Goal: Transaction & Acquisition: Purchase product/service

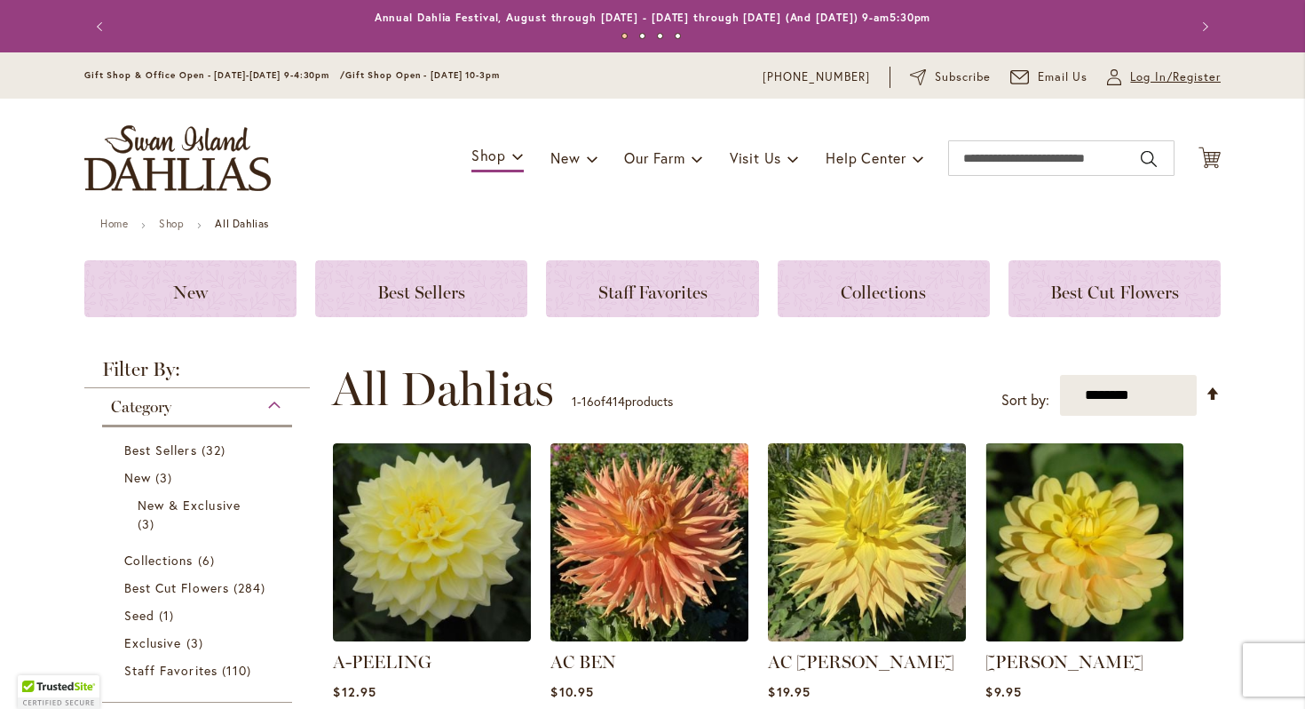
click at [1193, 79] on span "Log In/Register" at bounding box center [1175, 77] width 91 height 18
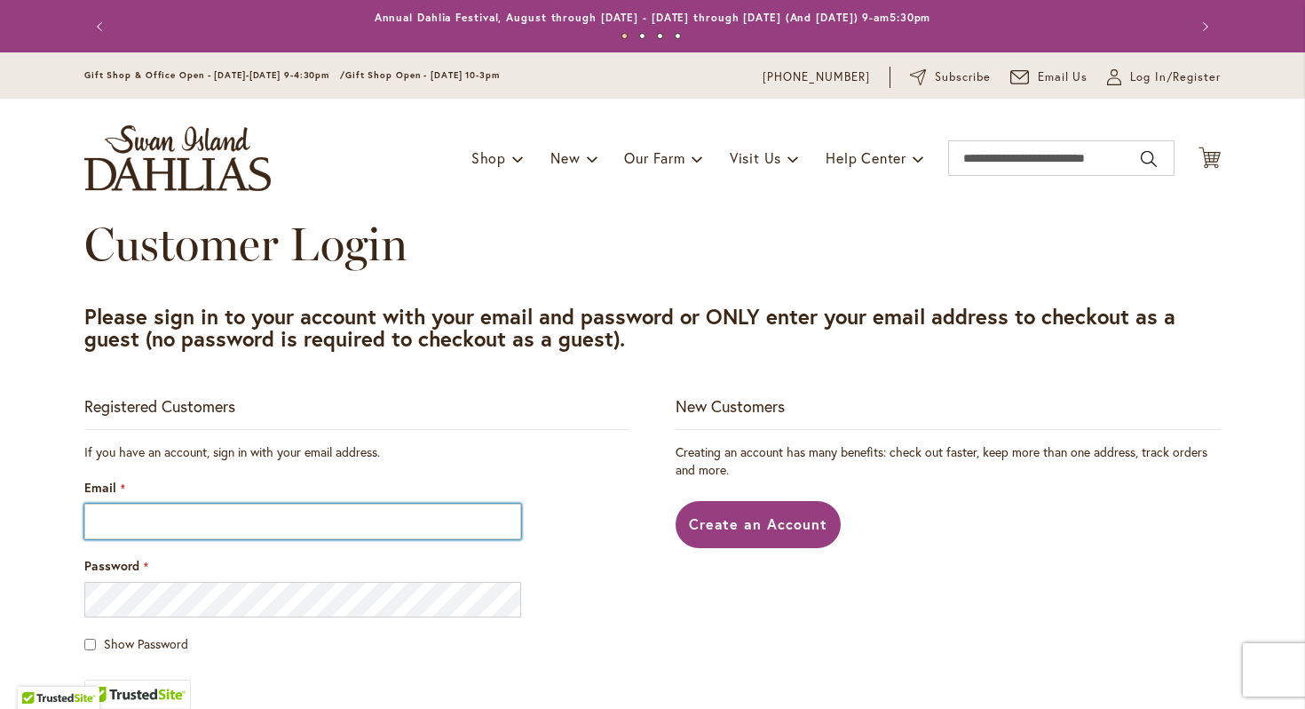
click at [420, 512] on input "Email" at bounding box center [302, 522] width 437 height 36
click at [416, 519] on input "Email" at bounding box center [302, 522] width 437 height 36
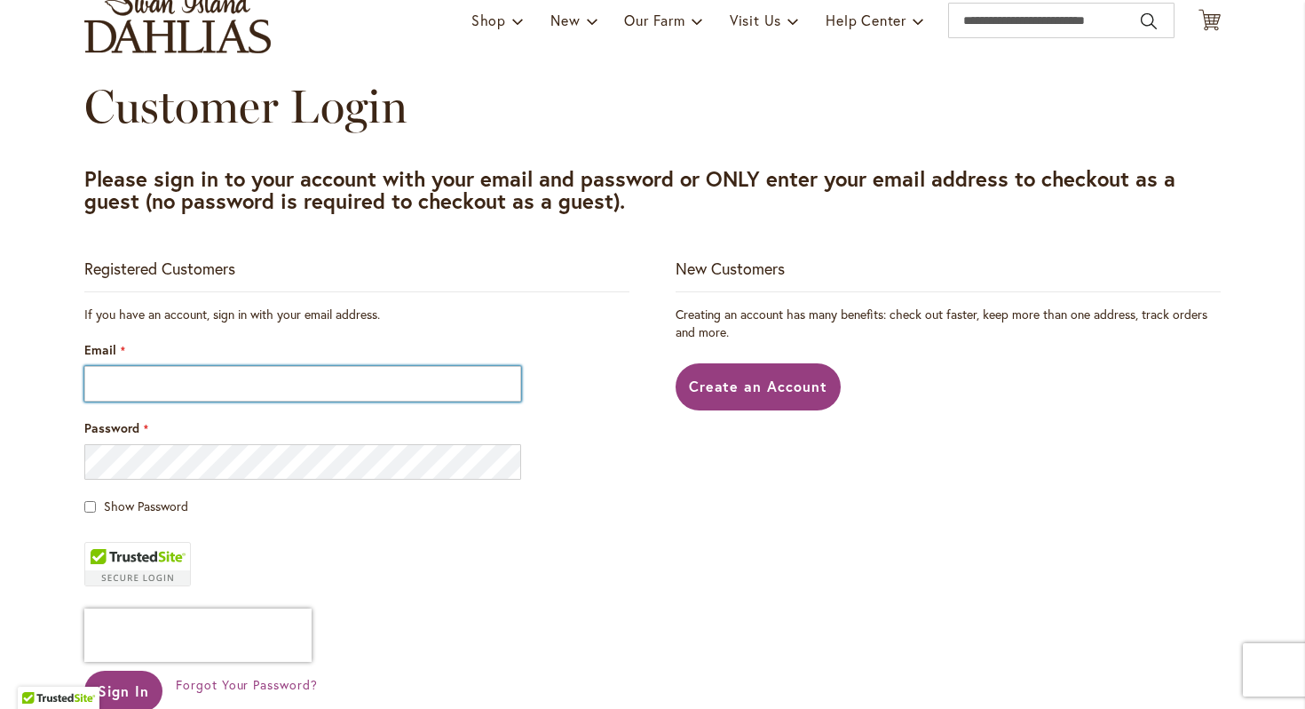
scroll to position [139, 0]
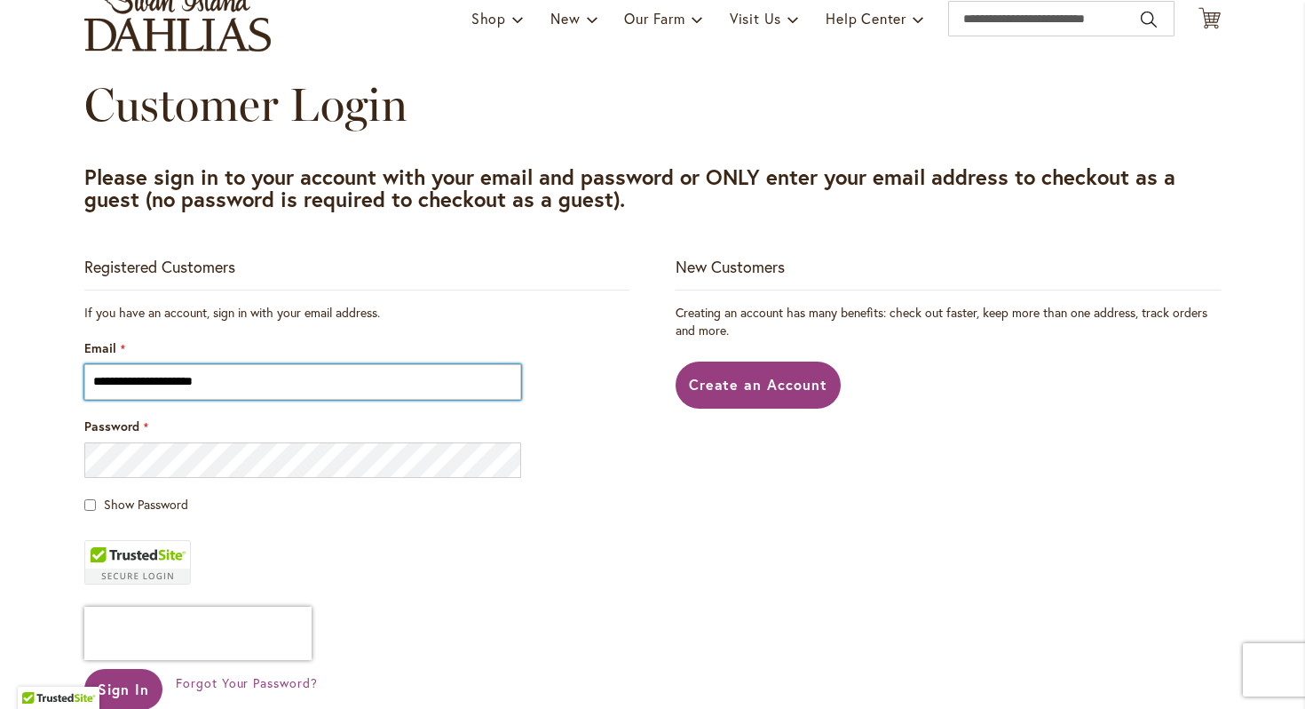
type input "**********"
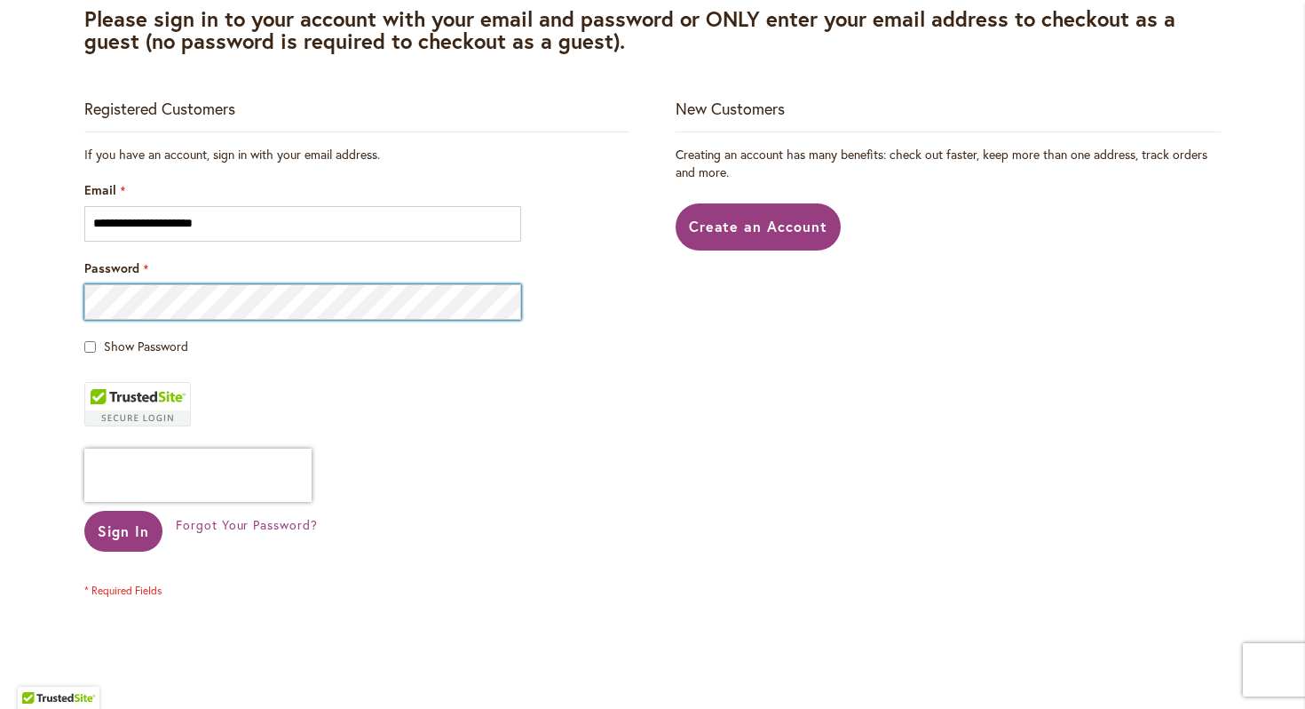
scroll to position [340, 0]
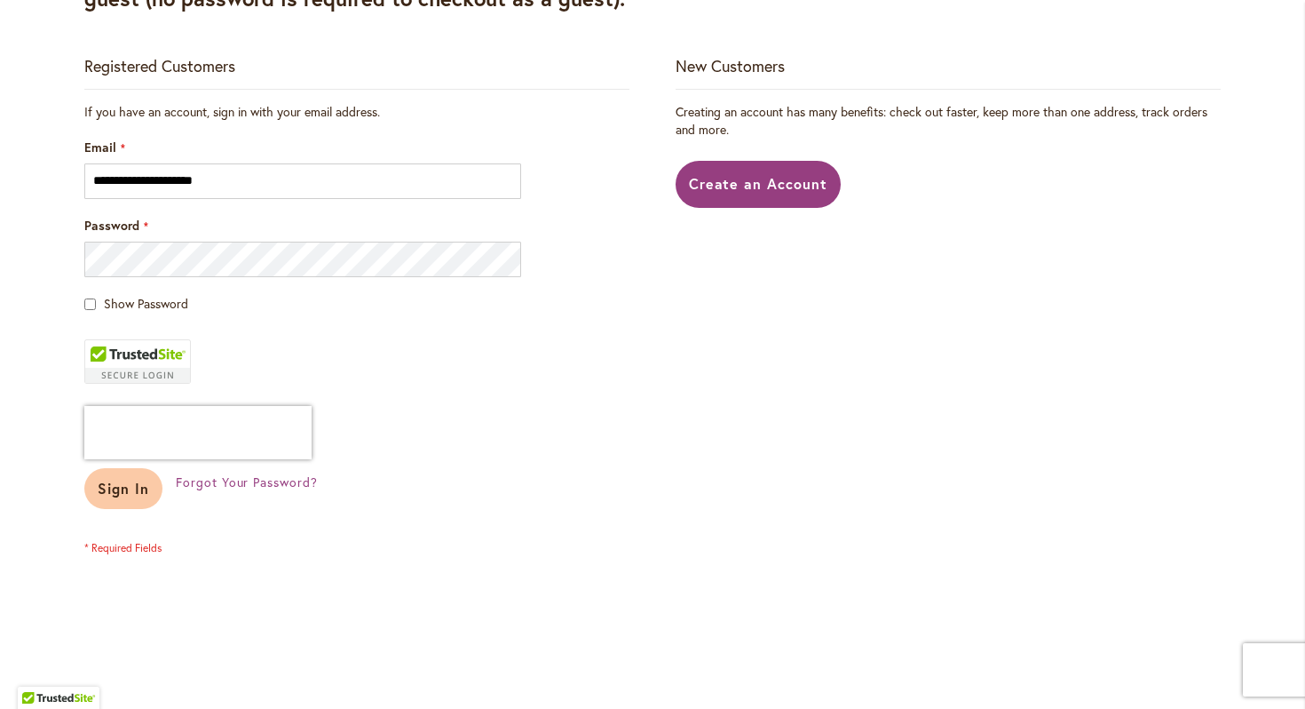
click at [128, 494] on span "Sign In" at bounding box center [124, 488] width 52 height 19
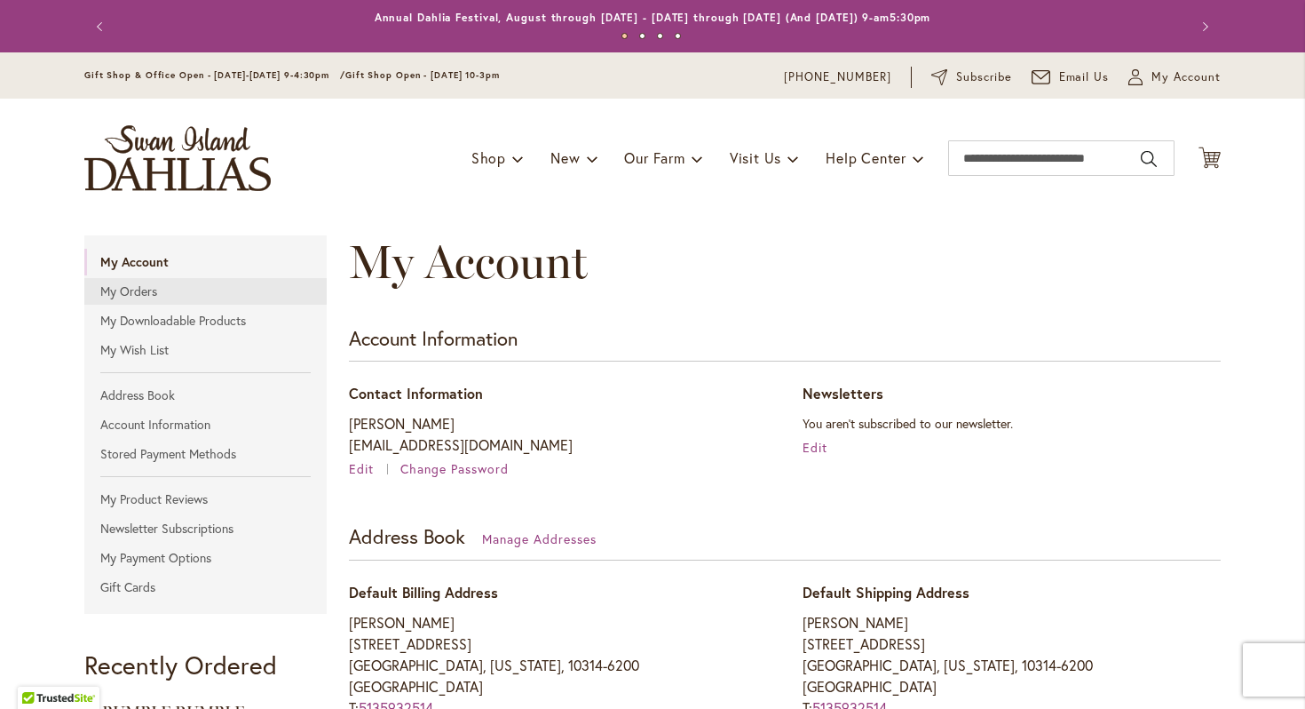
click at [162, 288] on link "My Orders" at bounding box center [205, 291] width 242 height 27
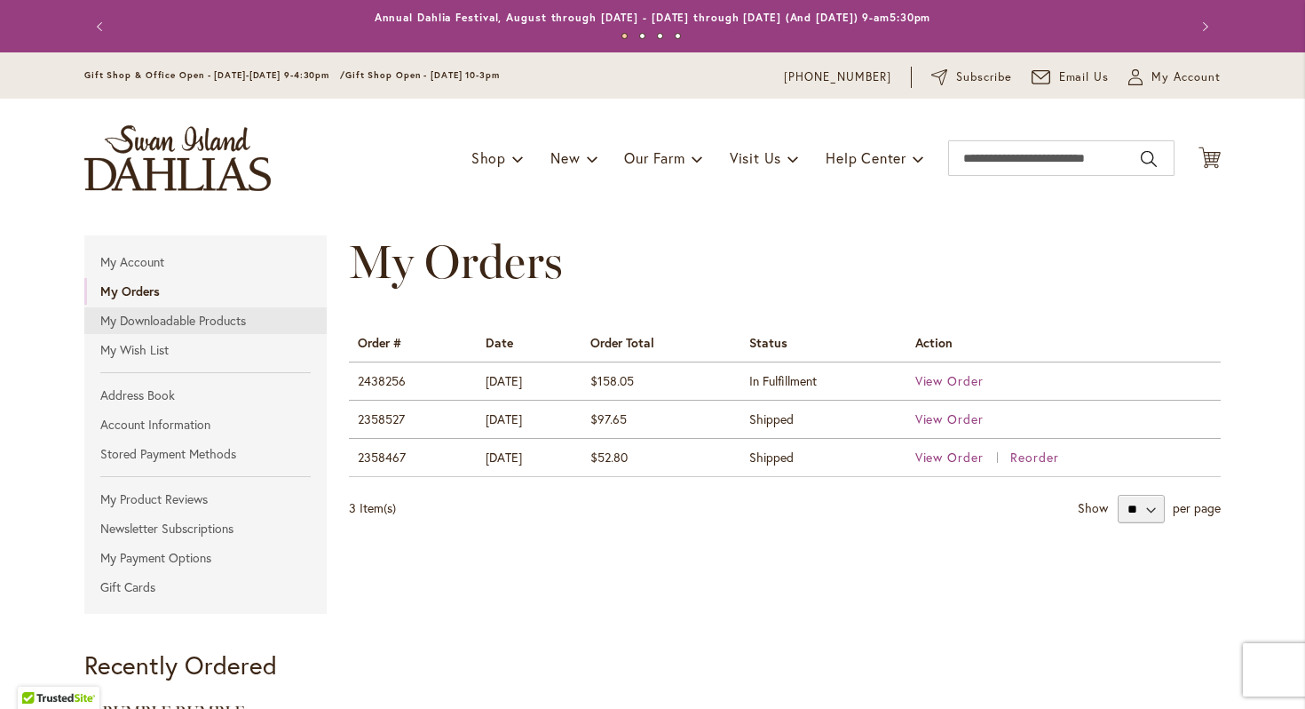
click at [184, 323] on link "My Downloadable Products" at bounding box center [205, 320] width 242 height 27
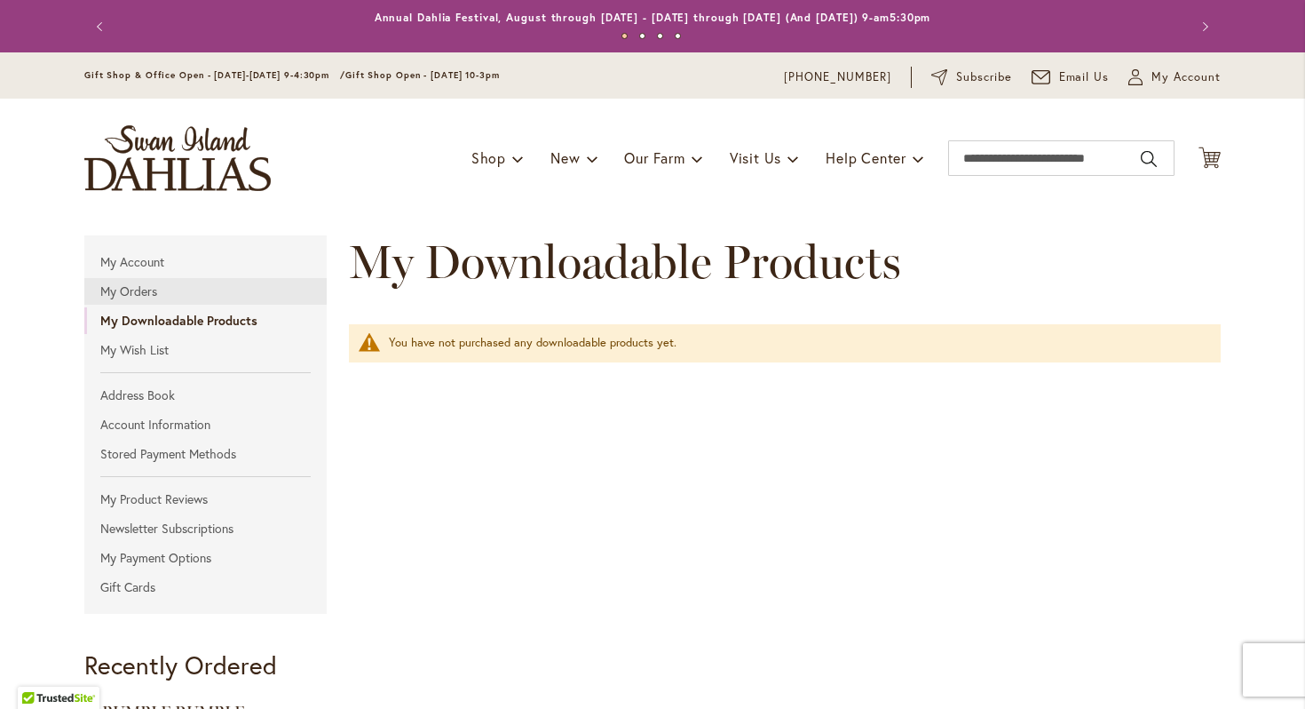
click at [163, 293] on link "My Orders" at bounding box center [205, 291] width 242 height 27
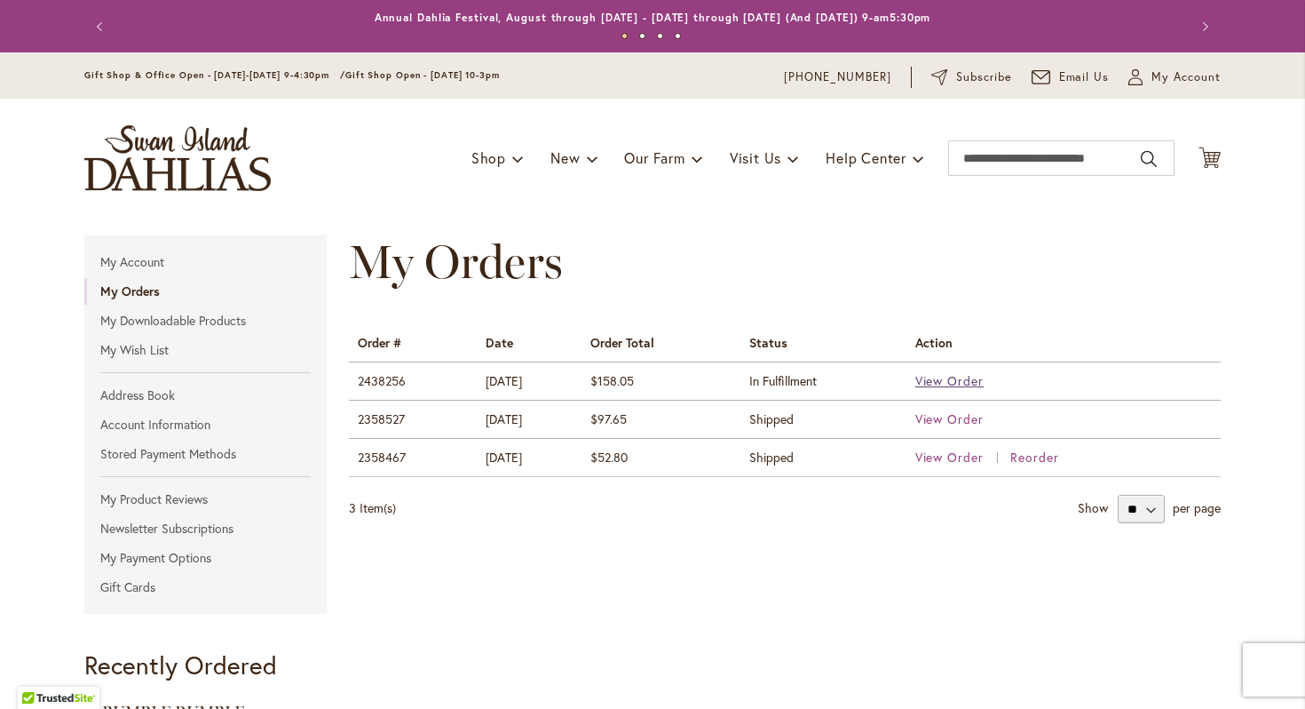
click at [947, 383] on span "View Order" at bounding box center [950, 380] width 69 height 17
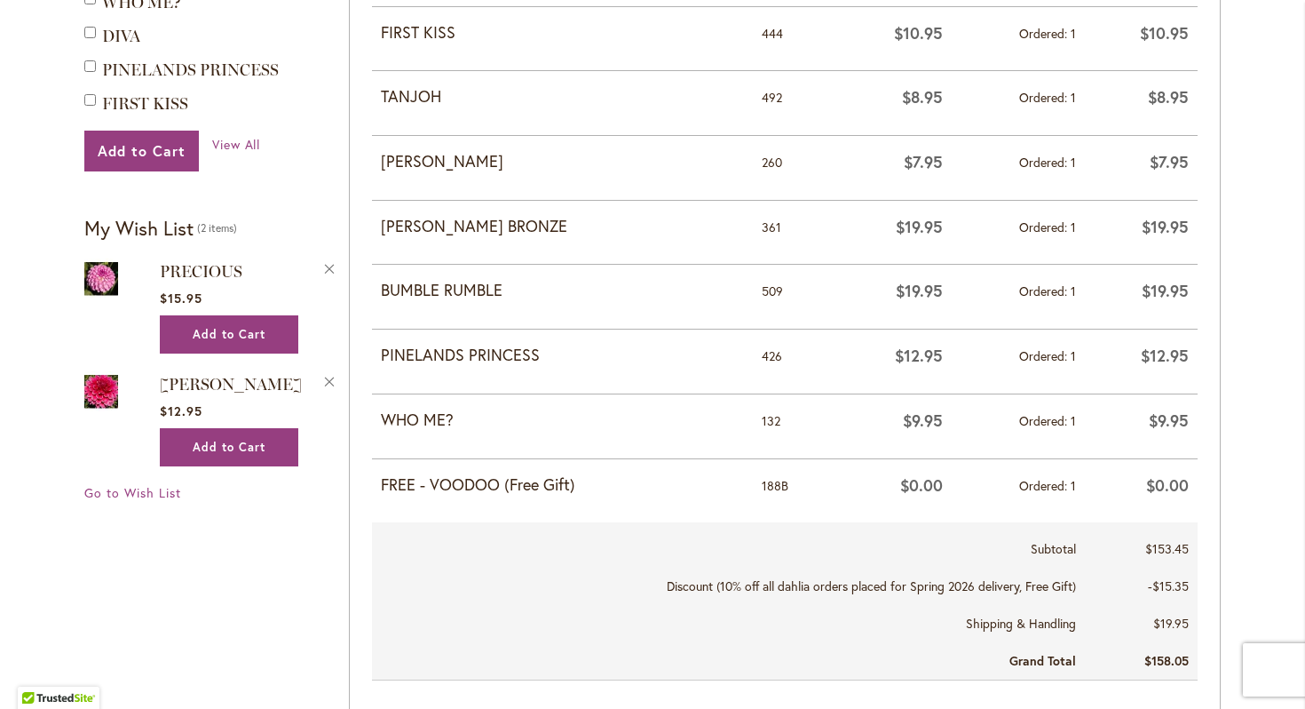
scroll to position [744, 0]
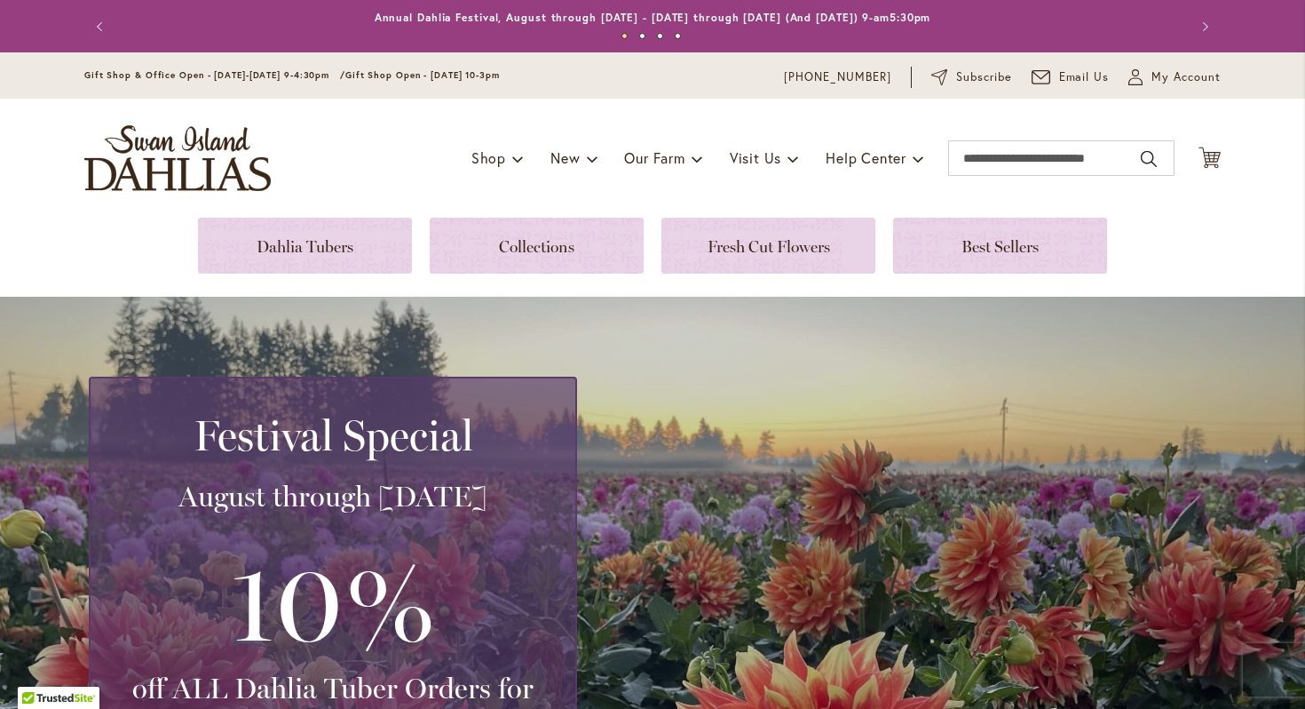
click at [1195, 44] on button "Next" at bounding box center [1204, 27] width 36 height 36
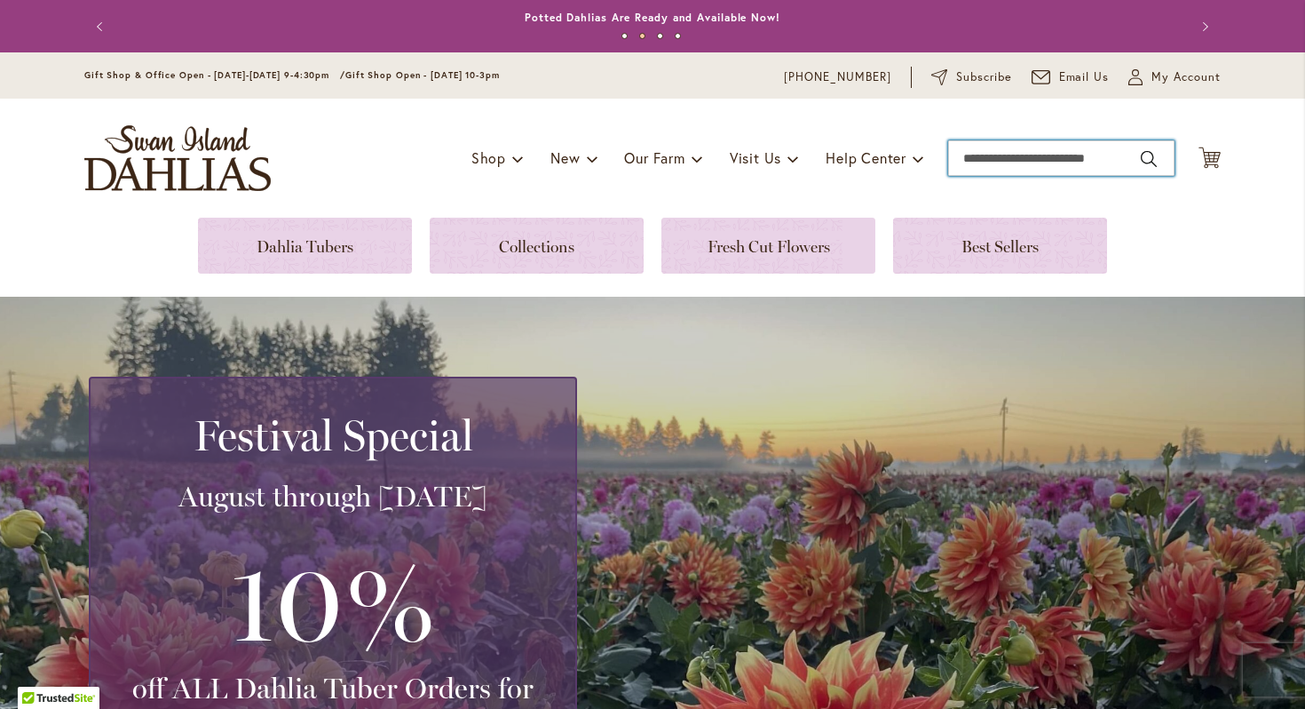
click at [1090, 155] on input "Search" at bounding box center [1061, 158] width 226 height 36
type input "*"
click at [1184, 79] on span "My Account" at bounding box center [1186, 77] width 69 height 18
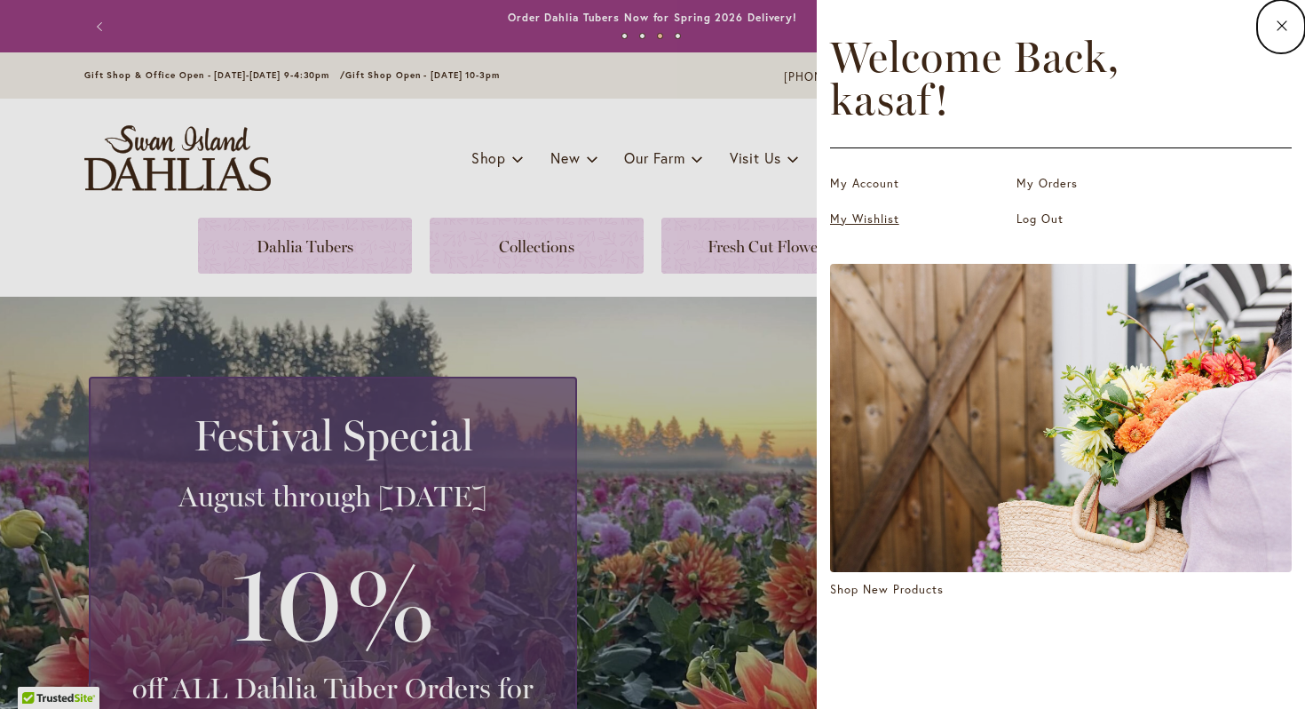
click at [881, 224] on link "My Wishlist" at bounding box center [919, 219] width 178 height 18
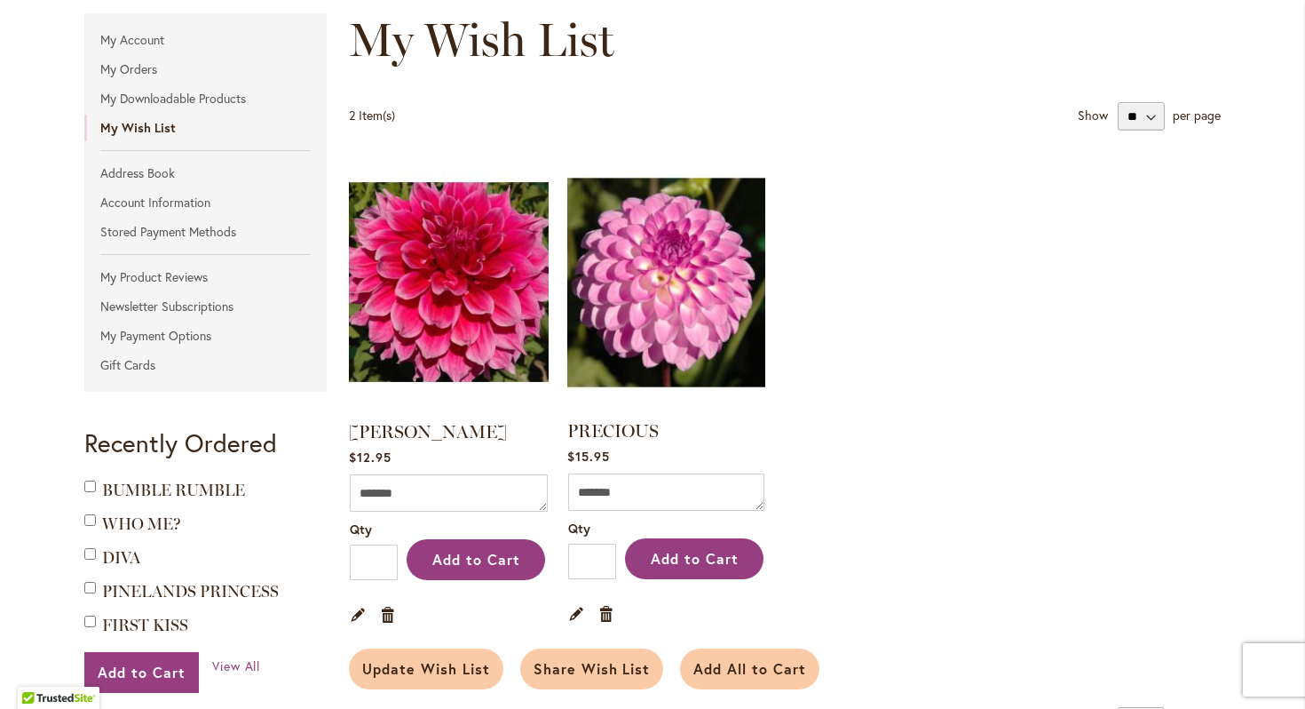
scroll to position [226, 0]
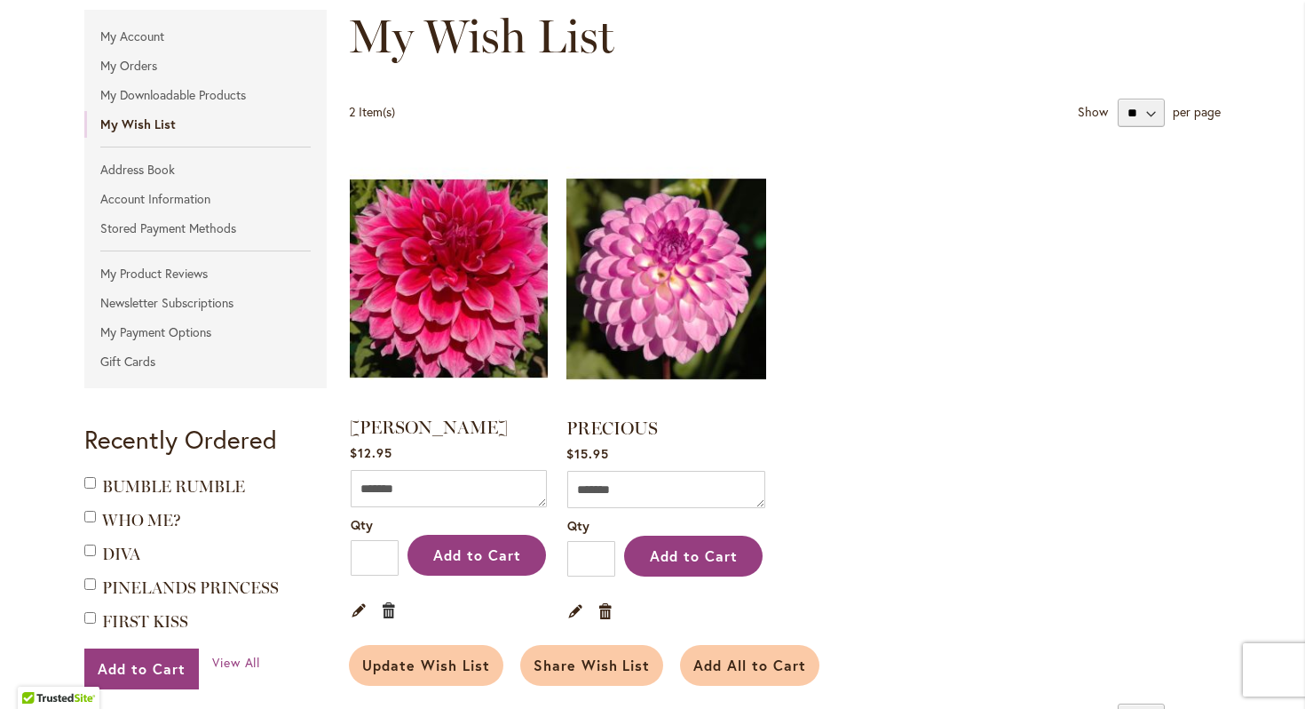
click at [393, 615] on link "Remove item" at bounding box center [389, 609] width 17 height 20
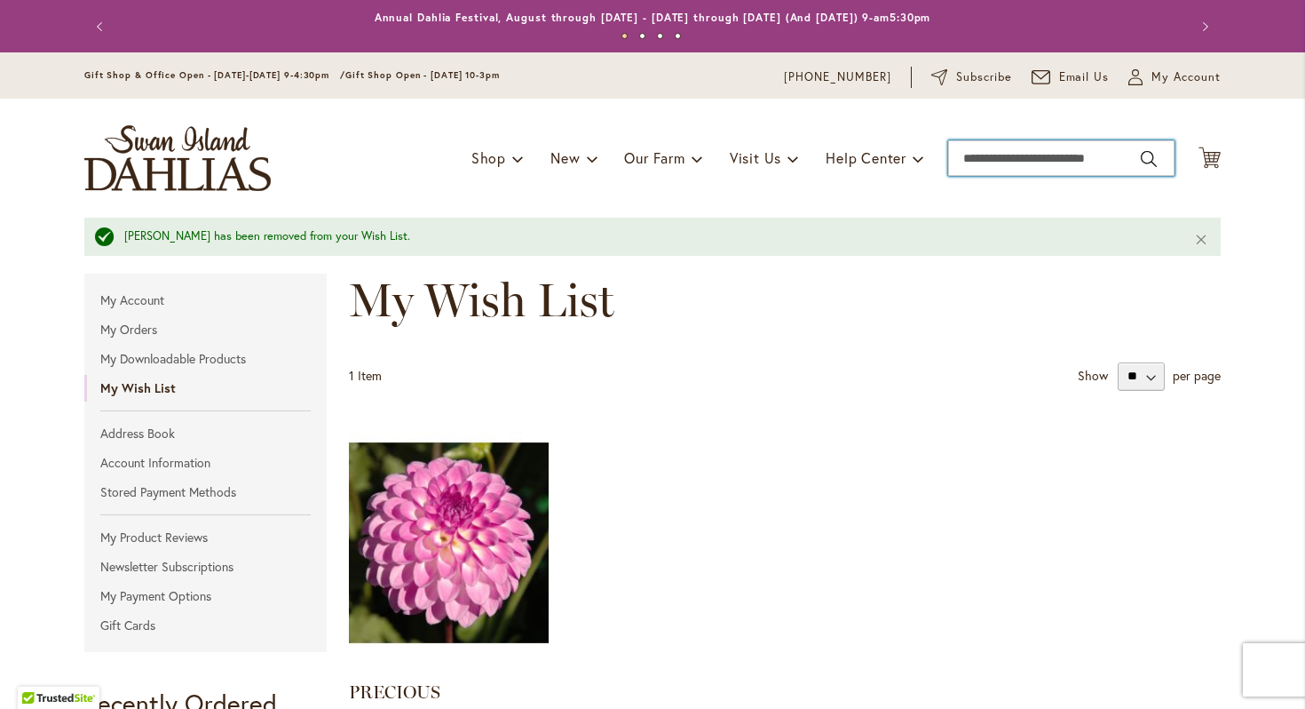
click at [1048, 168] on input "Search" at bounding box center [1061, 158] width 226 height 36
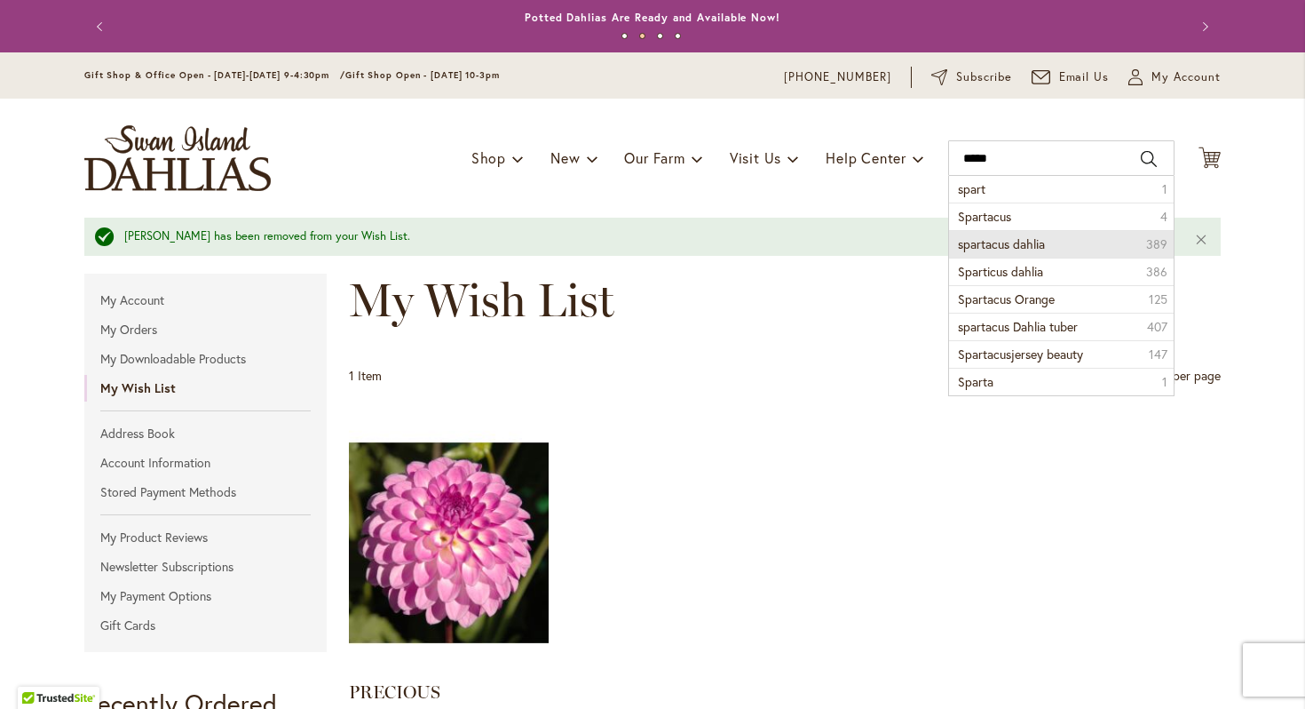
click at [998, 250] on span "spartacus dahlia" at bounding box center [1001, 243] width 87 height 17
type input "**********"
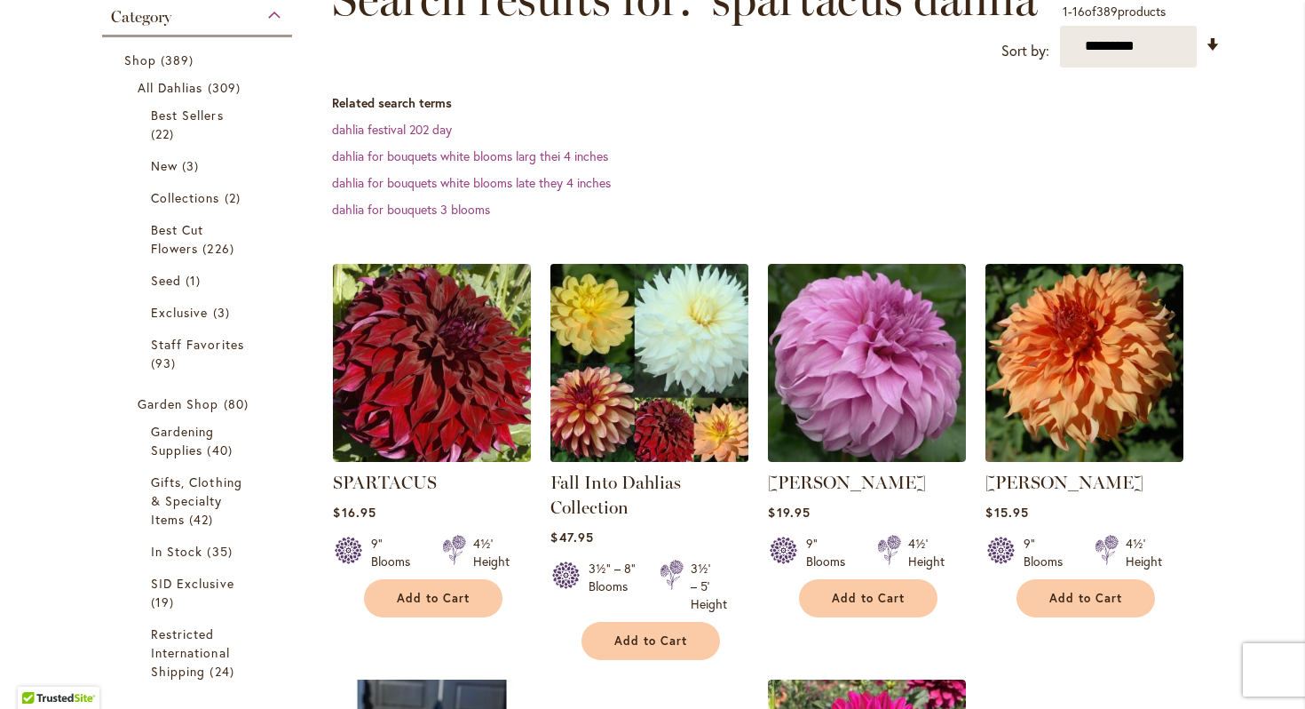
scroll to position [440, 0]
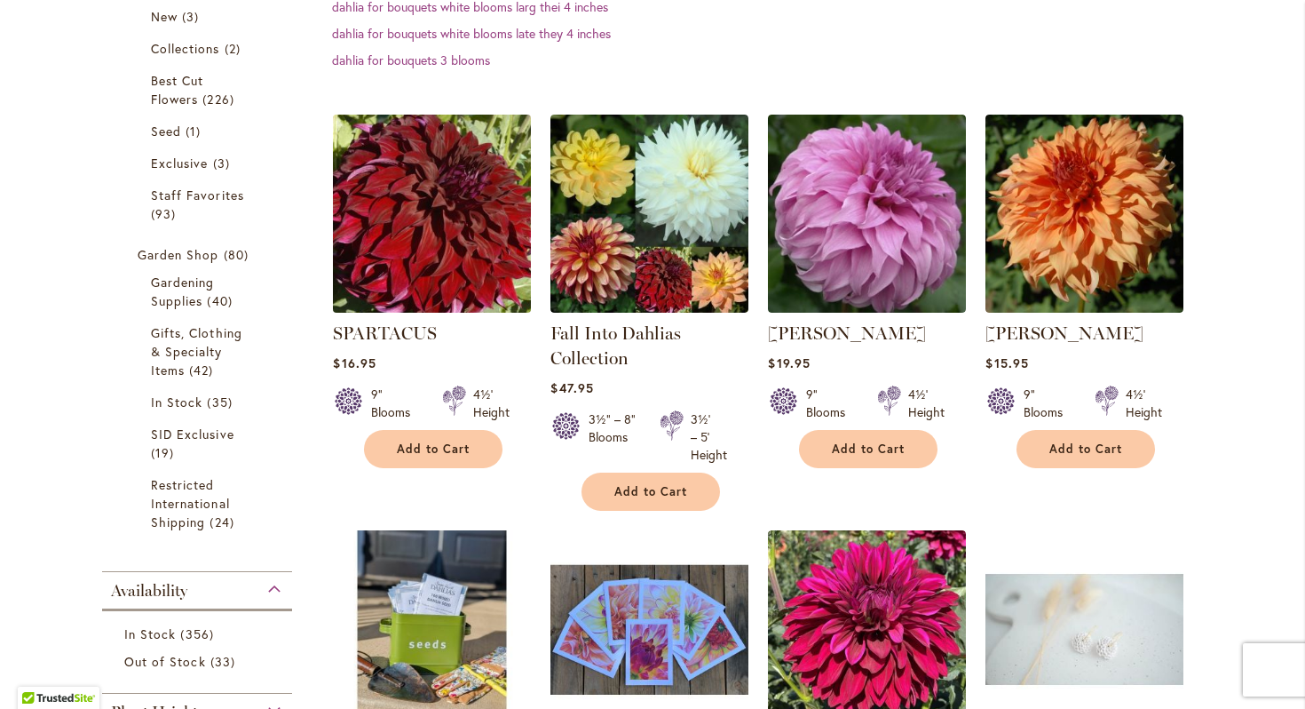
click at [450, 258] on img at bounding box center [433, 213] width 208 height 208
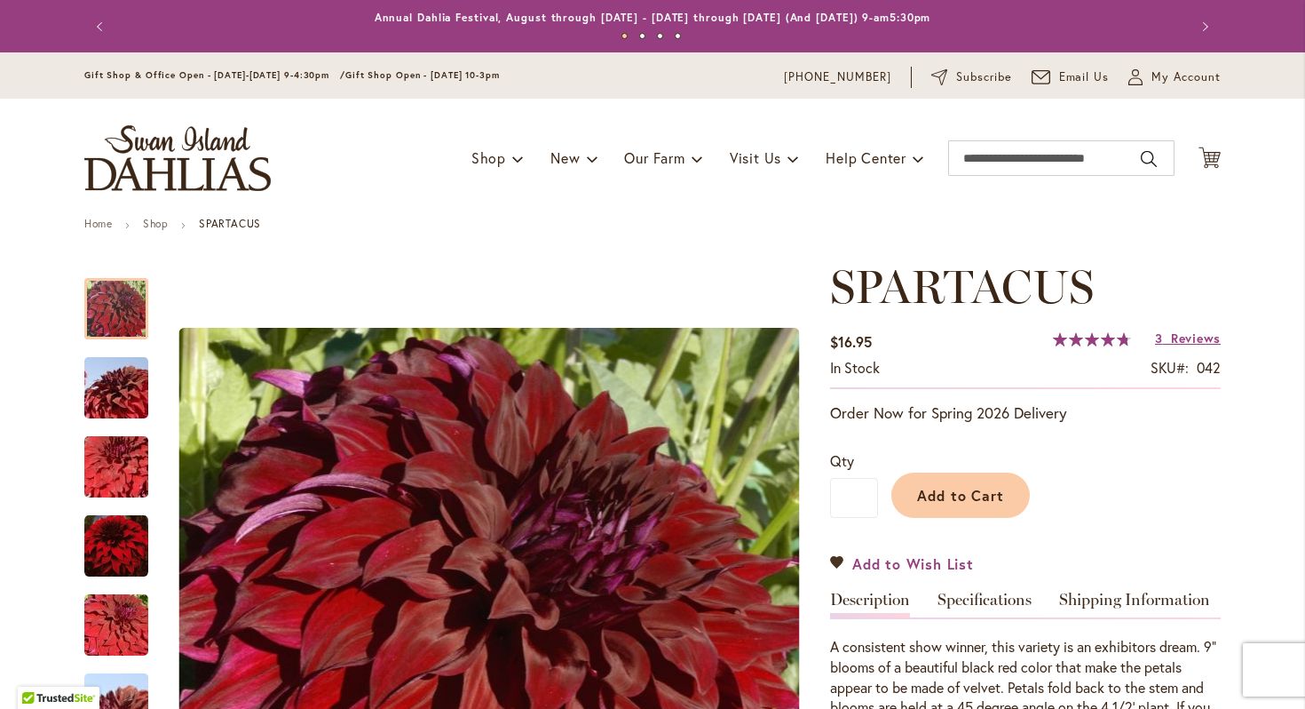
click at [833, 562] on link "Add to Wish List" at bounding box center [902, 563] width 144 height 20
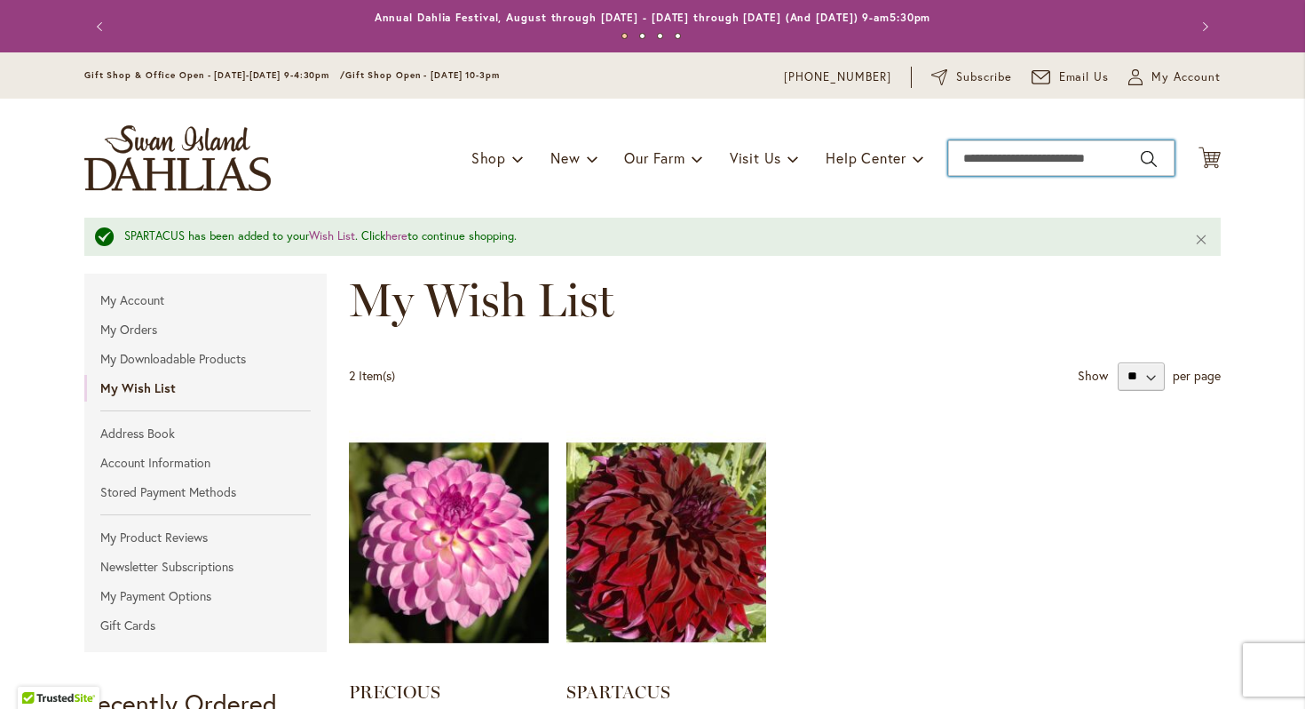
click at [1043, 154] on input "Search" at bounding box center [1061, 158] width 226 height 36
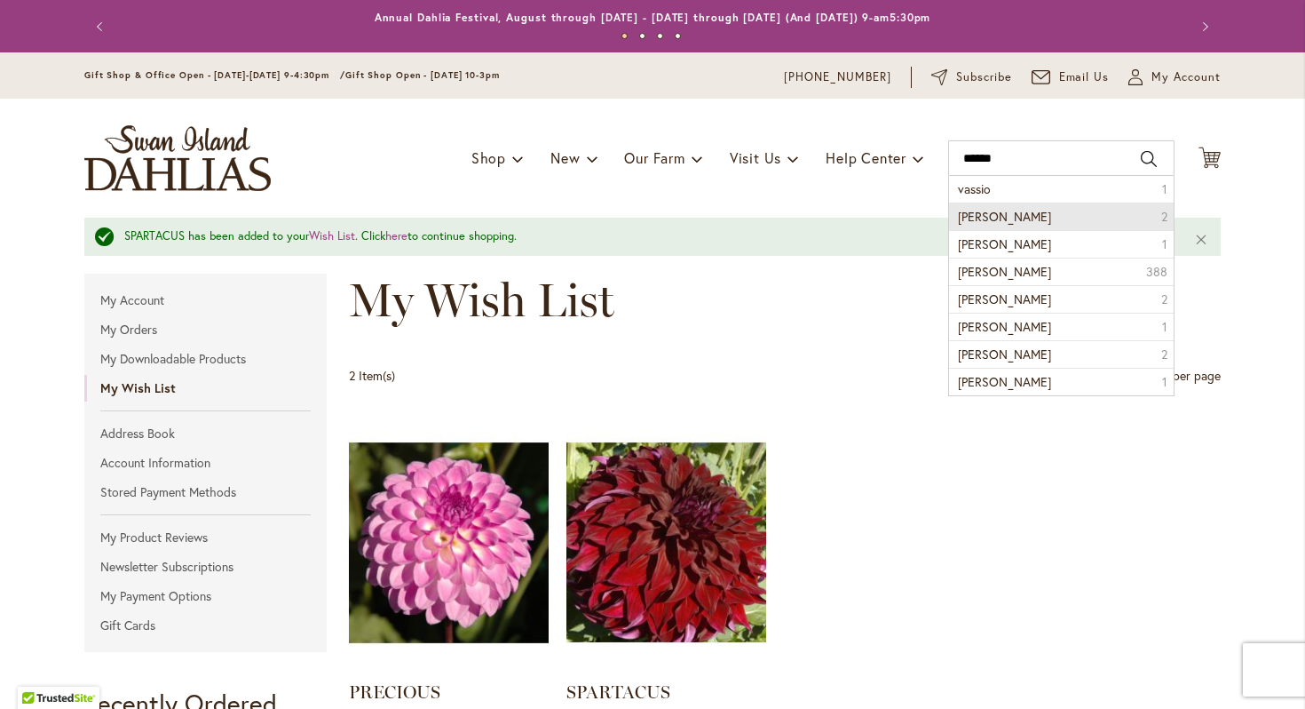
click at [1028, 218] on span "Vassio Meggos" at bounding box center [1004, 216] width 93 height 17
type input "**********"
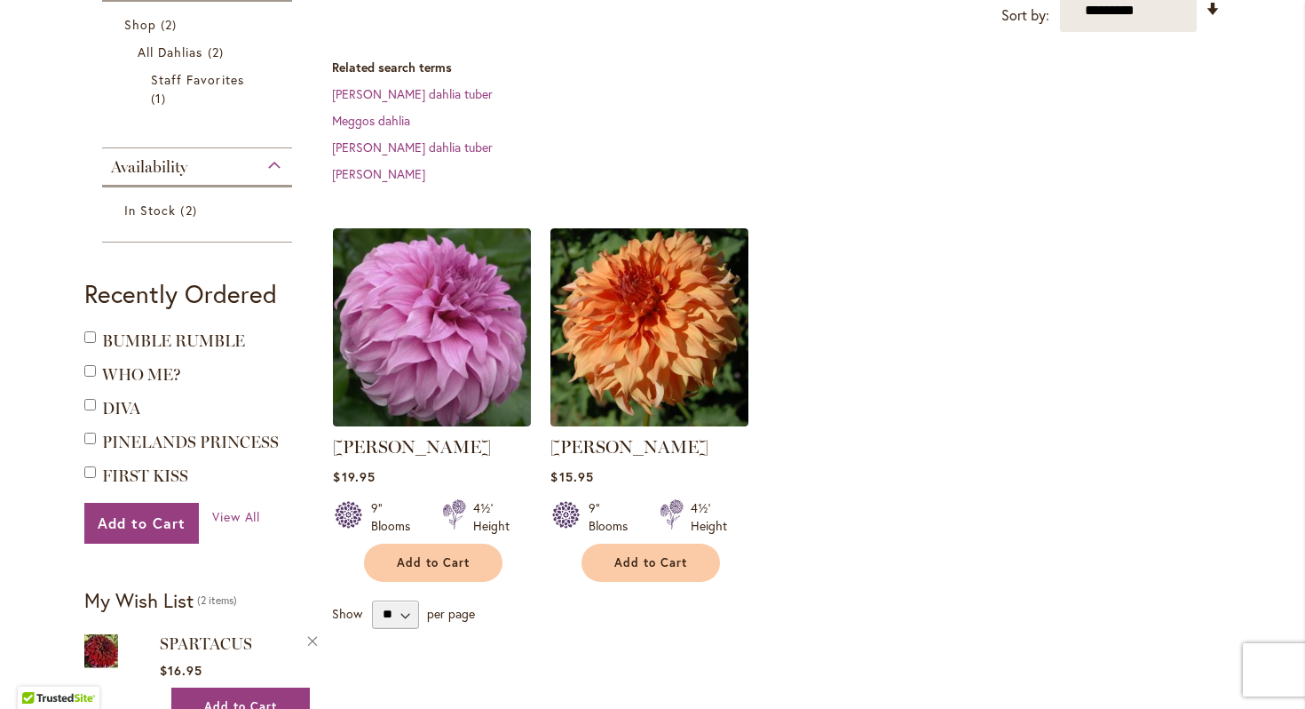
scroll to position [327, 0]
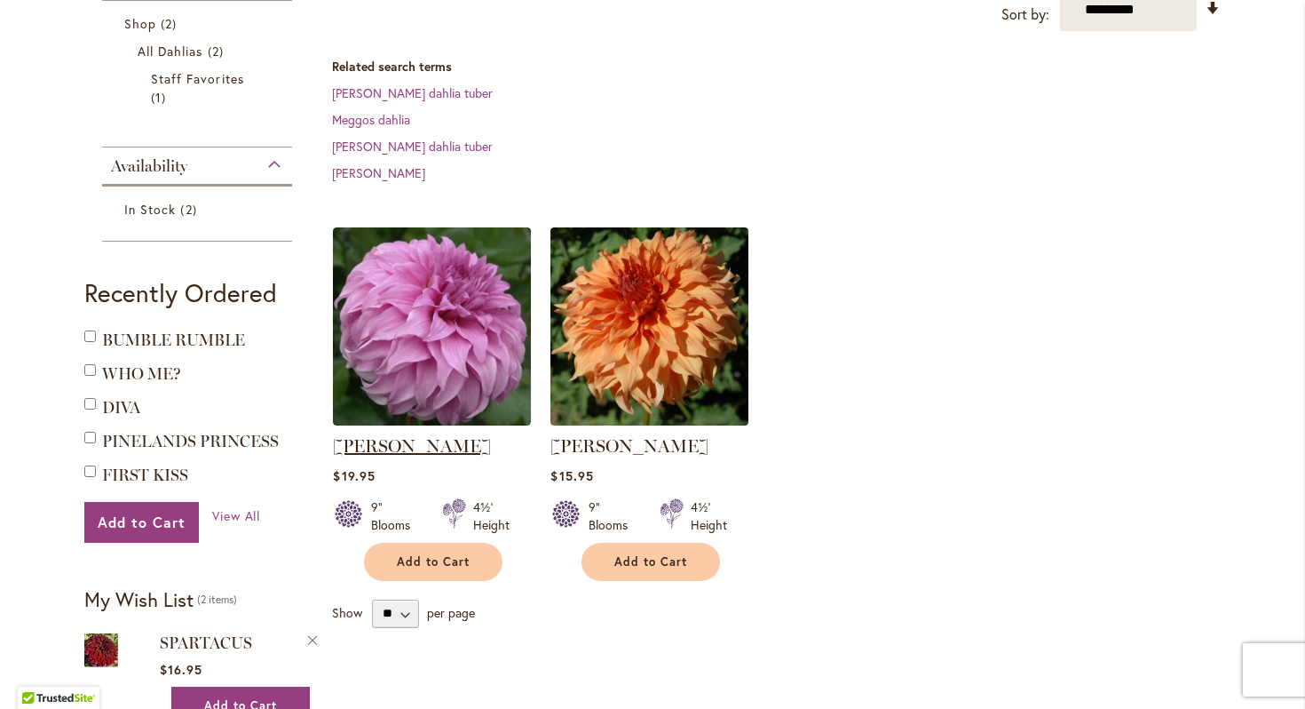
click at [381, 445] on link "[PERSON_NAME]" at bounding box center [412, 445] width 158 height 21
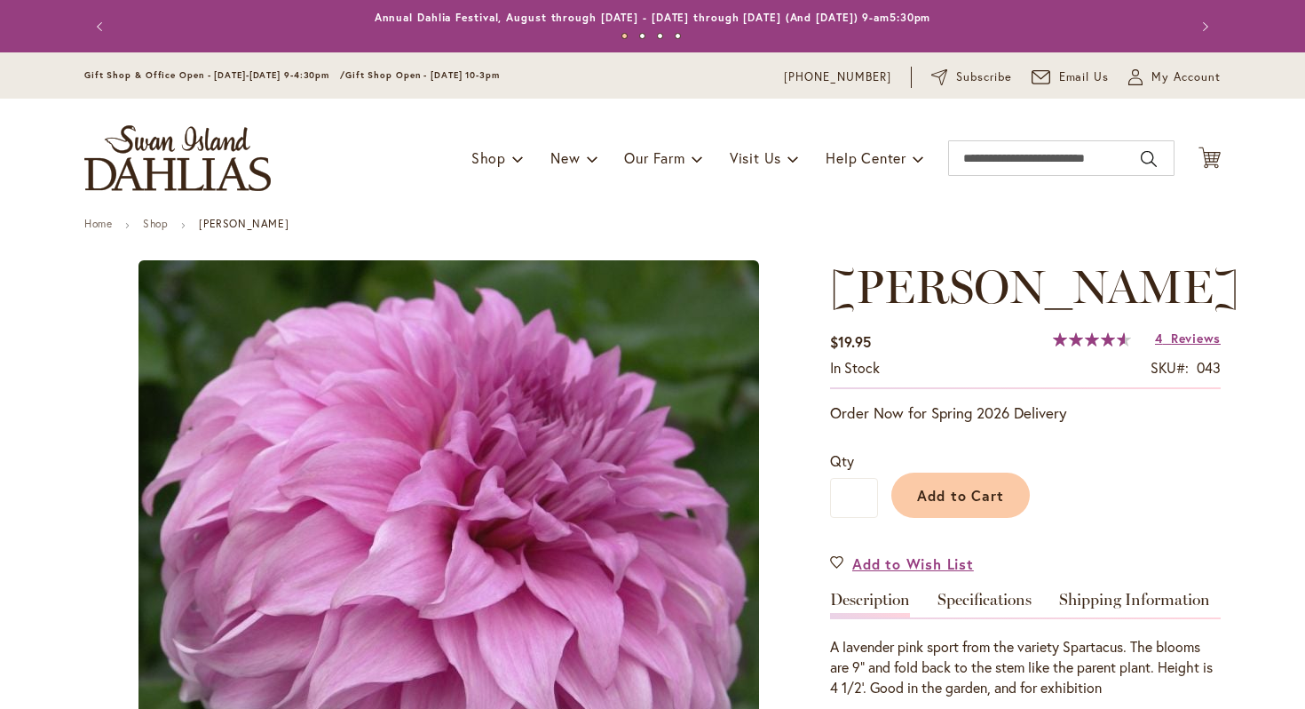
type input "*****"
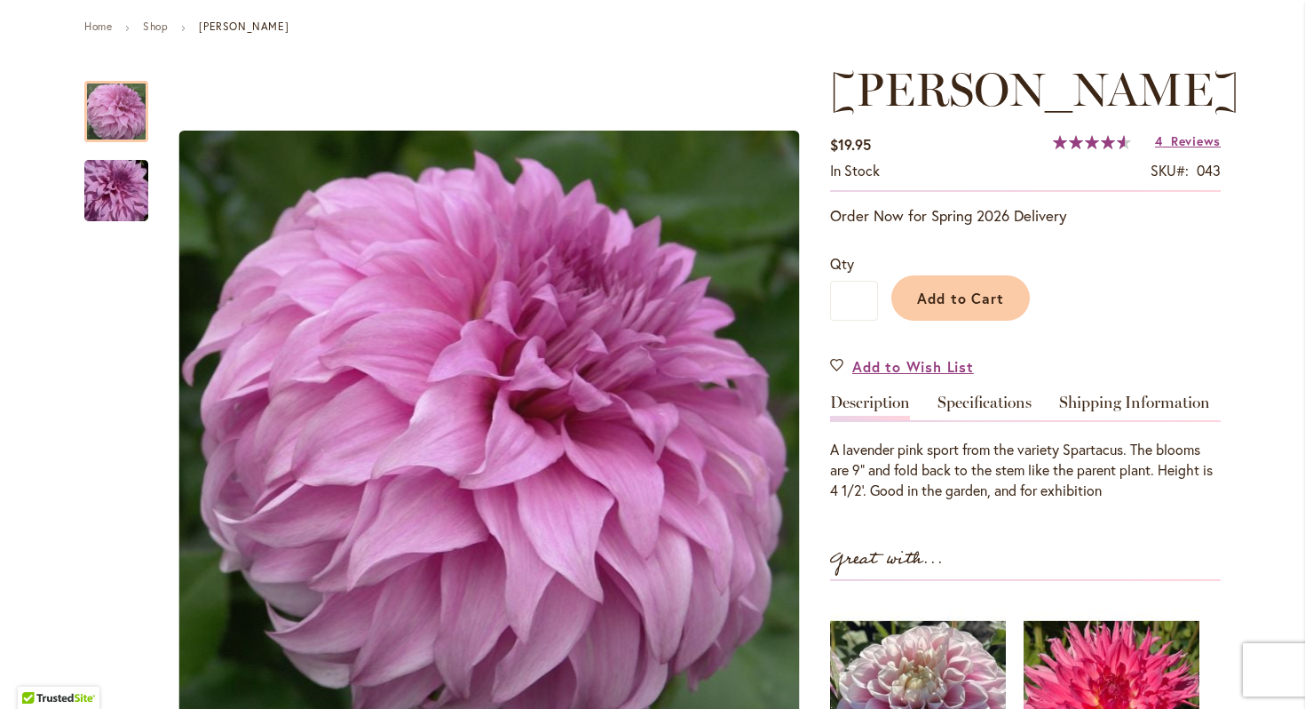
scroll to position [191, 0]
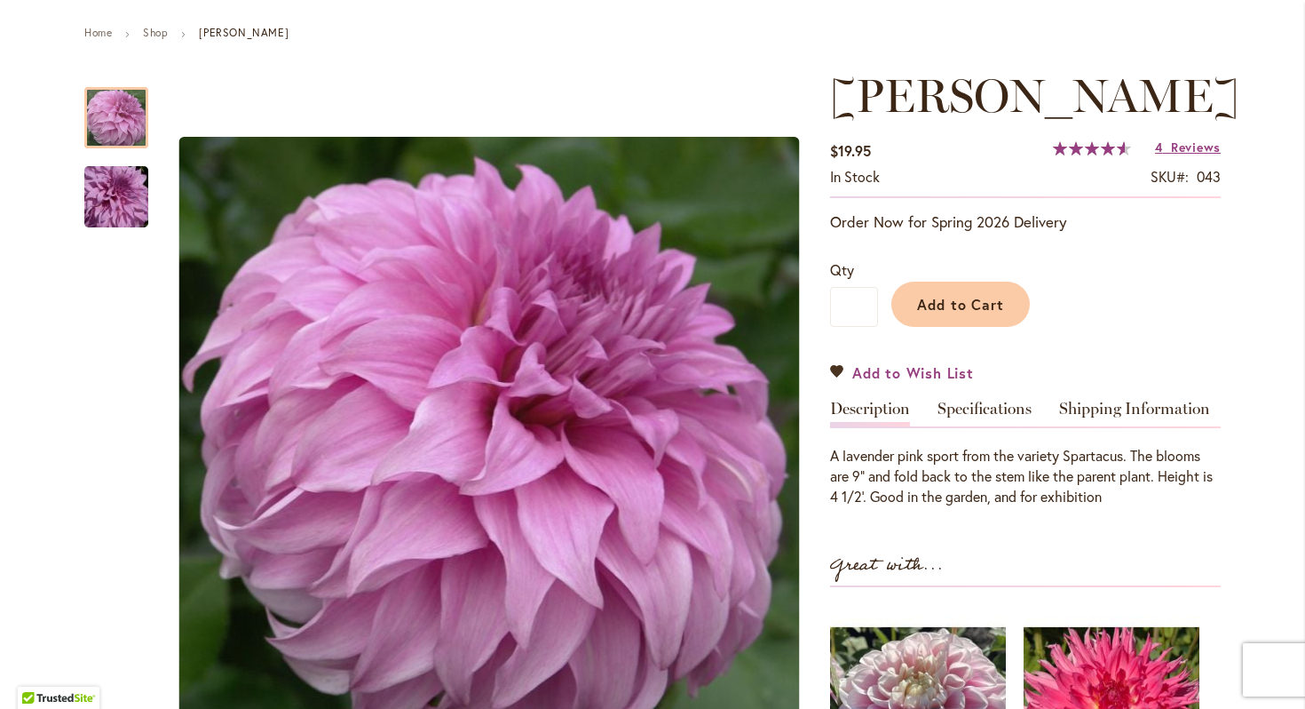
click at [837, 373] on link "Add to Wish List" at bounding box center [902, 372] width 144 height 20
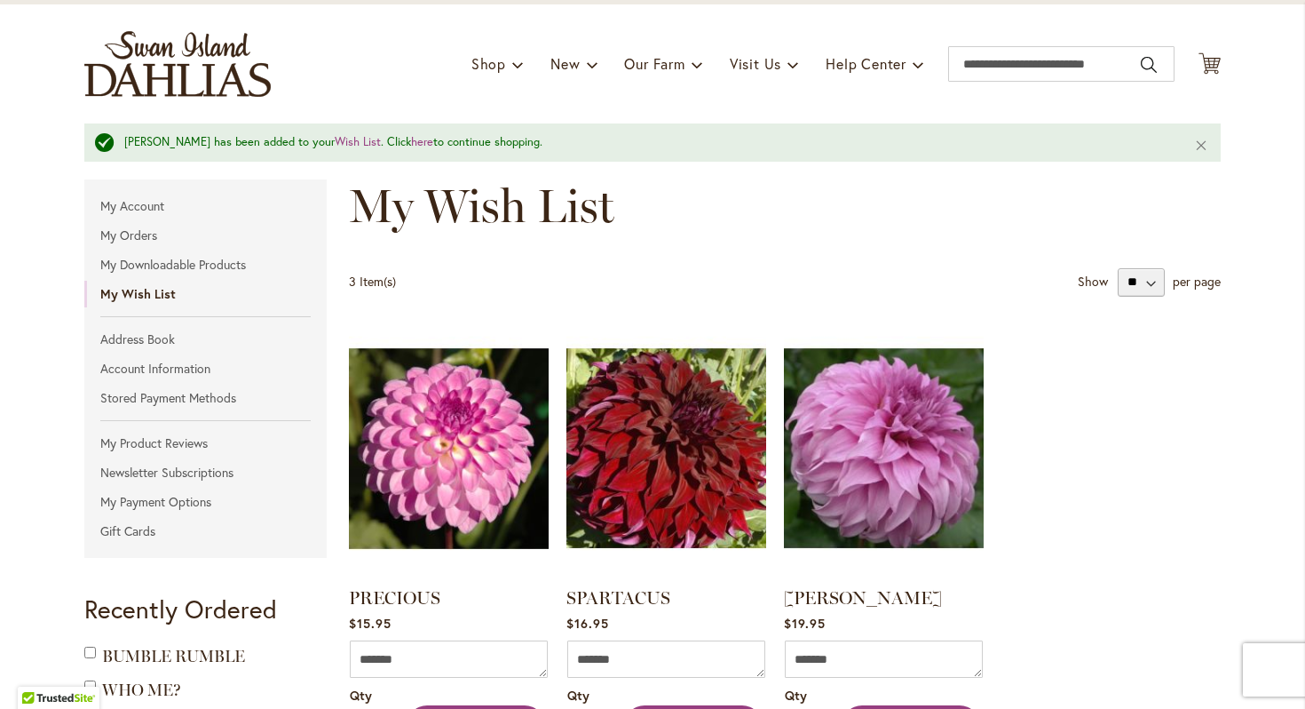
scroll to position [33, 0]
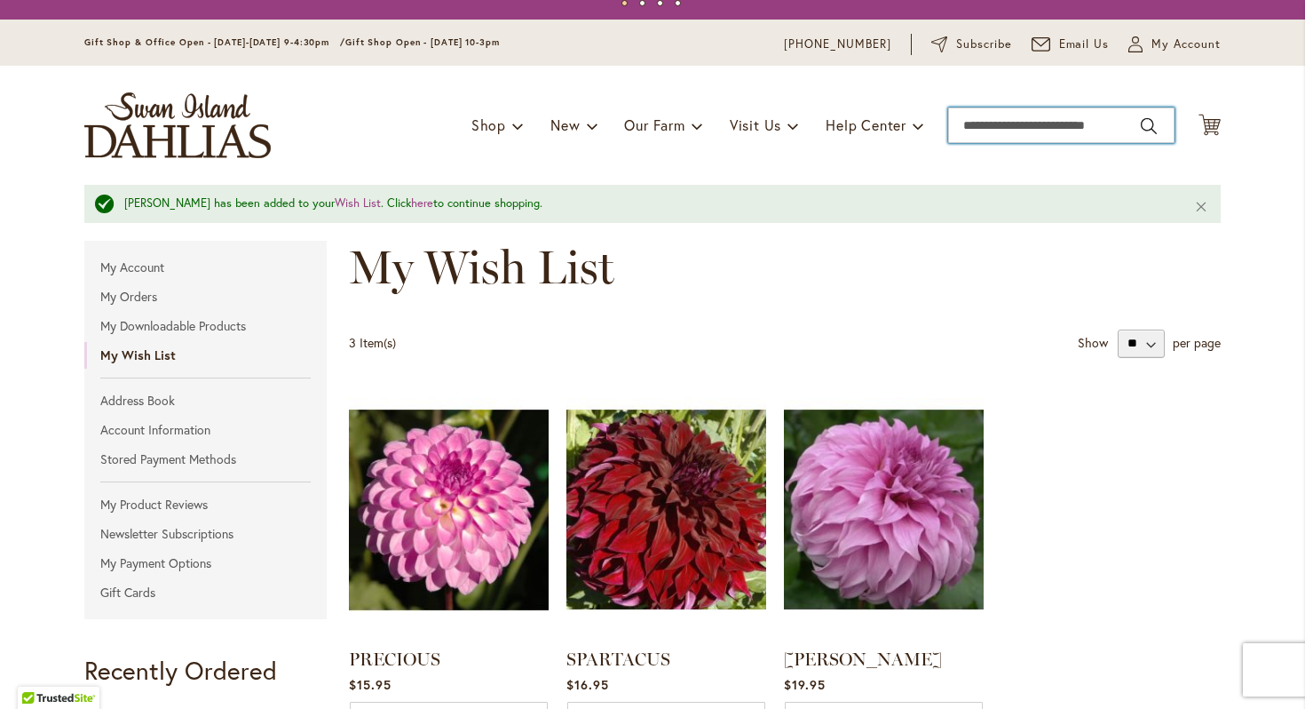
click at [1028, 131] on input "Search" at bounding box center [1061, 125] width 226 height 36
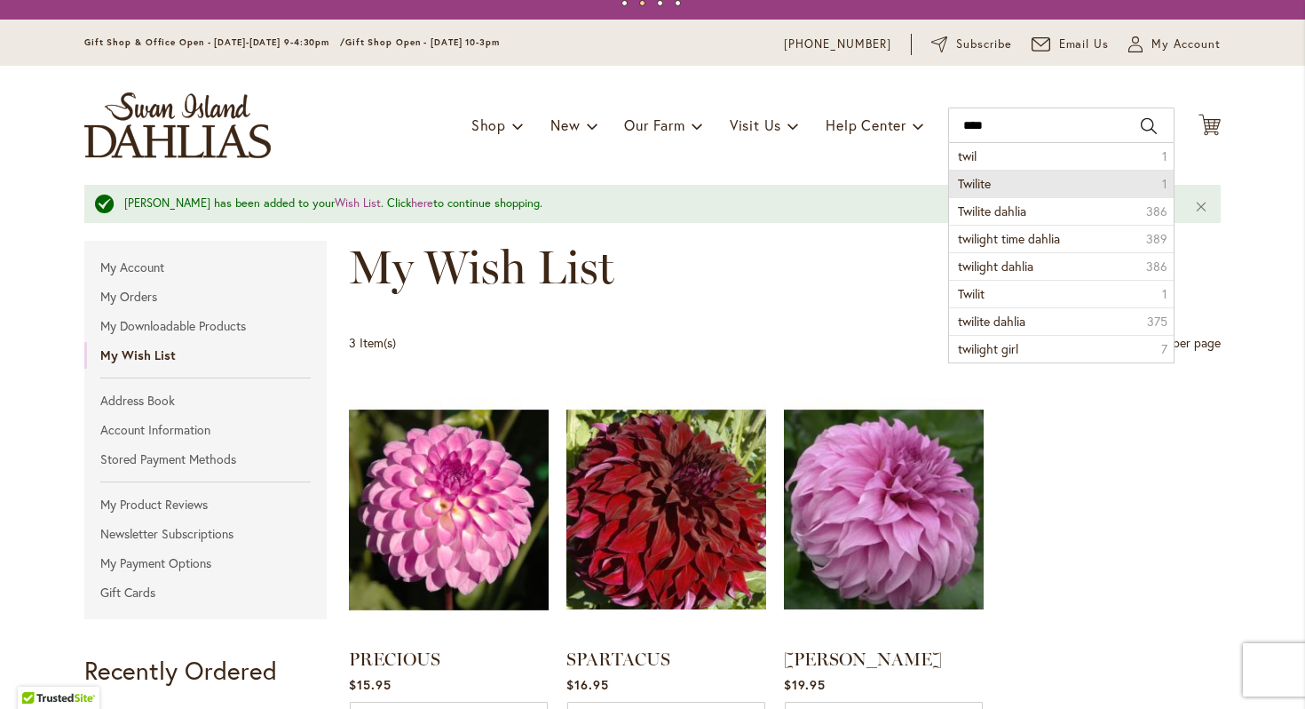
click at [1112, 179] on li "Twilite 1" at bounding box center [1061, 184] width 225 height 28
type input "*******"
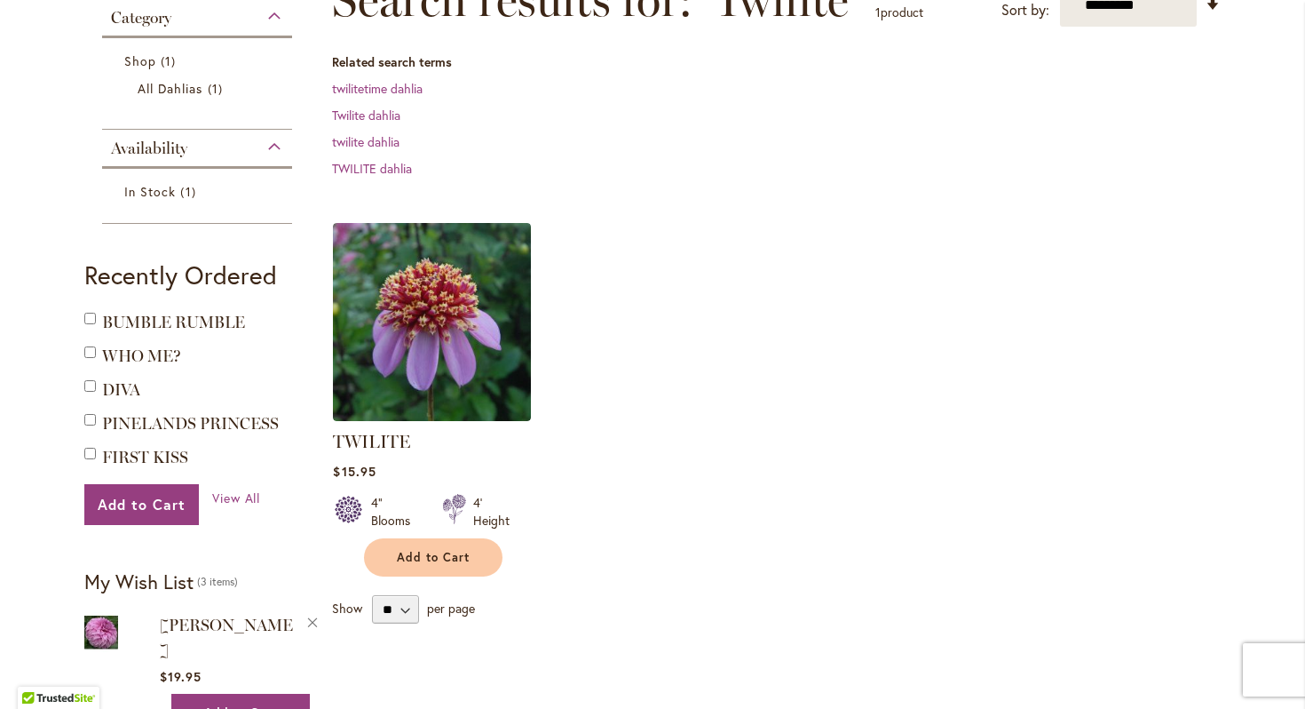
scroll to position [290, 0]
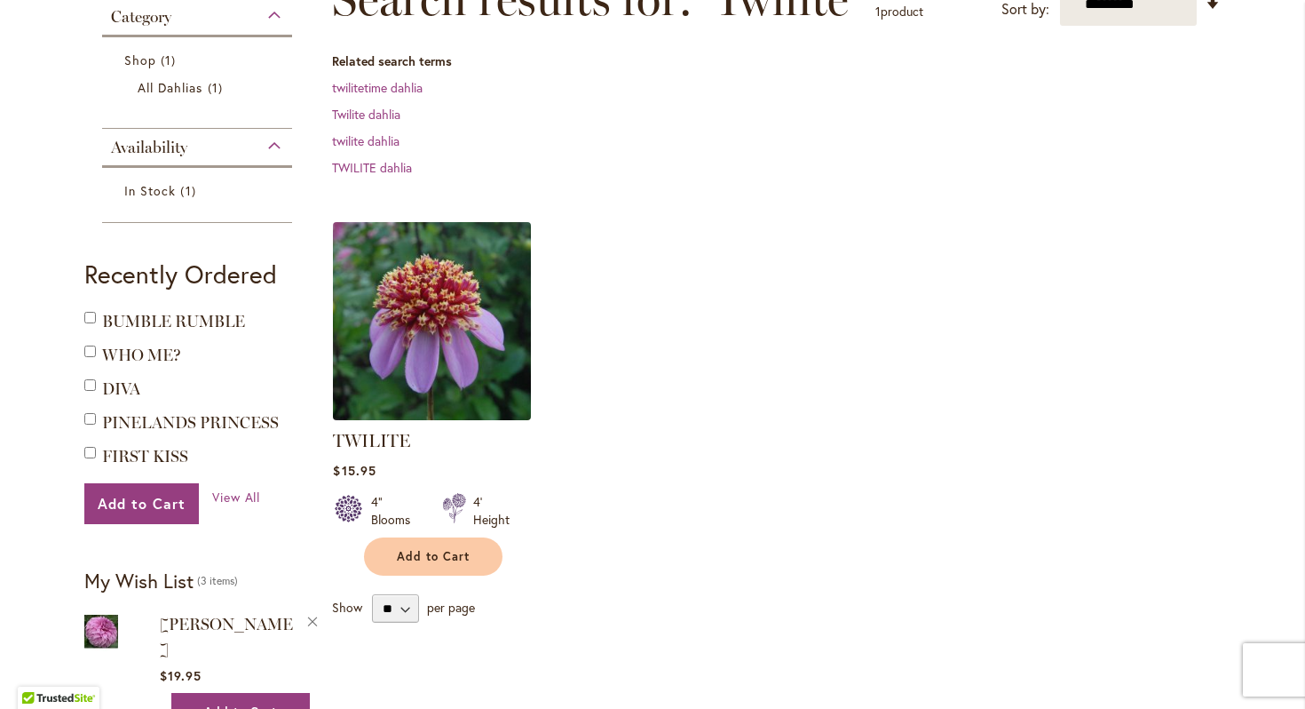
click at [433, 314] on img at bounding box center [433, 321] width 208 height 208
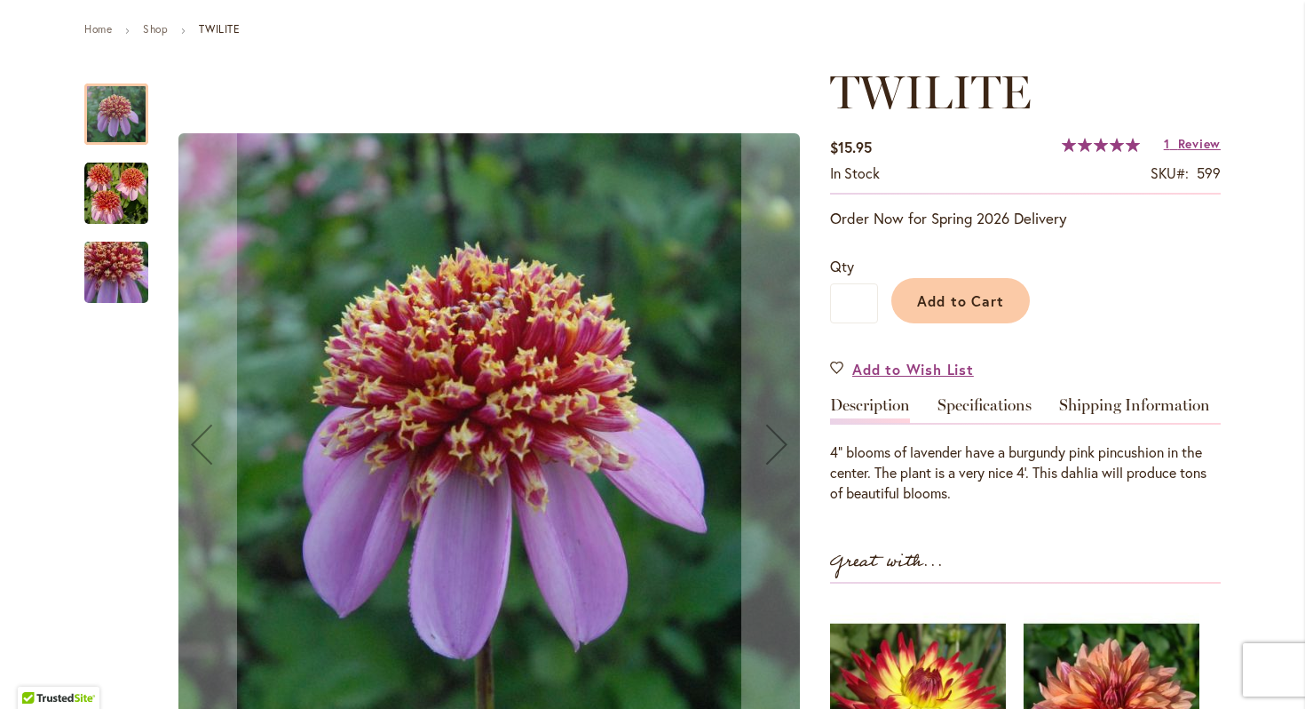
scroll to position [238, 0]
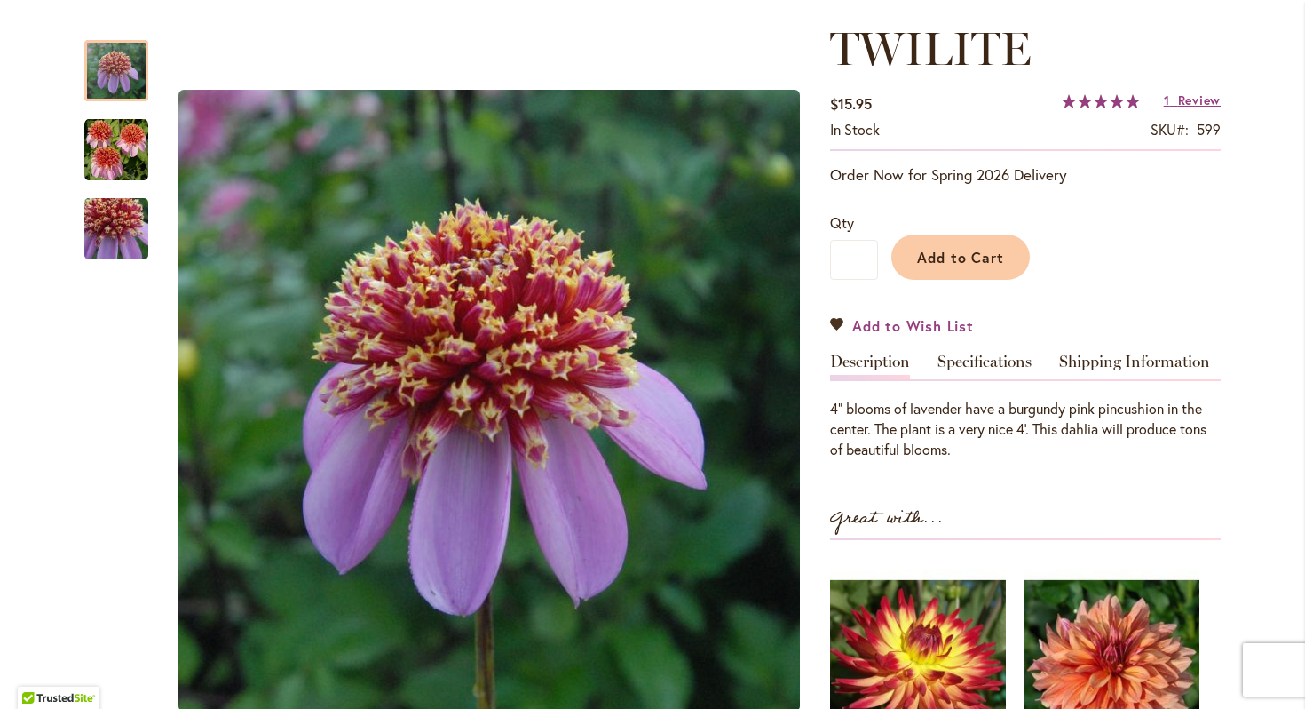
click at [838, 323] on link "Add to Wish List" at bounding box center [902, 325] width 144 height 20
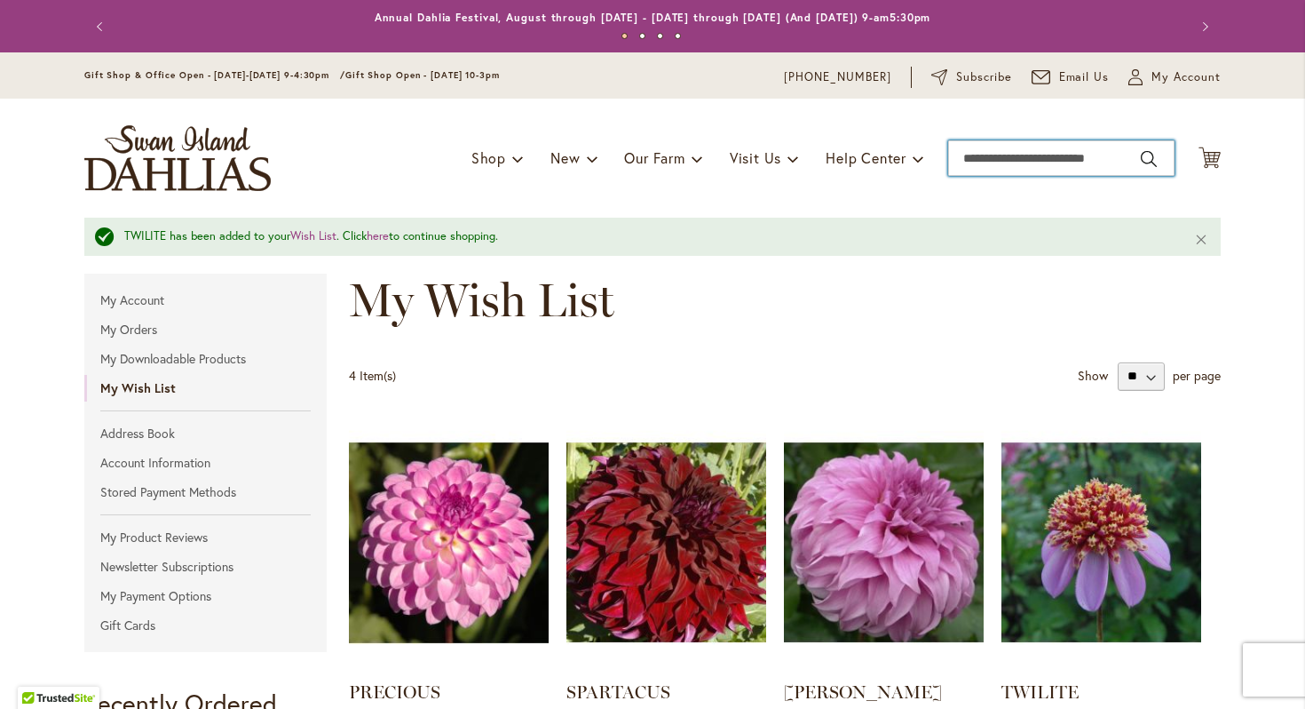
click at [1051, 164] on input "Search" at bounding box center [1061, 158] width 226 height 36
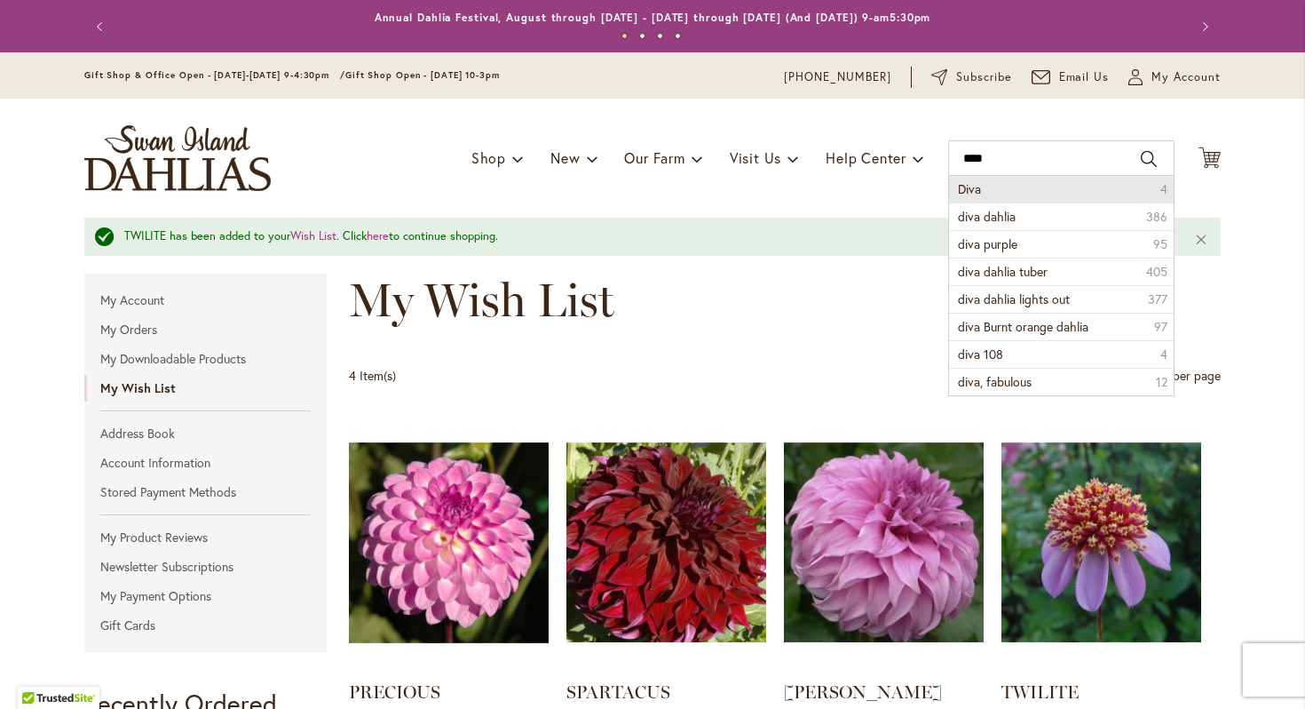
click at [1061, 187] on li "Diva 4" at bounding box center [1061, 189] width 225 height 27
type input "****"
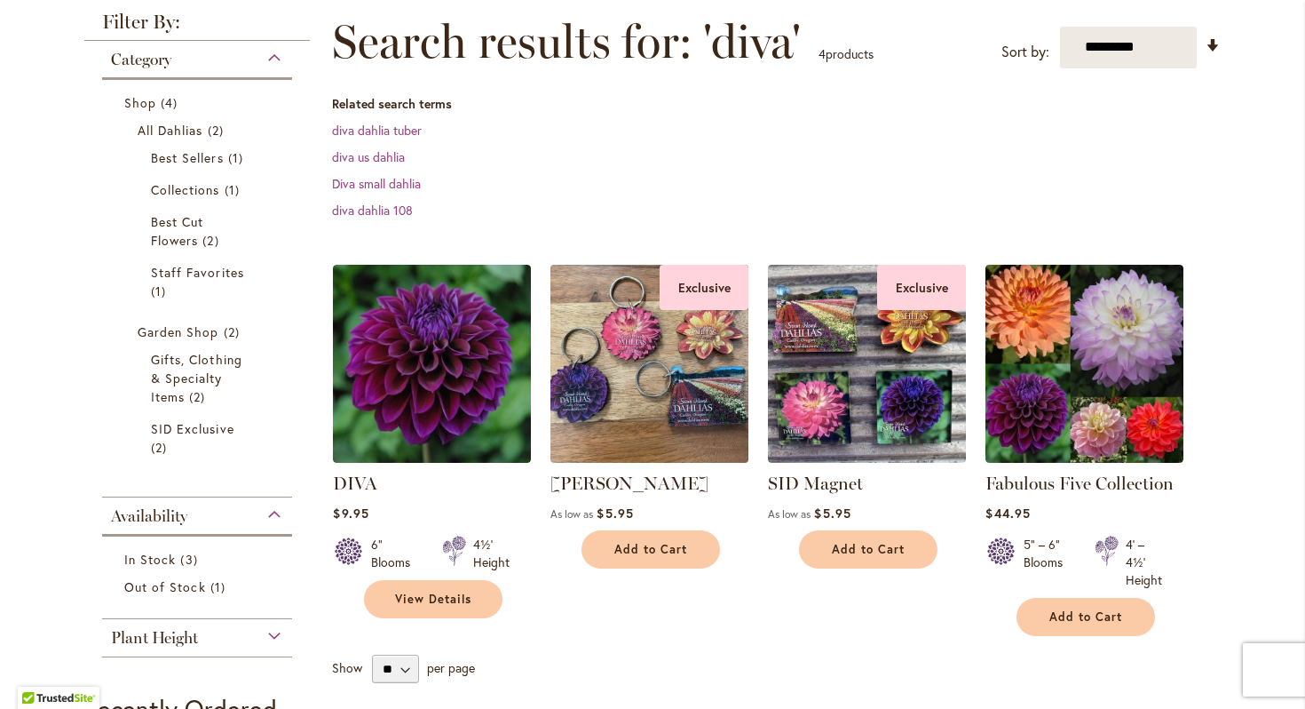
scroll to position [325, 0]
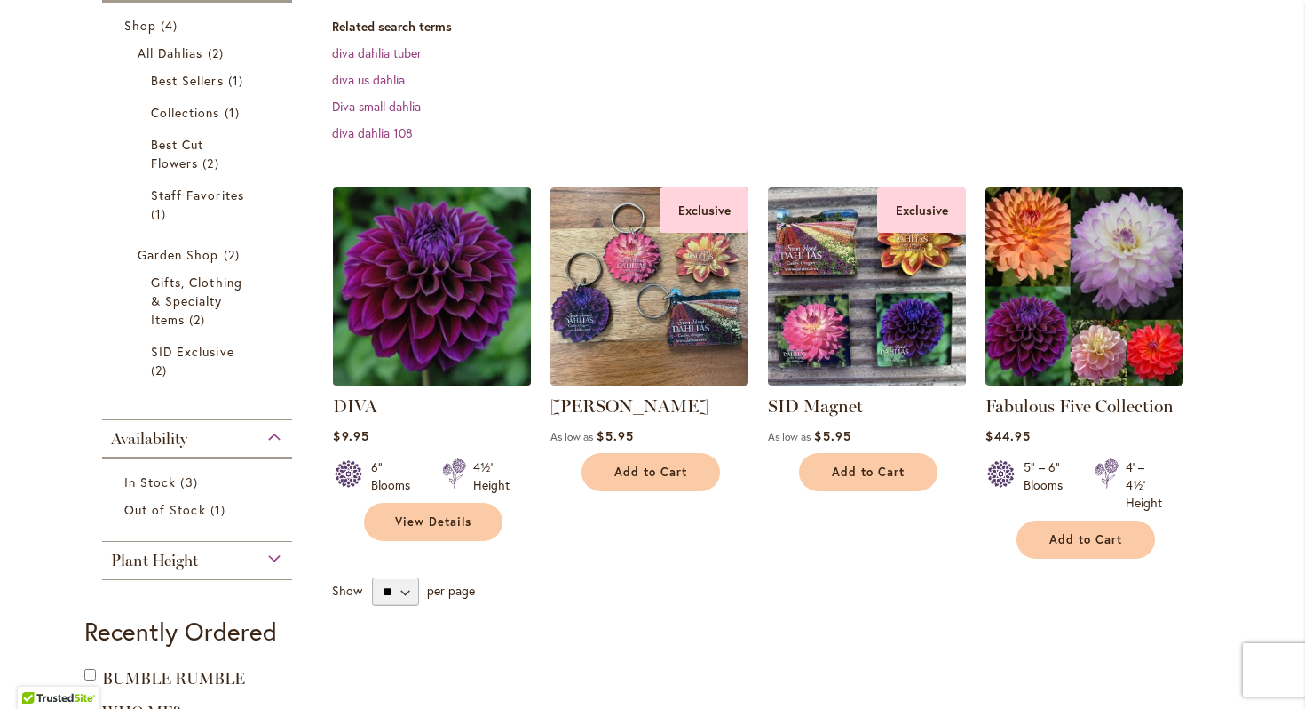
click at [406, 325] on img at bounding box center [433, 286] width 208 height 208
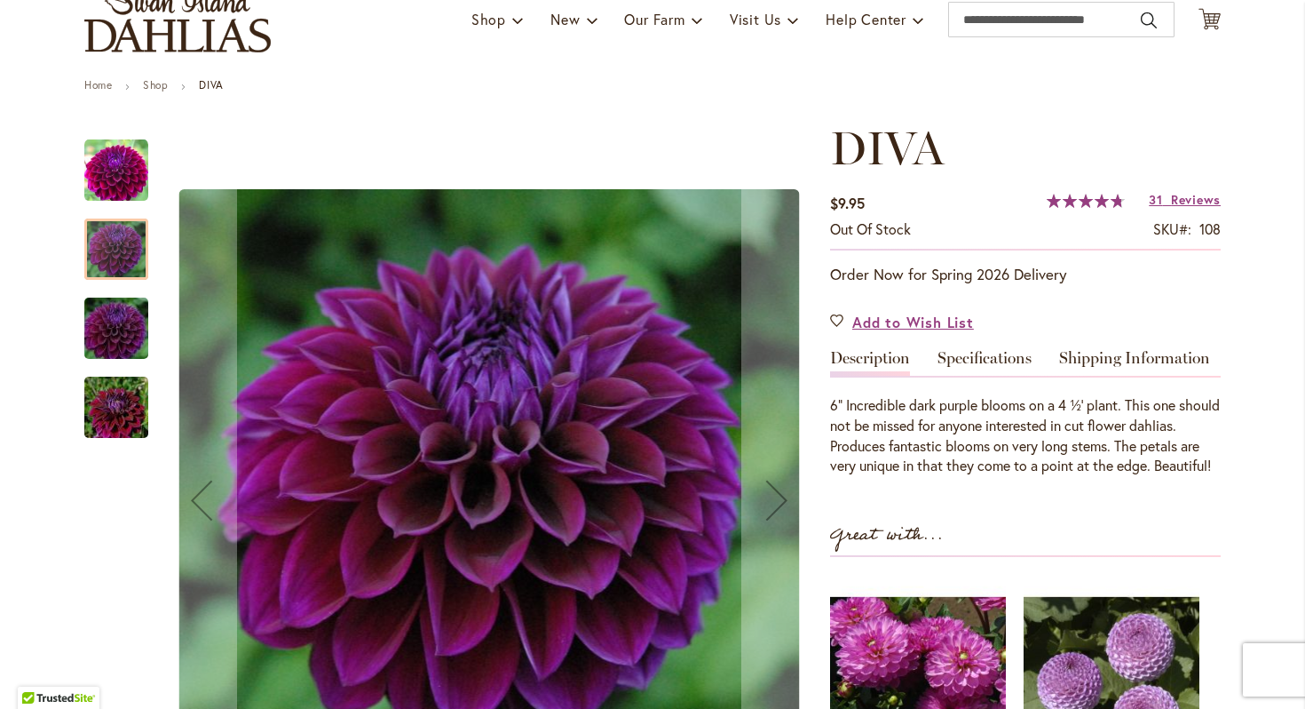
scroll to position [214, 0]
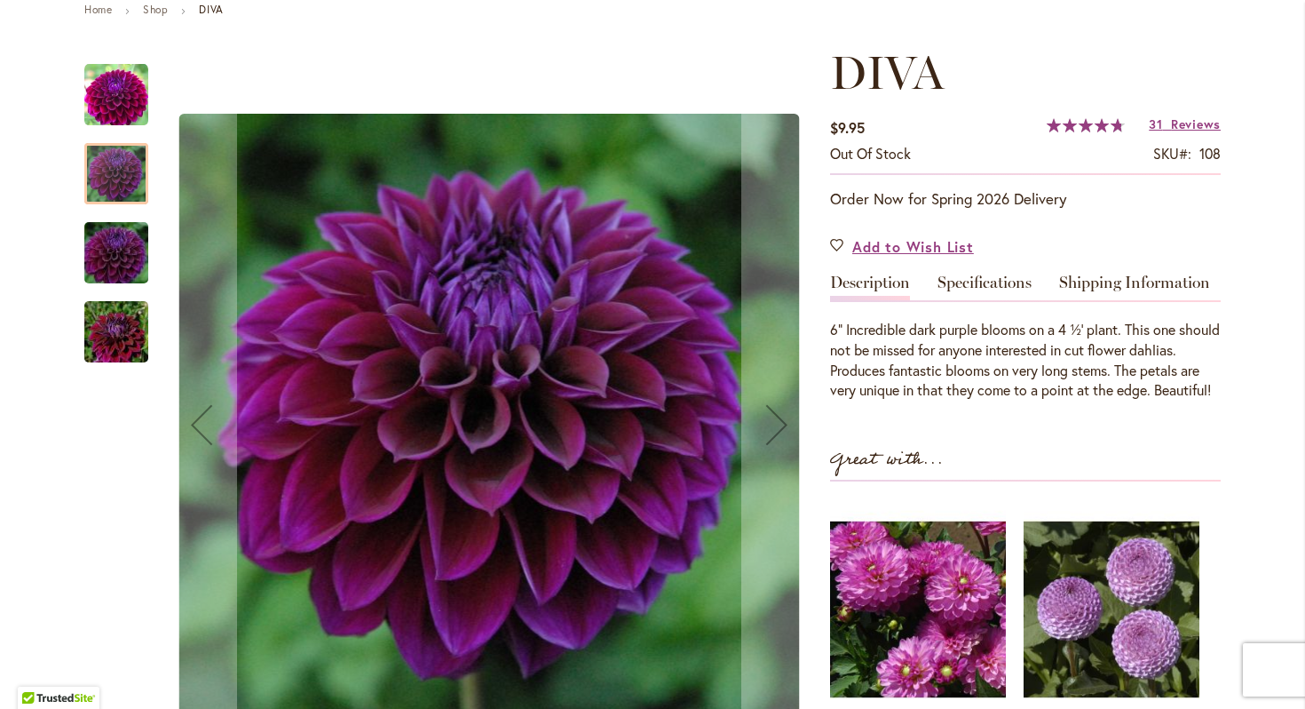
click at [138, 244] on img "Diva" at bounding box center [116, 252] width 128 height 85
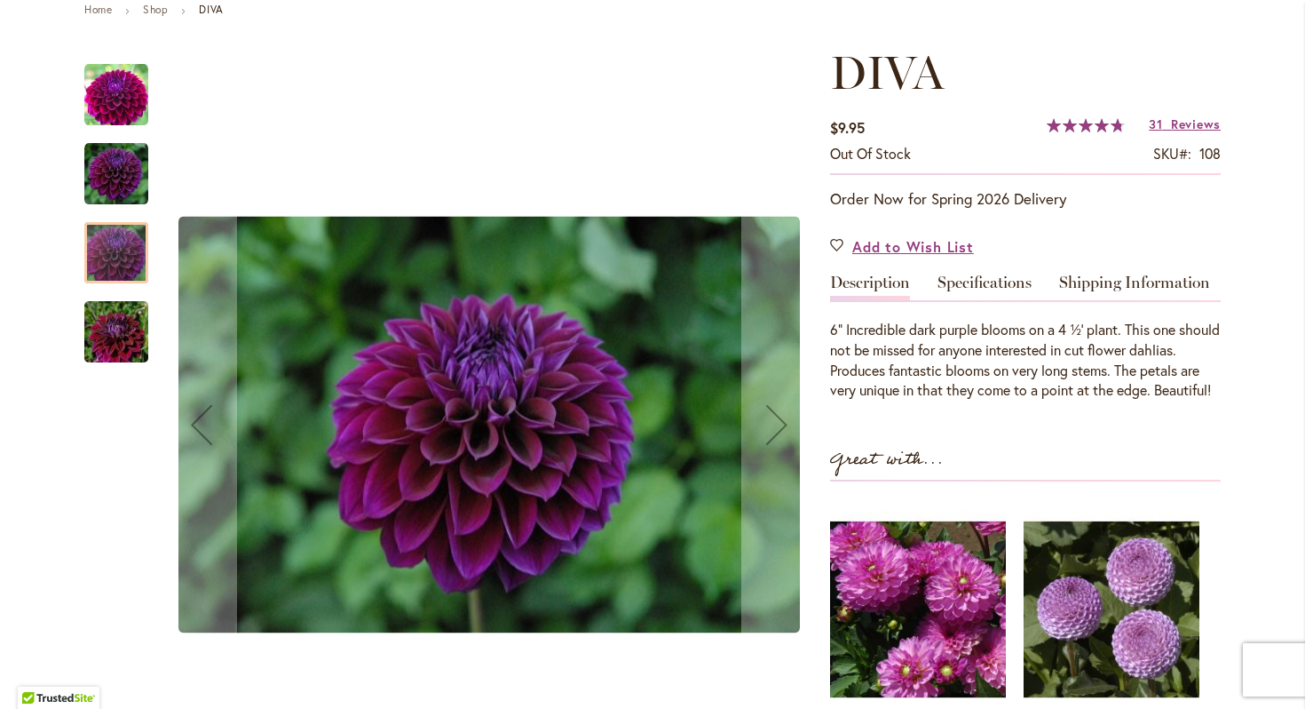
click at [103, 368] on div at bounding box center [116, 312] width 64 height 533
click at [103, 339] on img "Diva" at bounding box center [116, 331] width 128 height 85
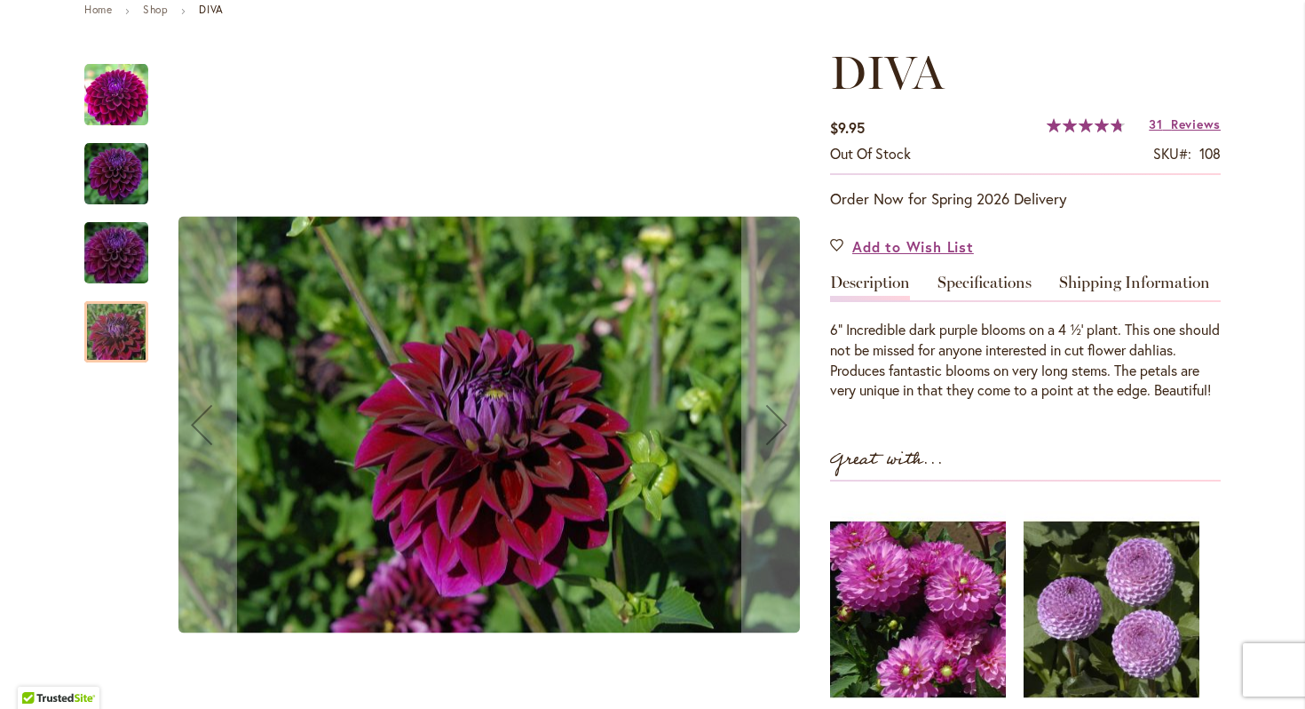
click at [115, 189] on img "Diva" at bounding box center [116, 174] width 64 height 64
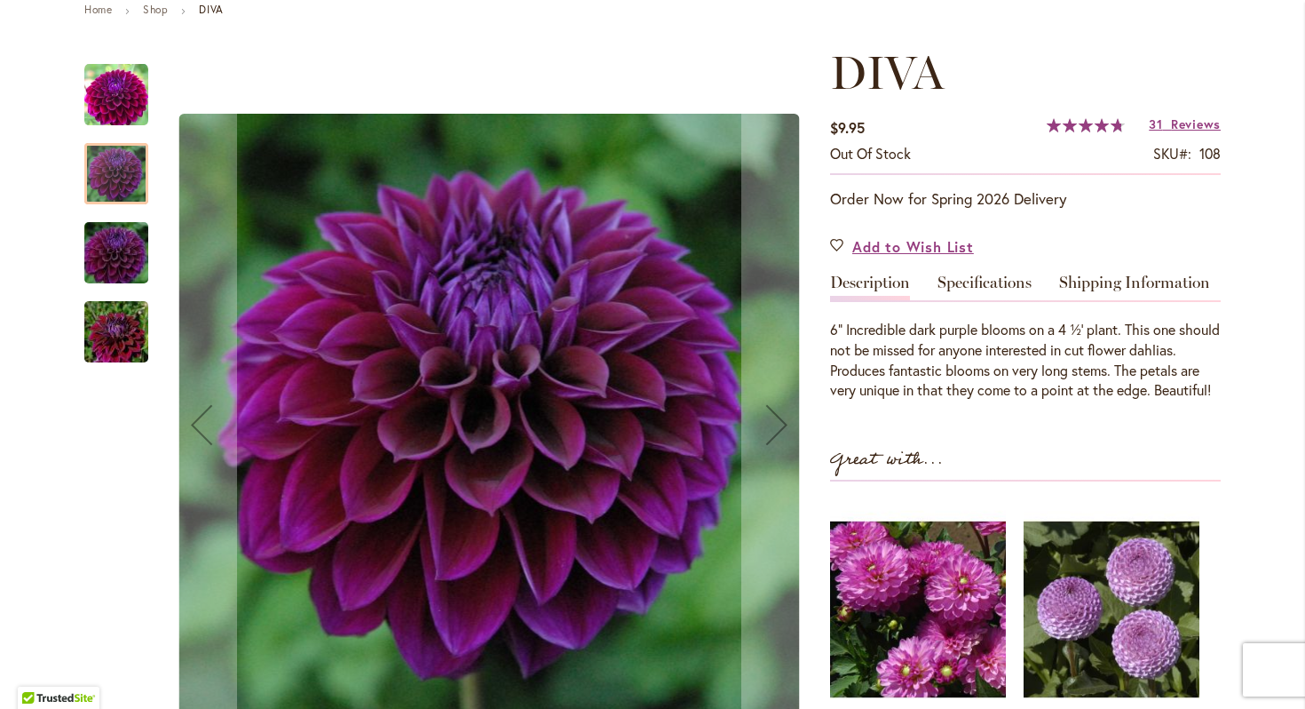
click at [122, 342] on img "Diva" at bounding box center [116, 331] width 128 height 85
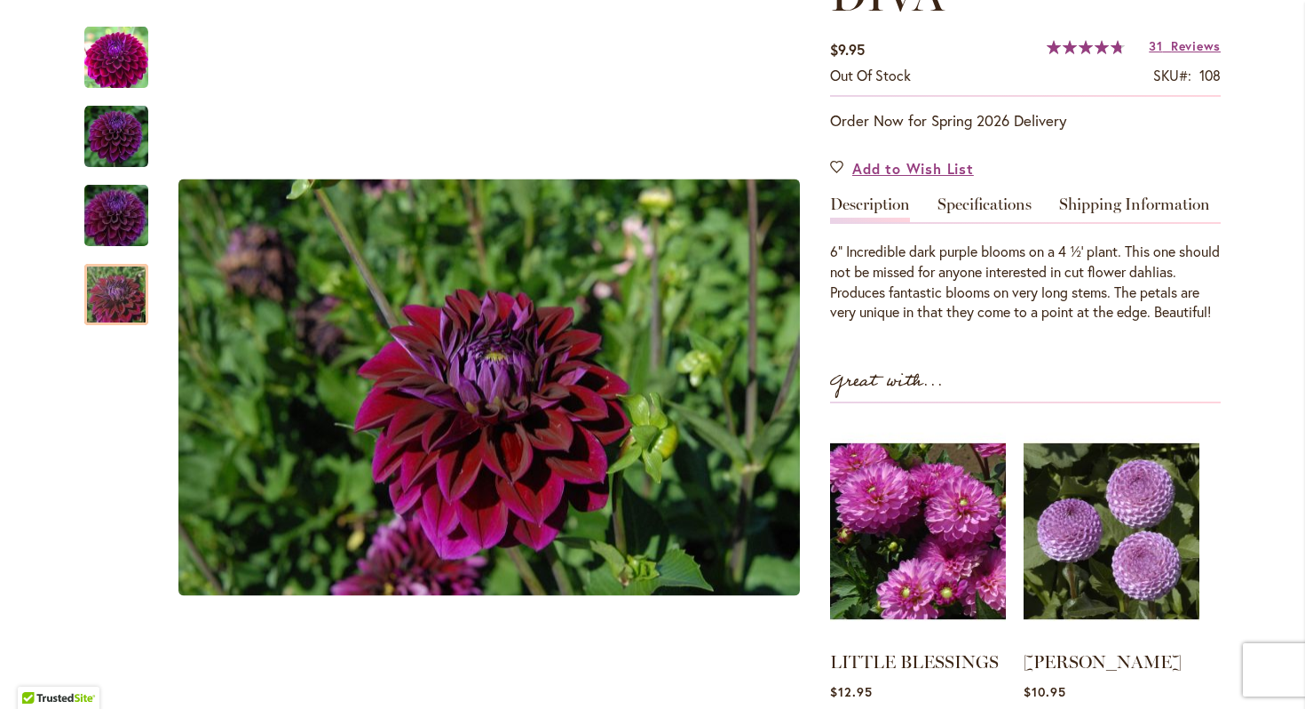
scroll to position [290, 0]
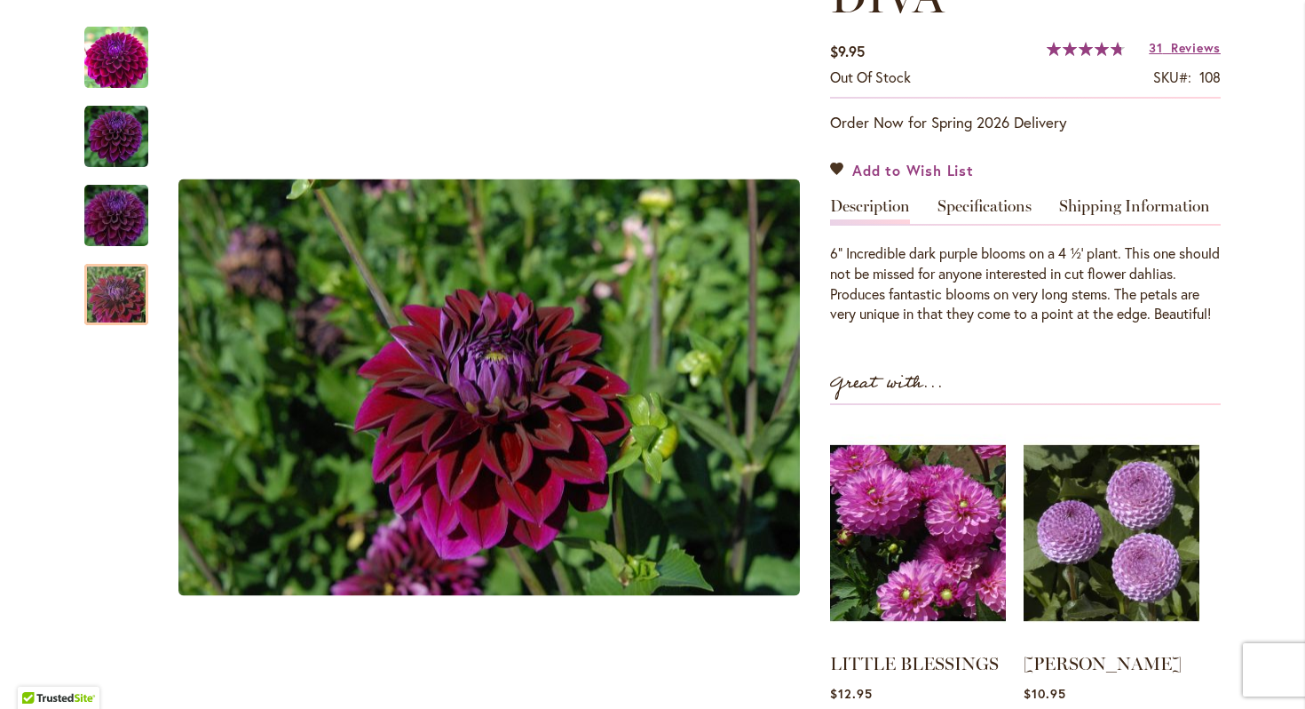
click at [844, 164] on link "Add to Wish List" at bounding box center [902, 170] width 144 height 20
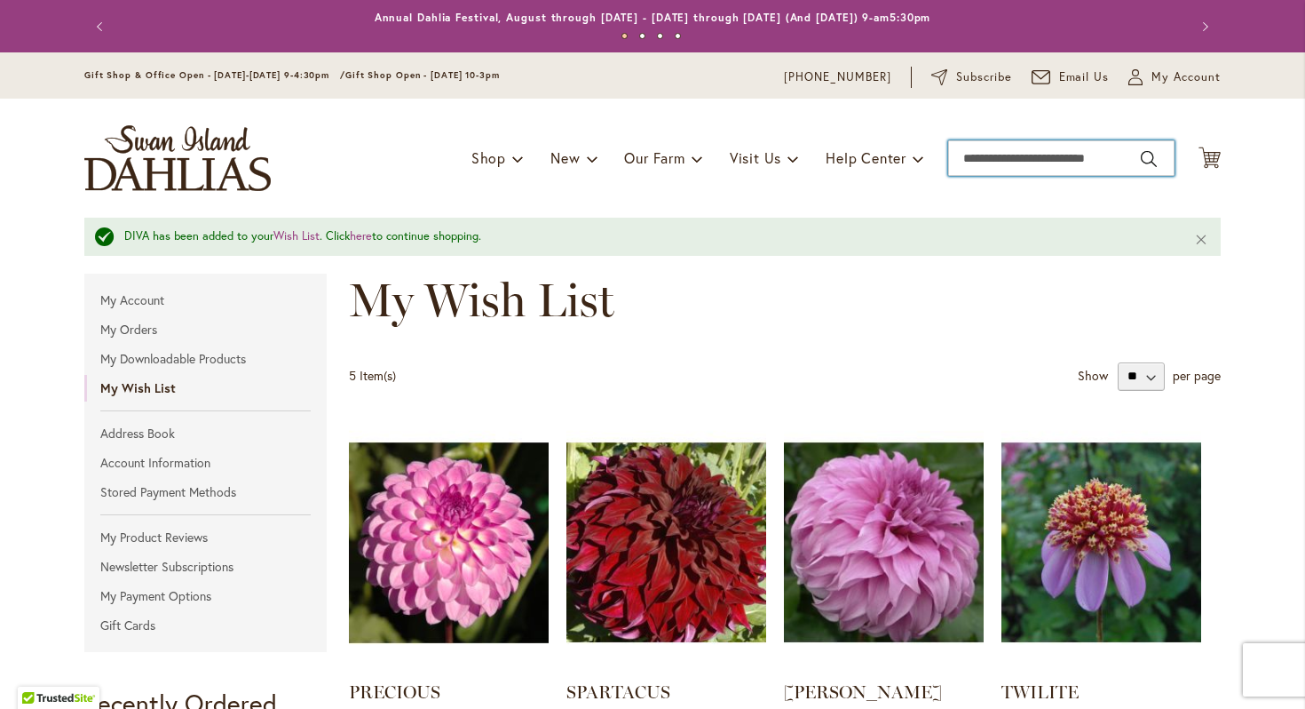
click at [1092, 166] on input "Search" at bounding box center [1061, 158] width 226 height 36
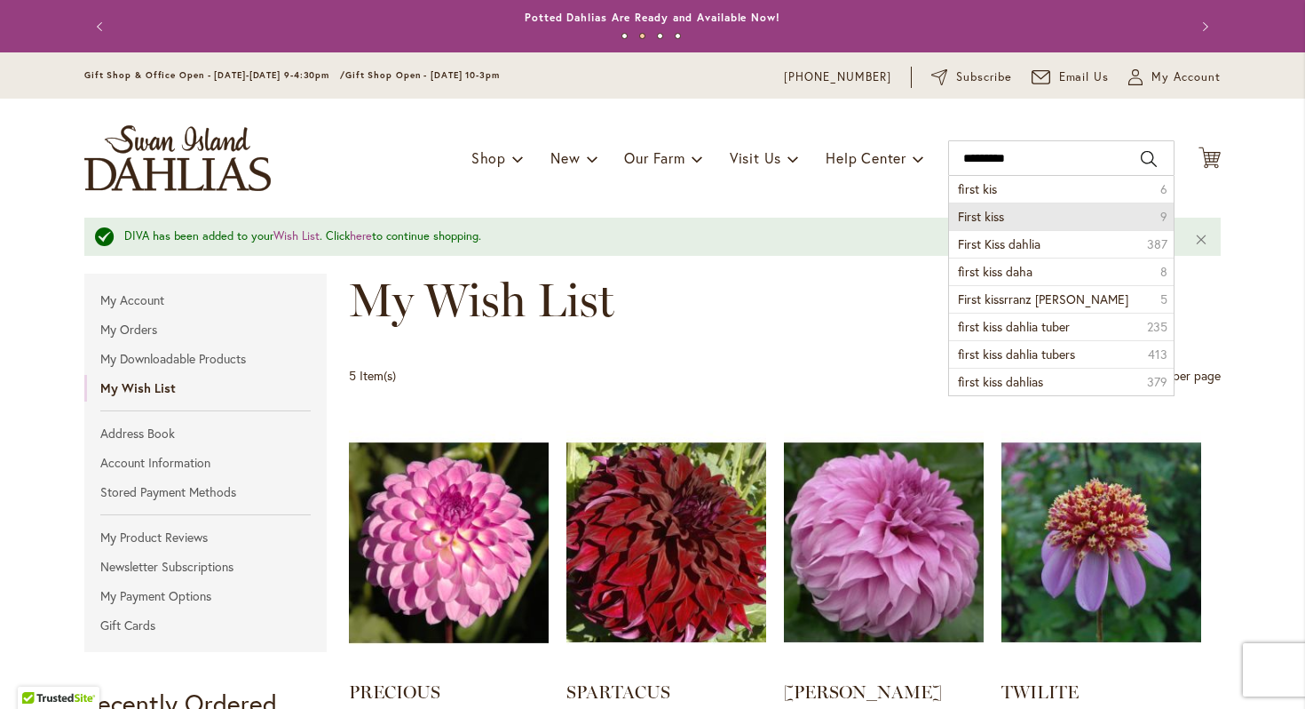
click at [1043, 216] on li "First kiss 9" at bounding box center [1061, 216] width 225 height 28
type input "**********"
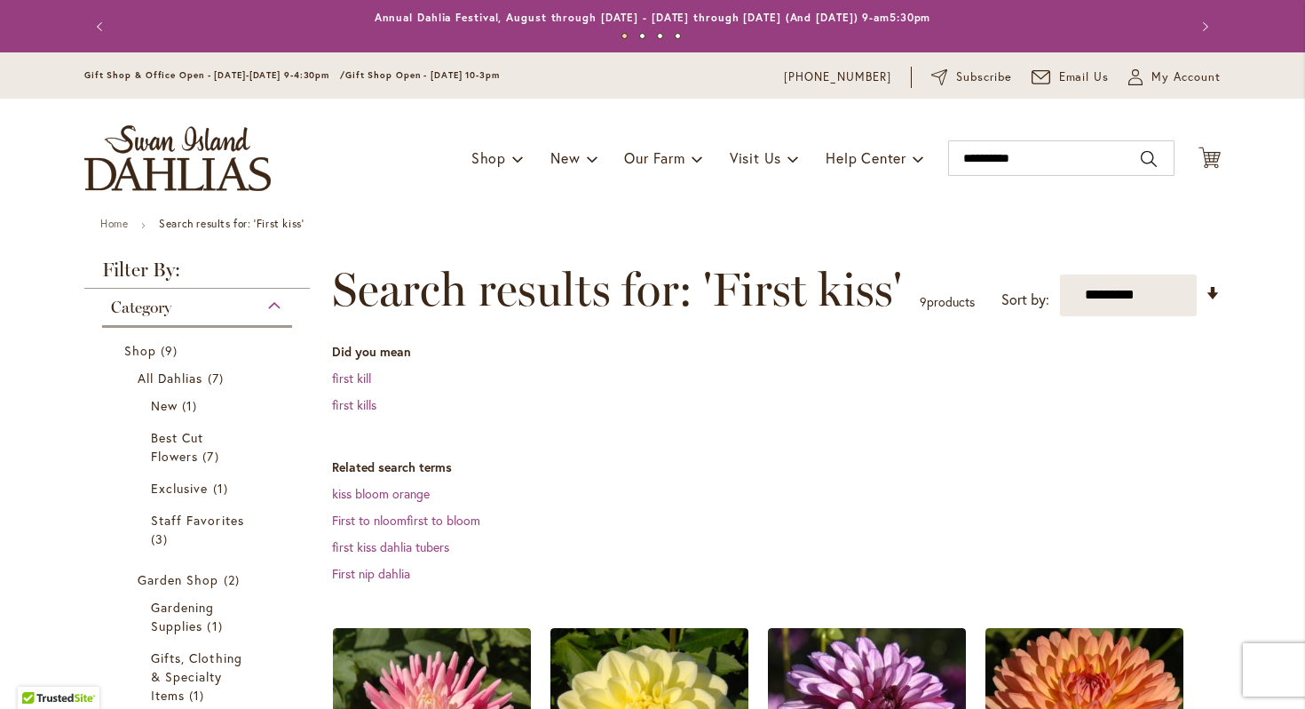
scroll to position [459, 0]
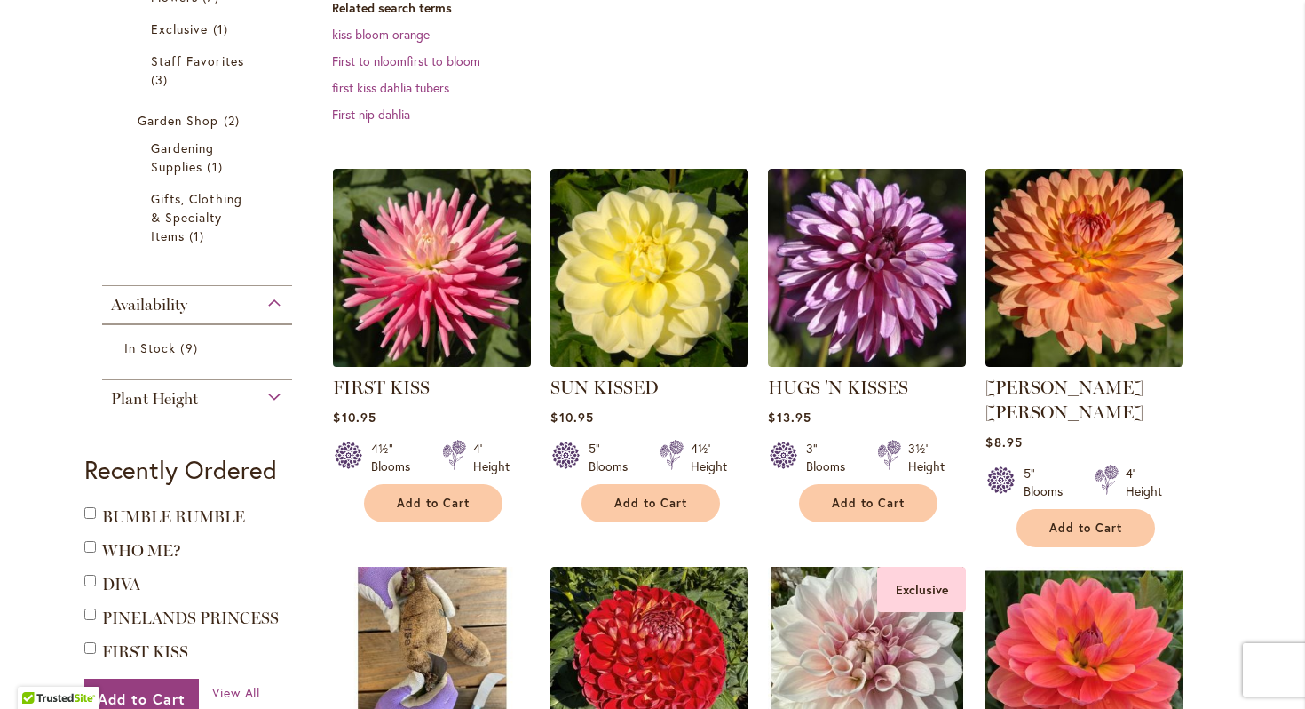
click at [472, 305] on img at bounding box center [433, 267] width 208 height 208
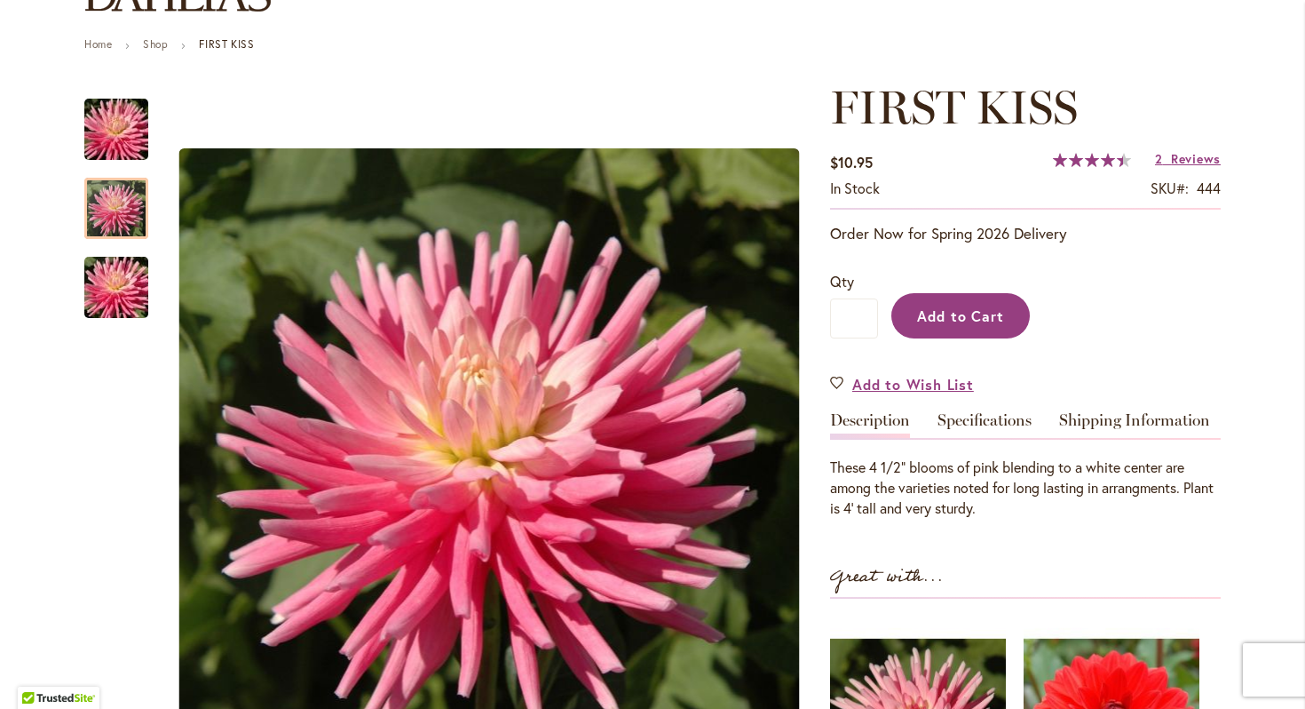
scroll to position [210, 0]
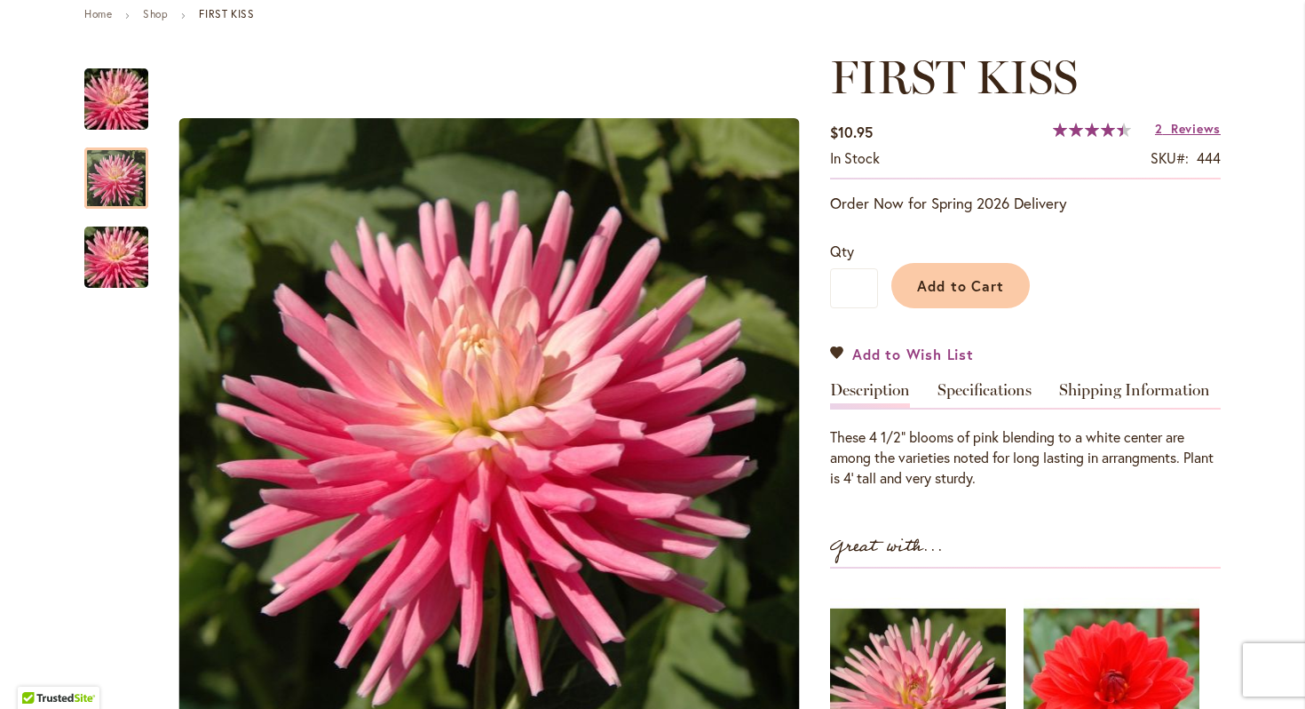
click at [836, 353] on link "Add to Wish List" at bounding box center [902, 354] width 144 height 20
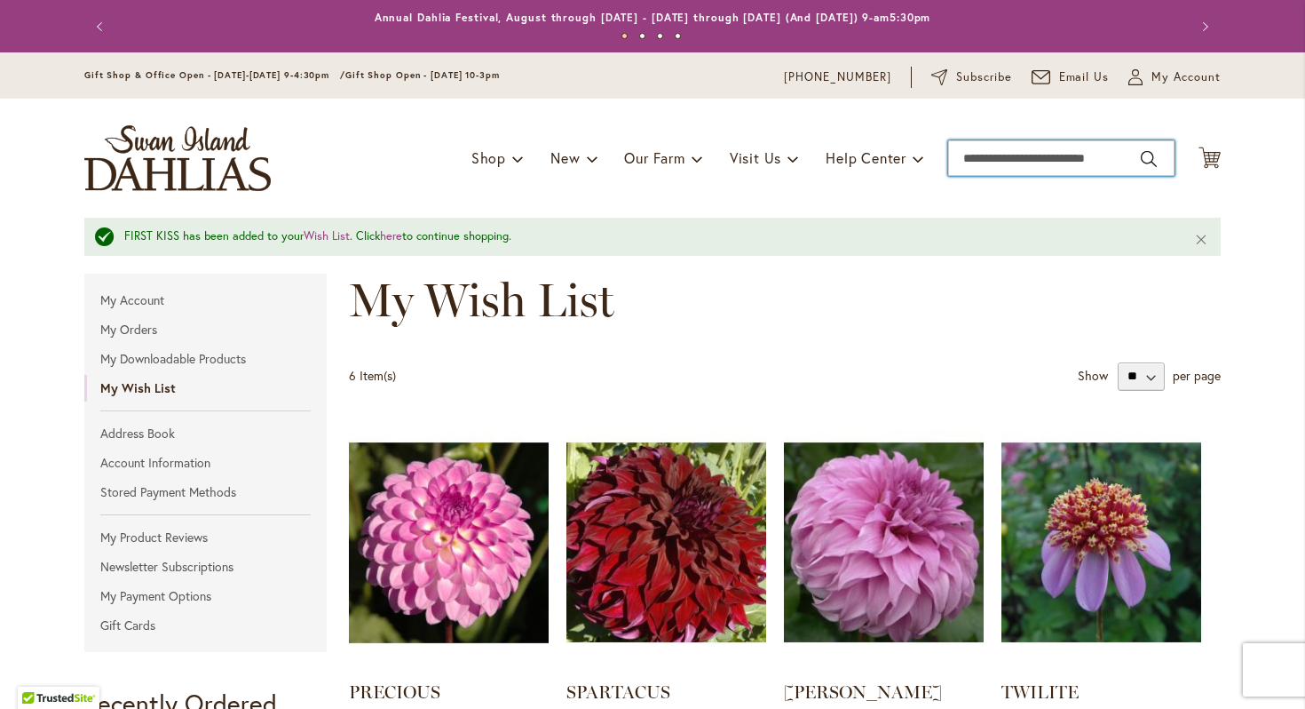
click at [989, 161] on input "Search" at bounding box center [1061, 158] width 226 height 36
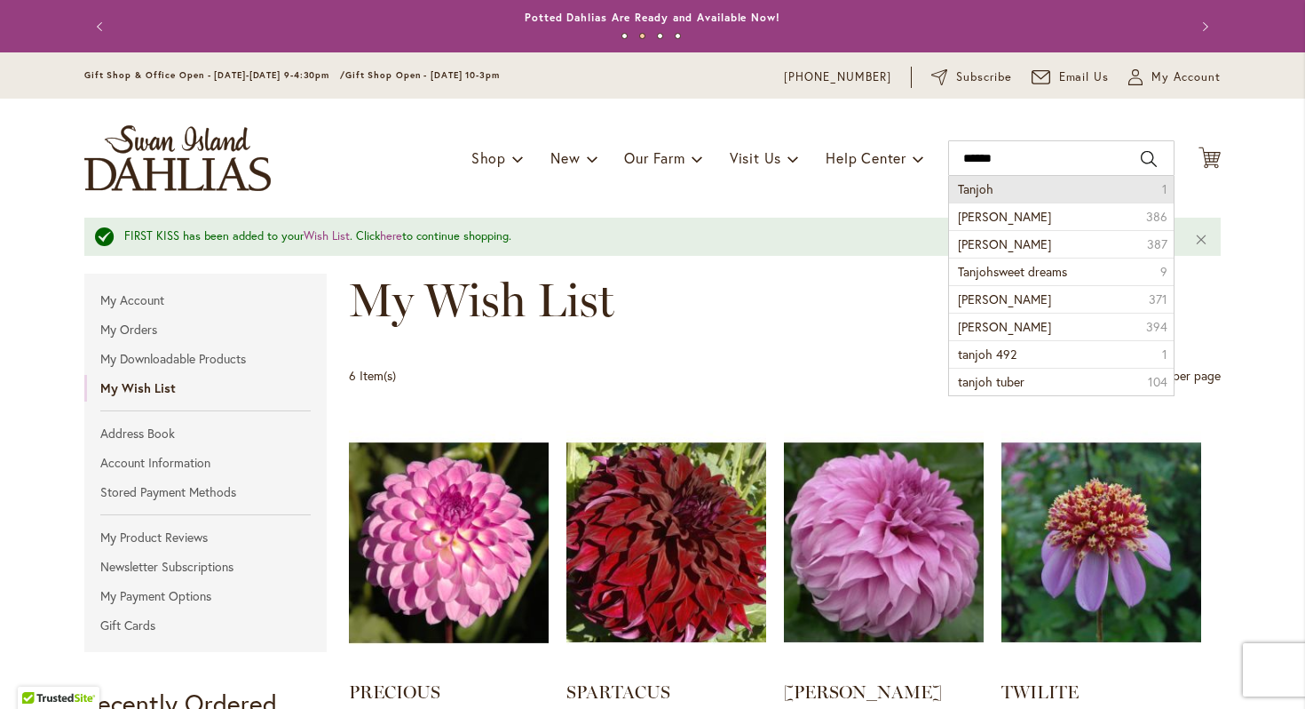
click at [987, 191] on span "Tanjoh" at bounding box center [976, 188] width 36 height 17
type input "******"
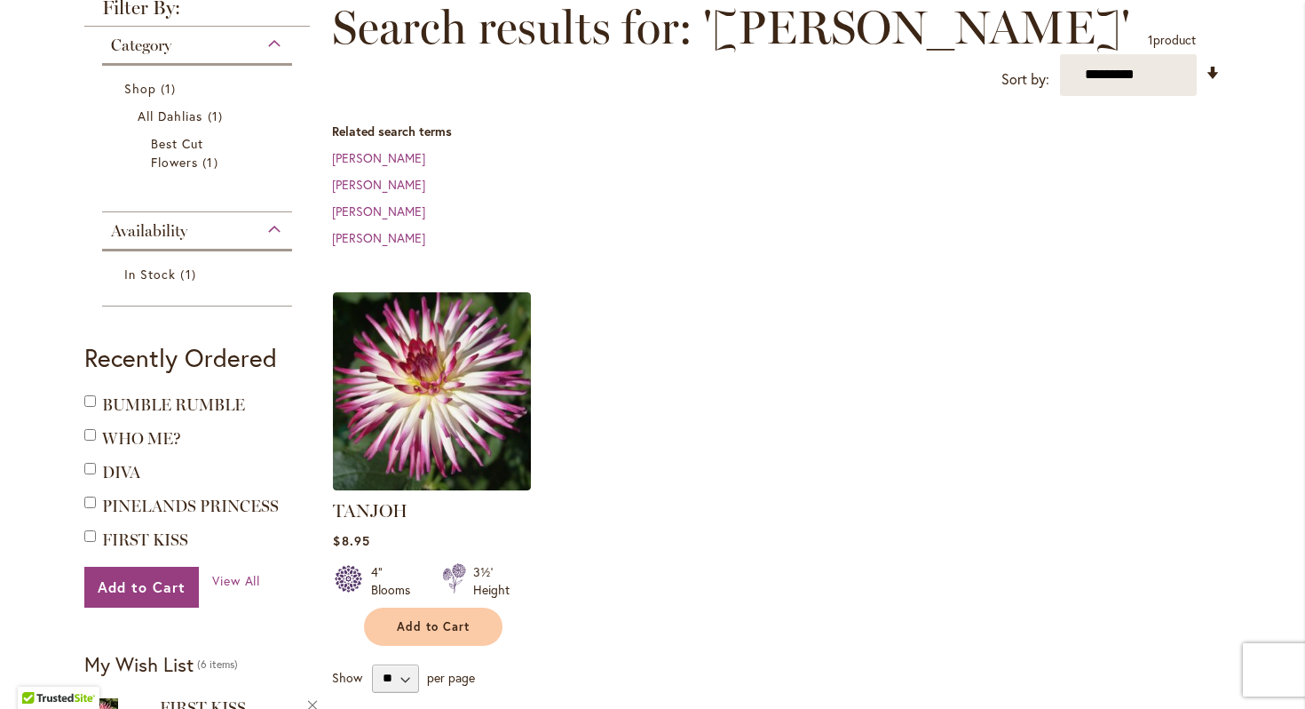
scroll to position [283, 0]
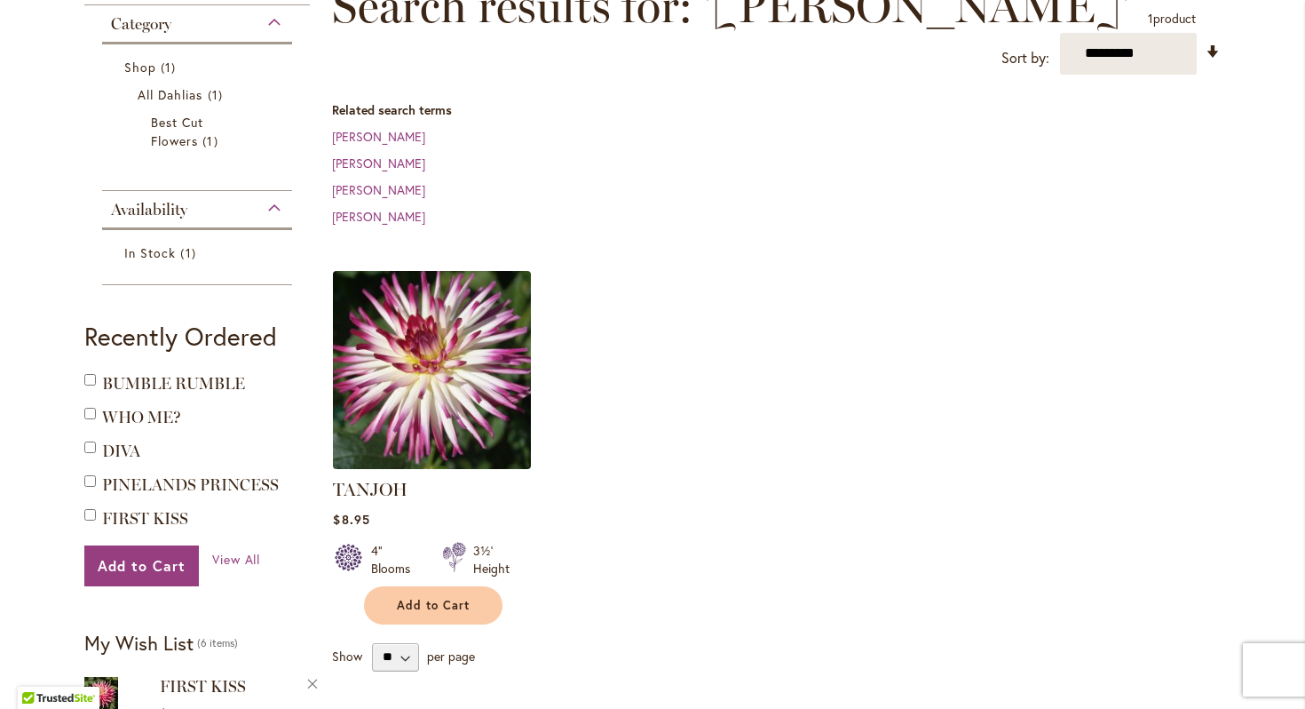
click at [480, 348] on img at bounding box center [433, 370] width 208 height 208
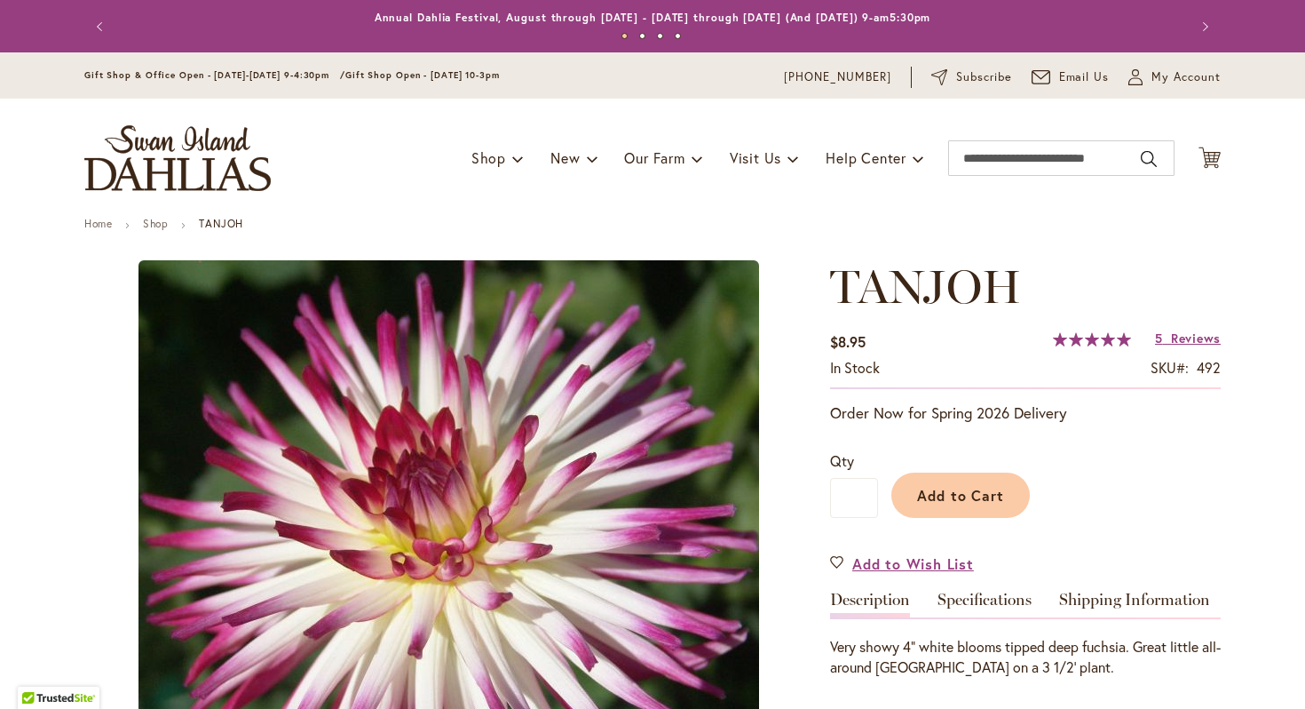
type input "*****"
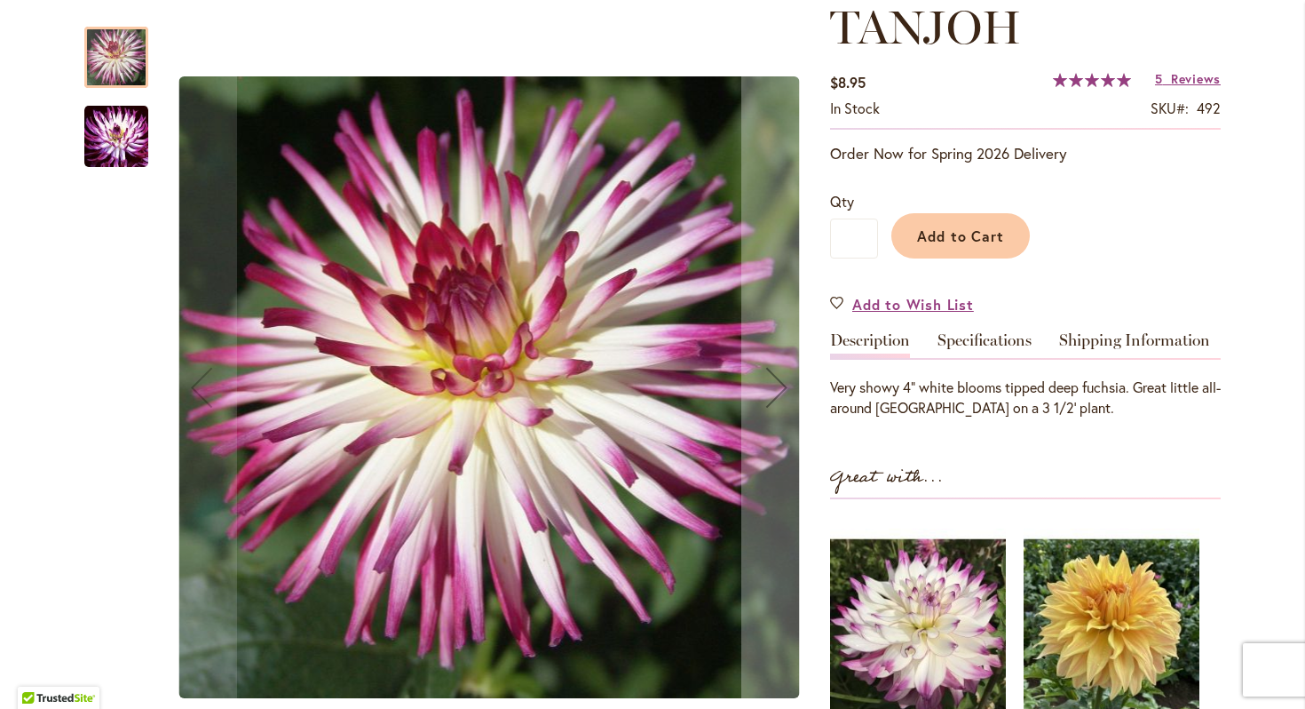
scroll to position [262, 0]
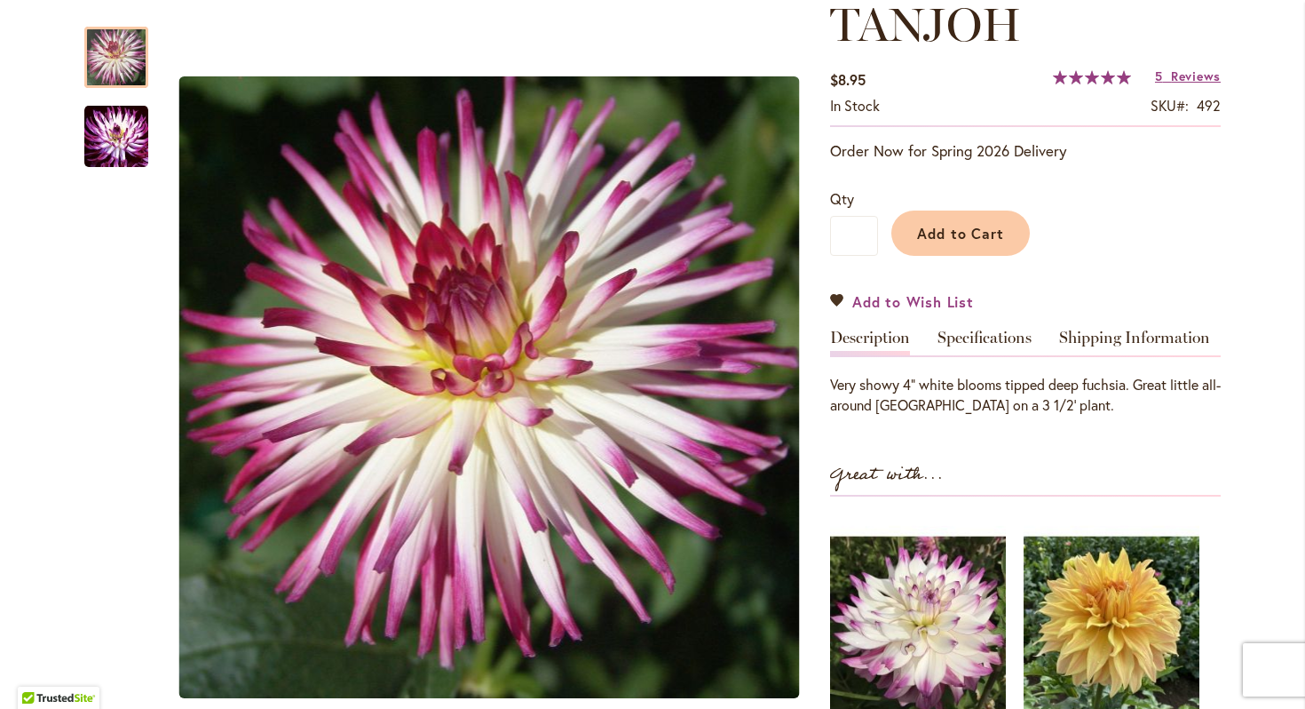
click at [837, 297] on link "Add to Wish List" at bounding box center [902, 301] width 144 height 20
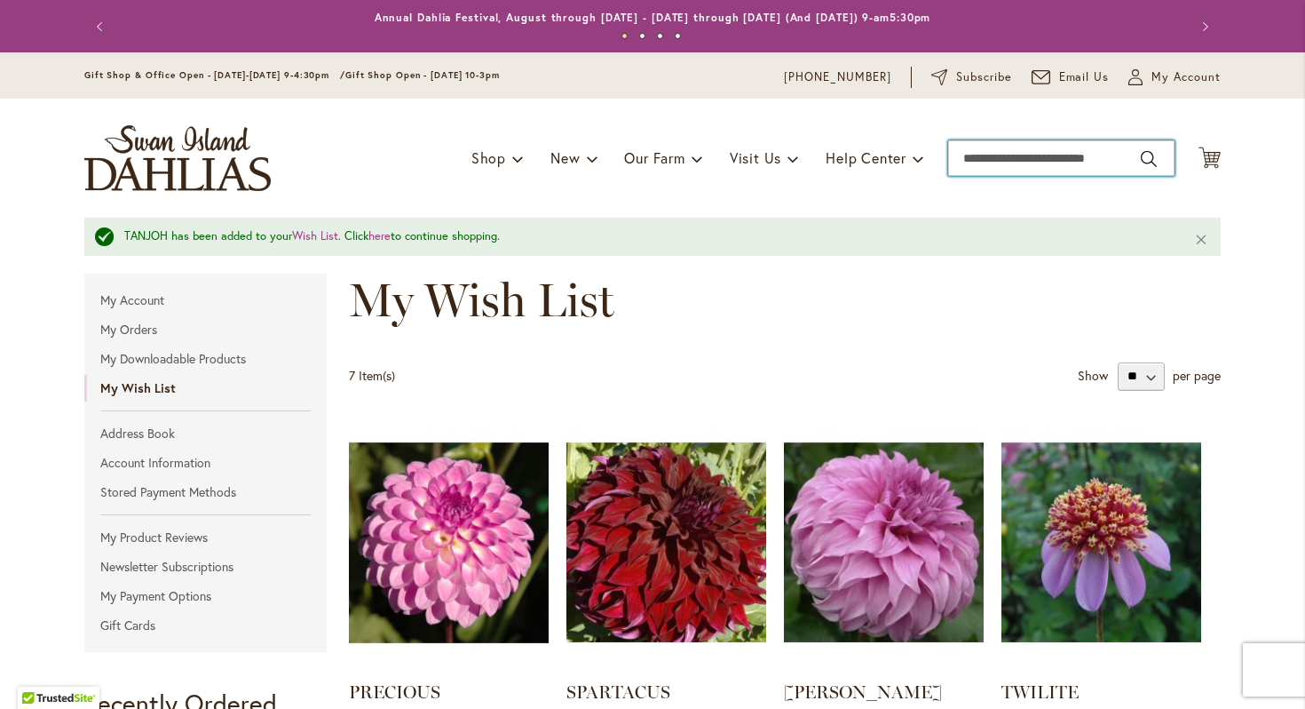
click at [1013, 162] on input "Search" at bounding box center [1061, 158] width 226 height 36
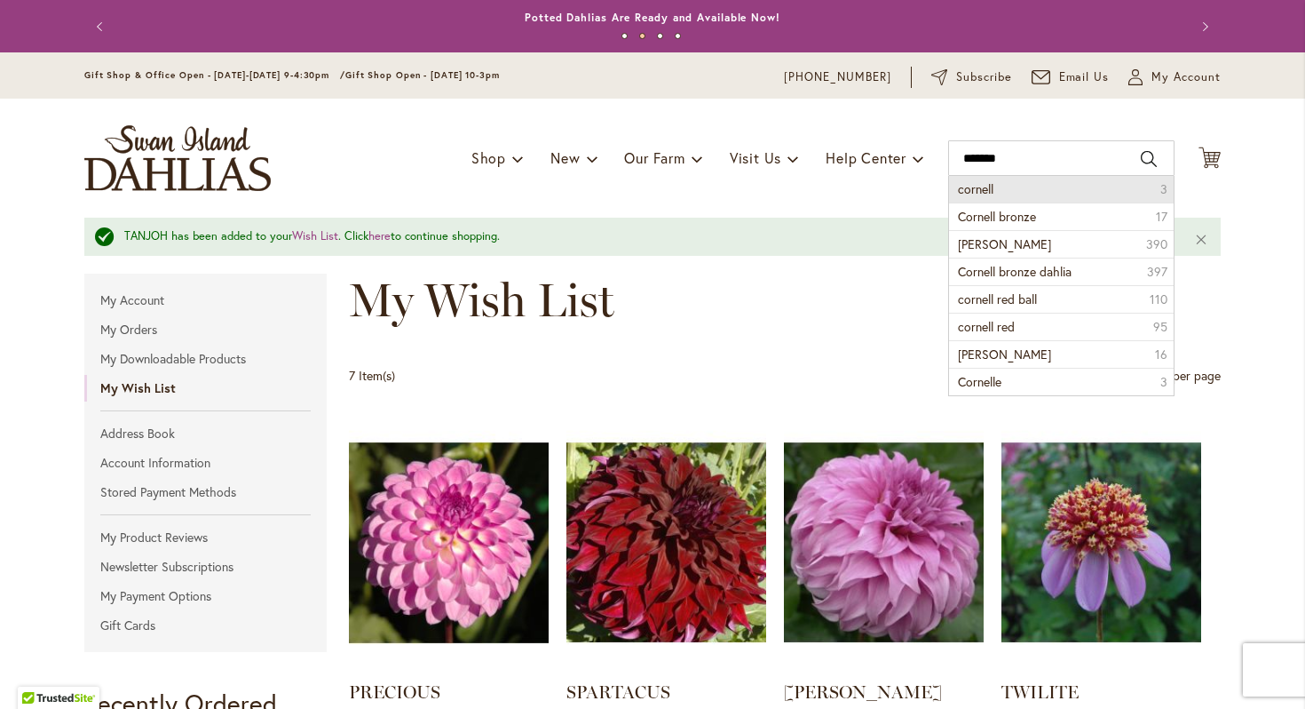
click at [984, 190] on span "cornell" at bounding box center [976, 188] width 36 height 17
type input "*******"
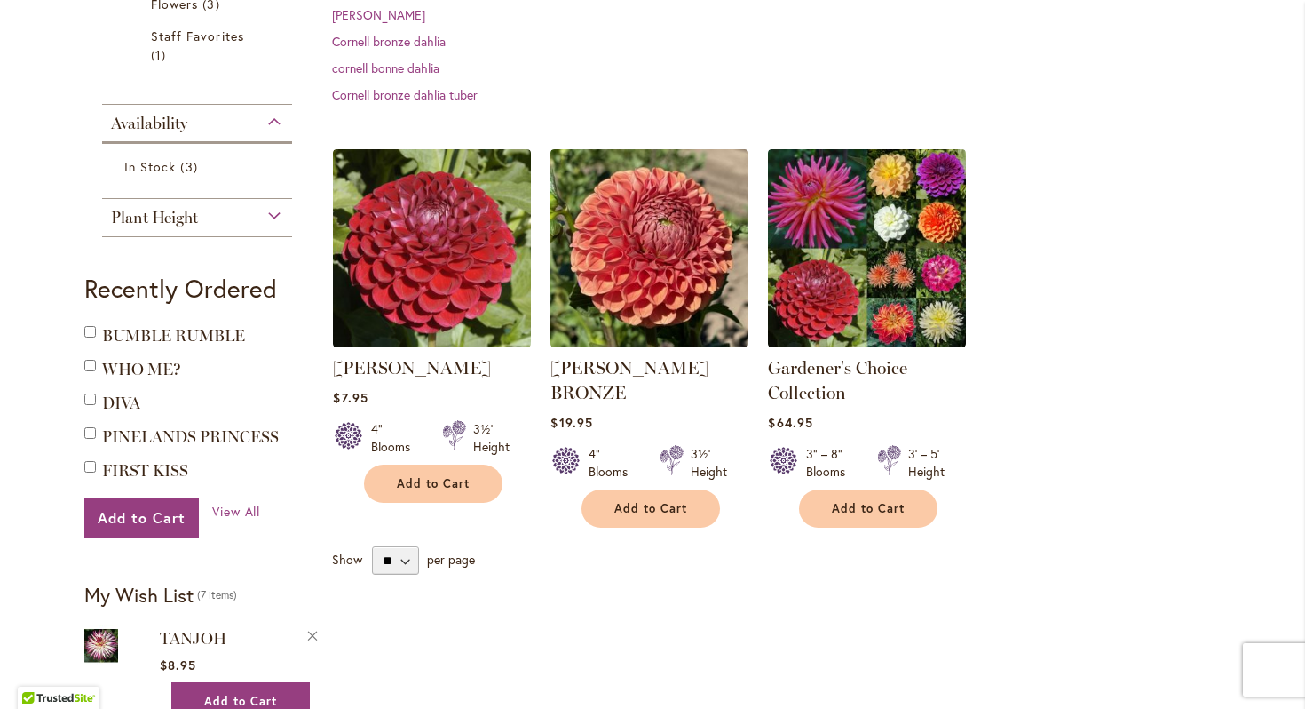
scroll to position [462, 0]
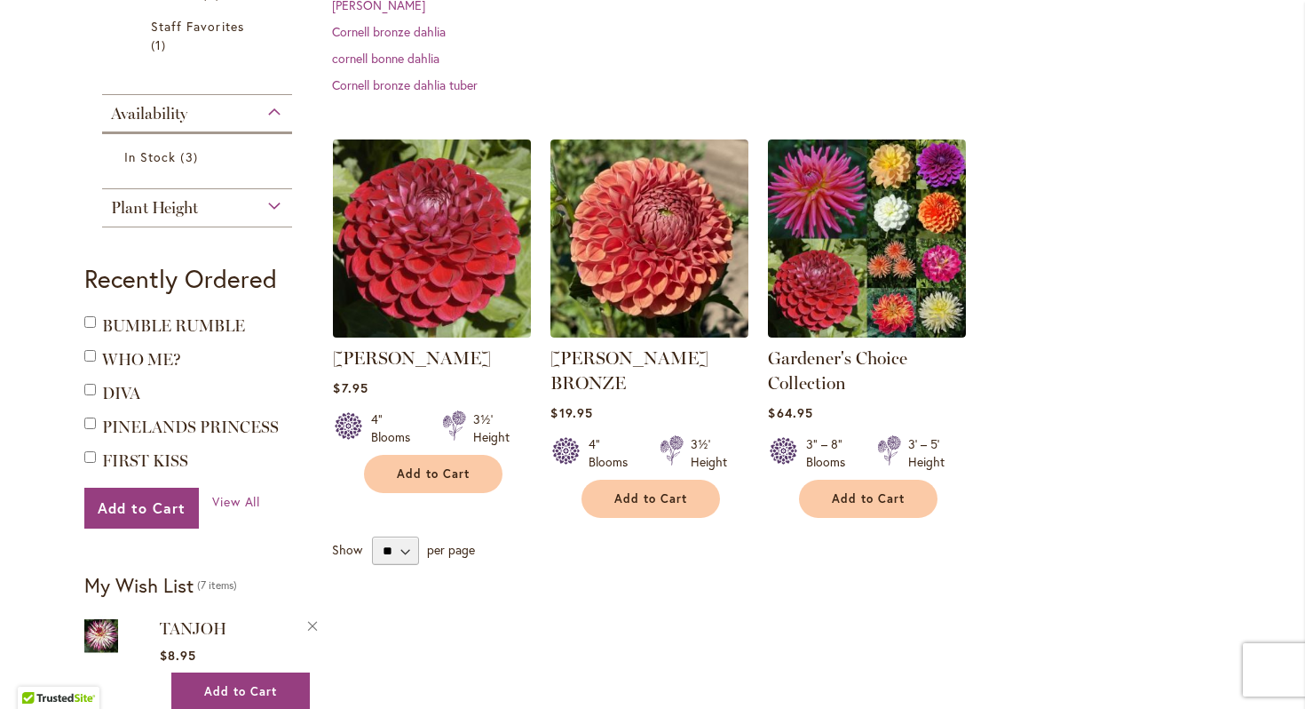
click at [464, 243] on img at bounding box center [433, 238] width 208 height 208
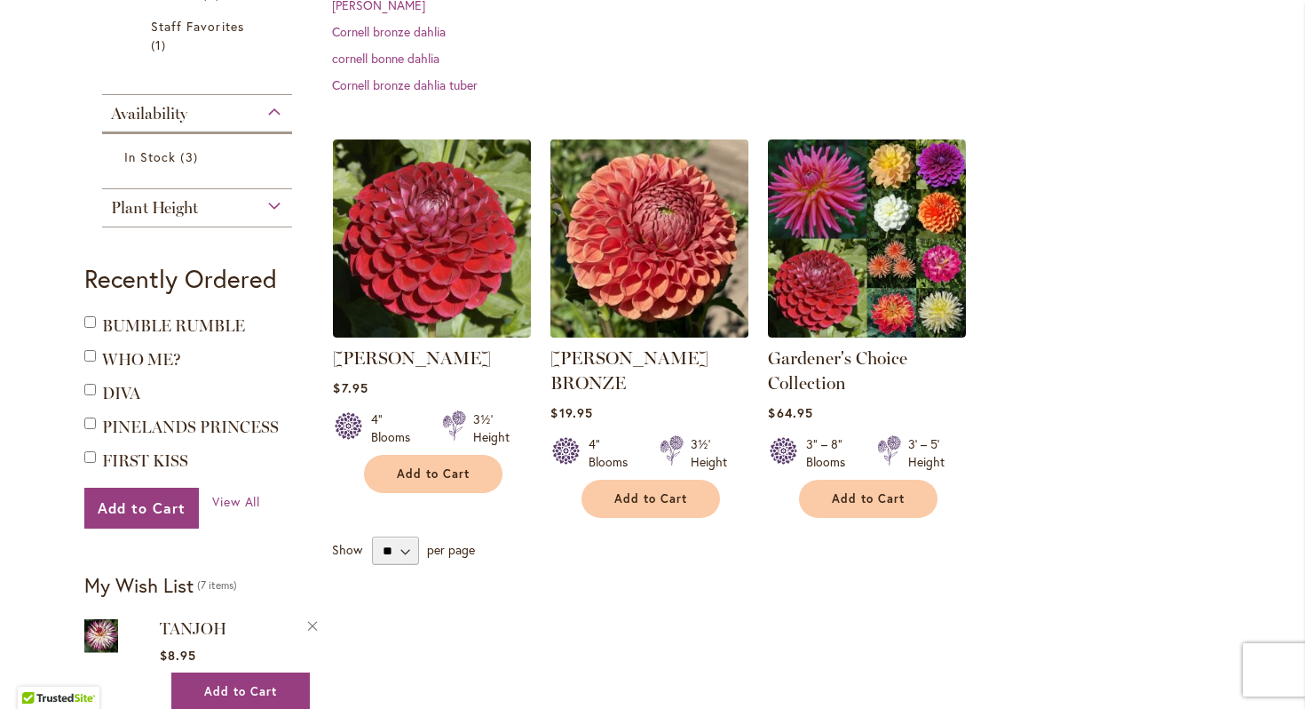
click at [654, 285] on img at bounding box center [650, 238] width 208 height 208
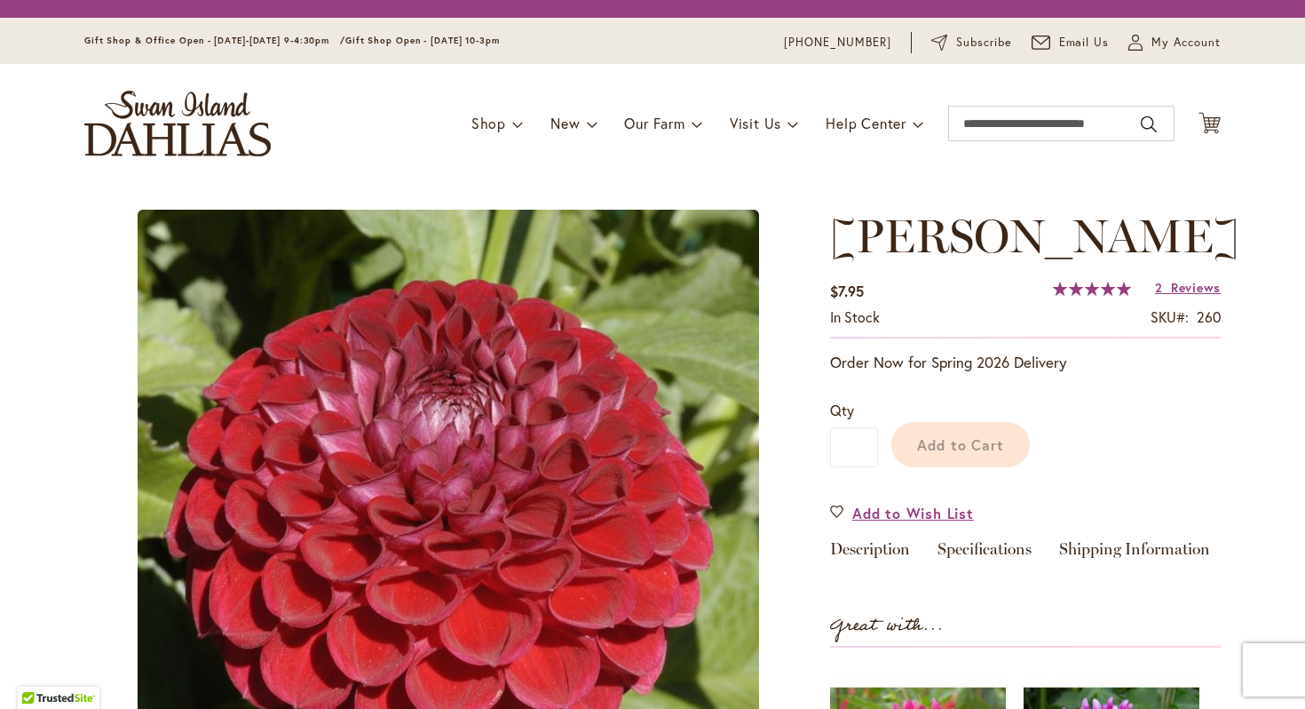
type input "*****"
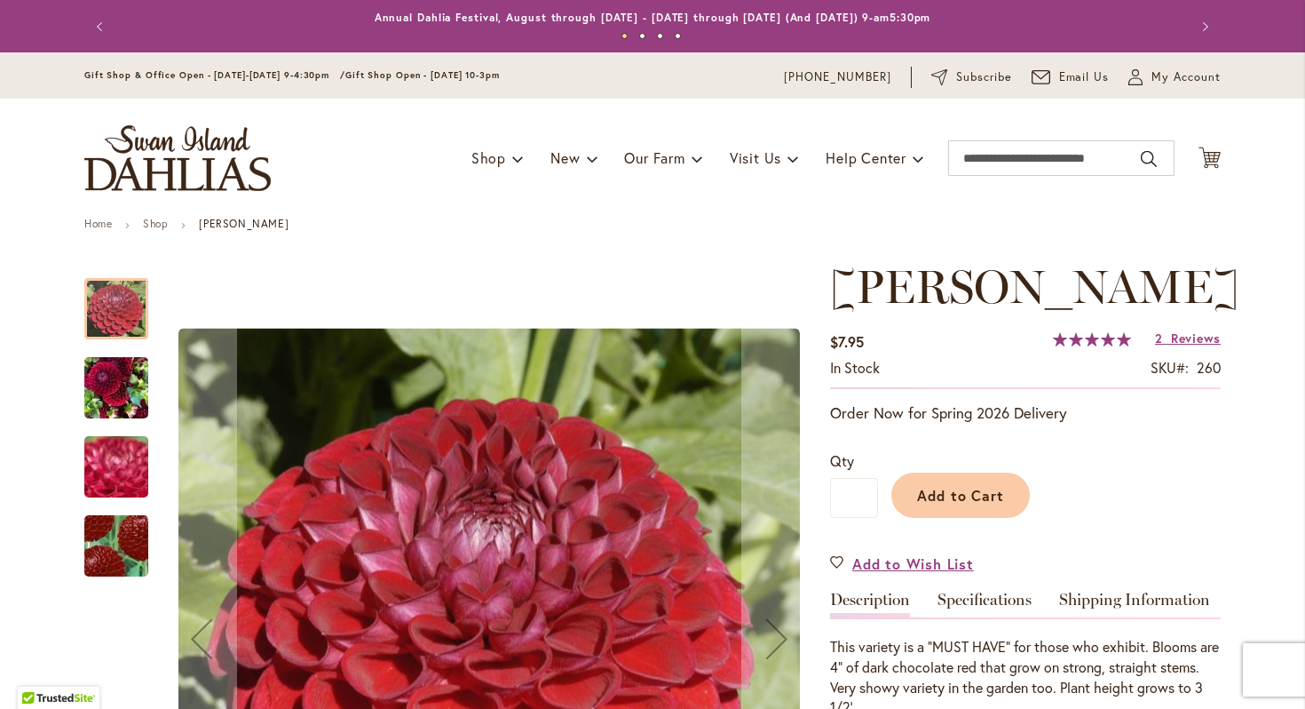
scroll to position [237, 0]
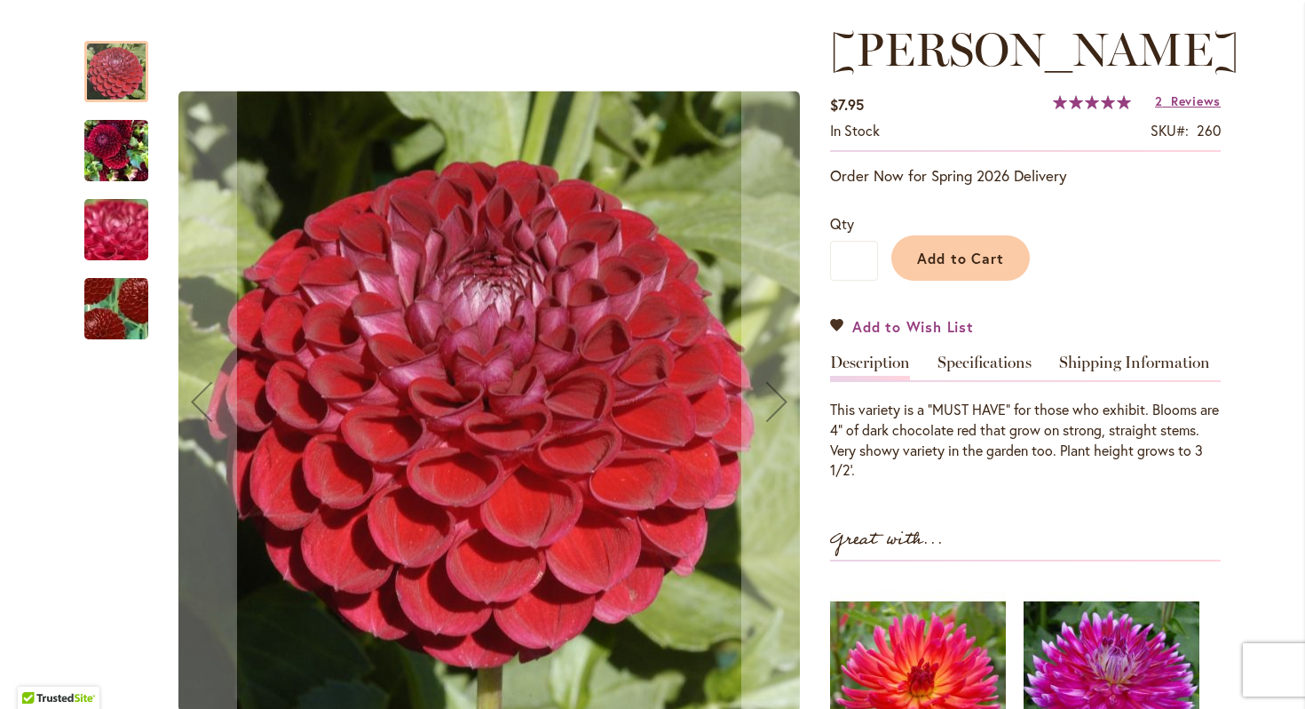
click at [837, 324] on link "Add to Wish List" at bounding box center [902, 326] width 144 height 20
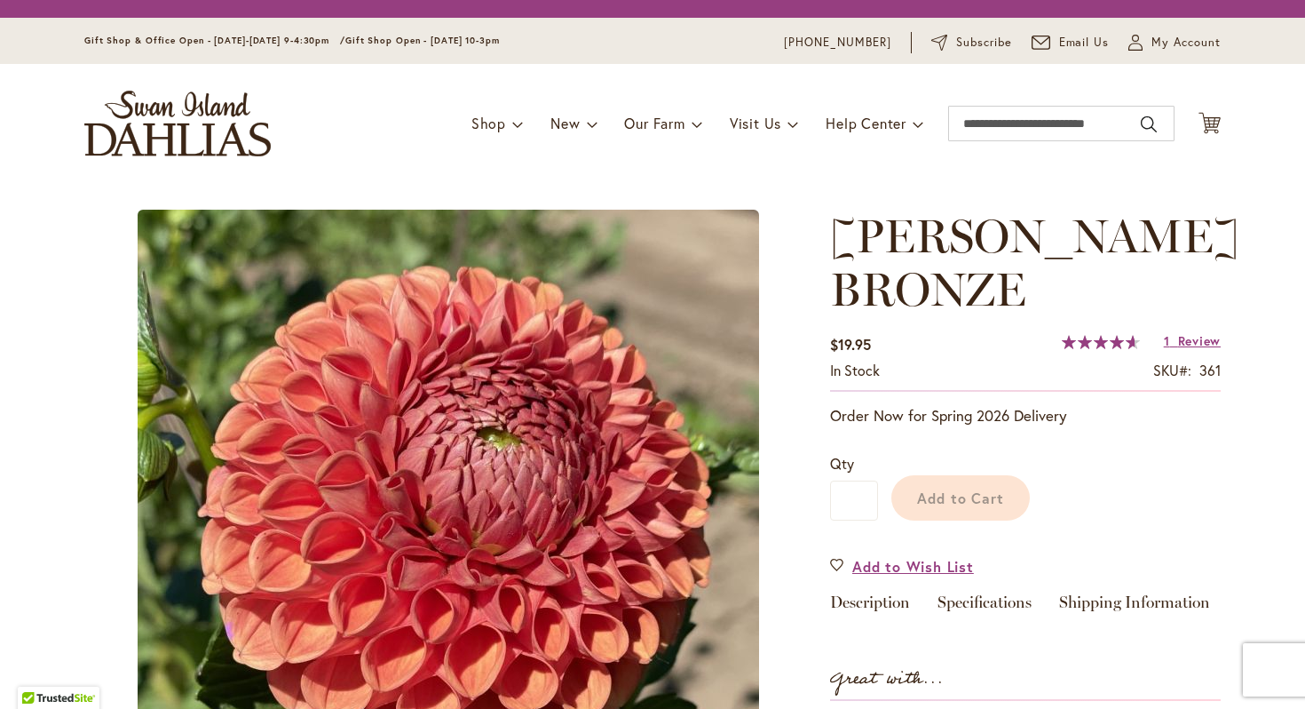
type input "*****"
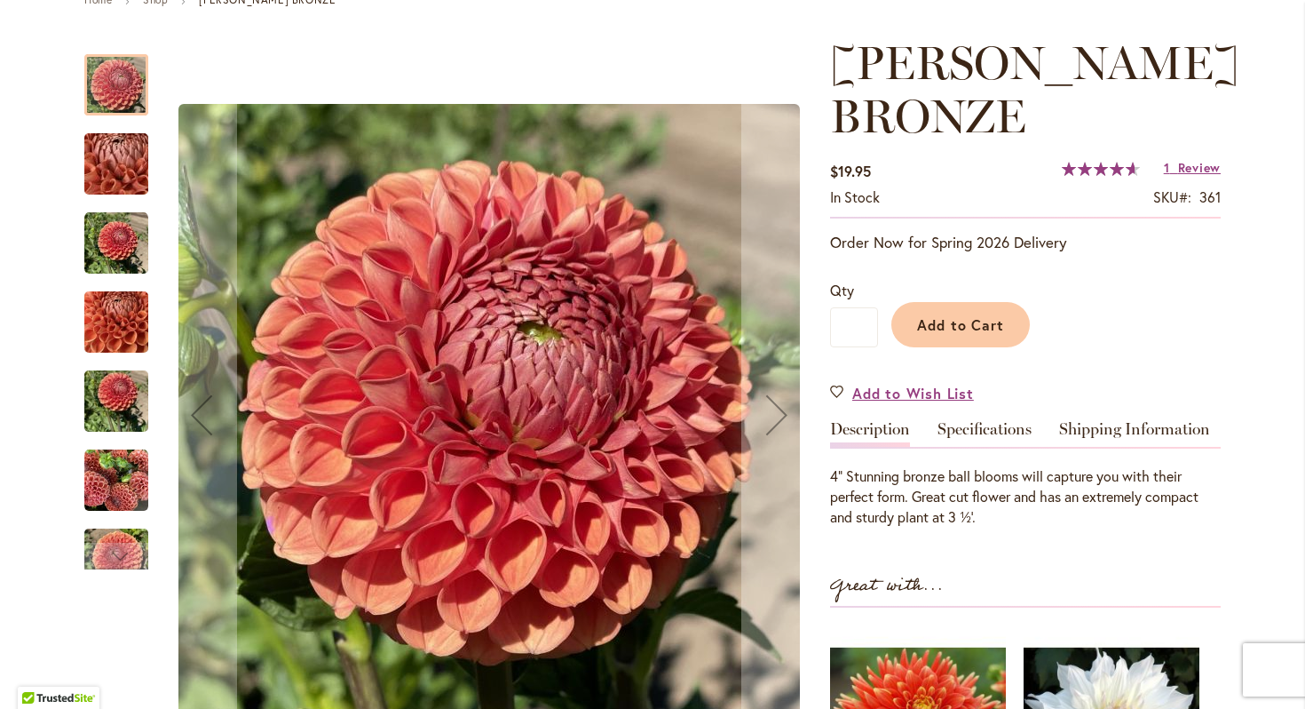
scroll to position [231, 0]
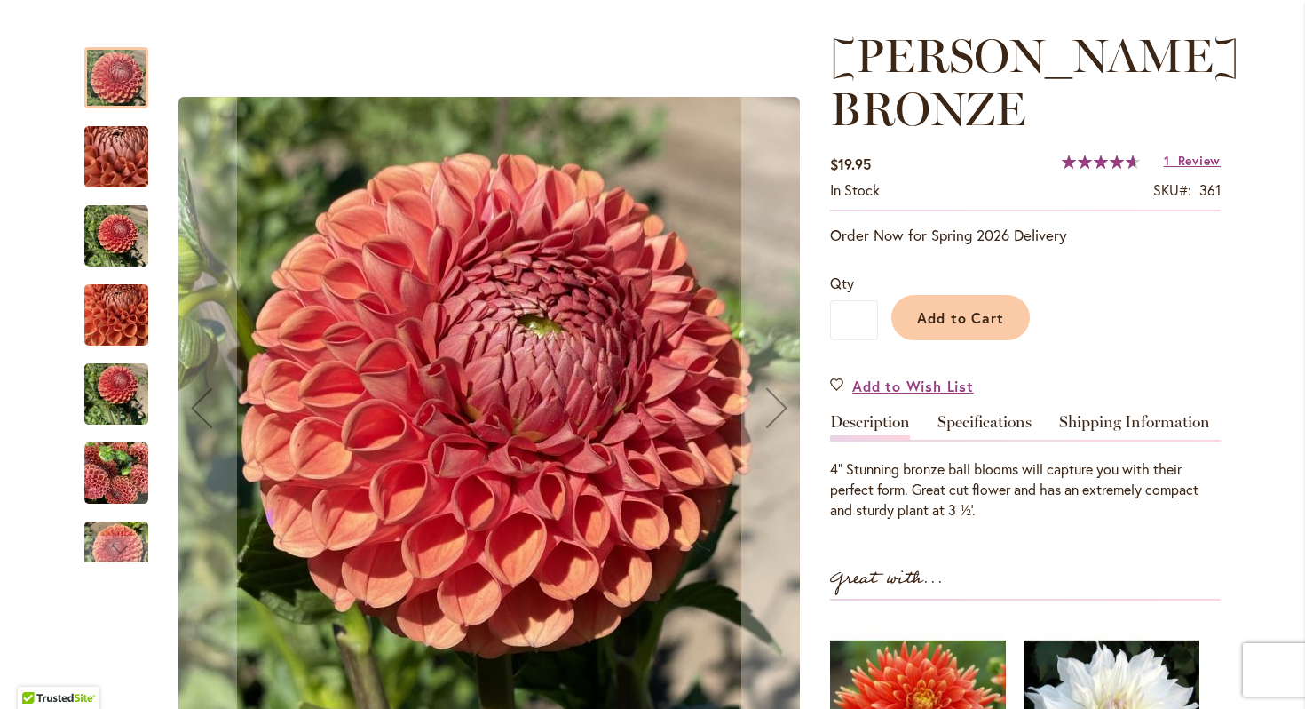
click at [132, 245] on img "CORNEL BRONZE" at bounding box center [116, 236] width 64 height 64
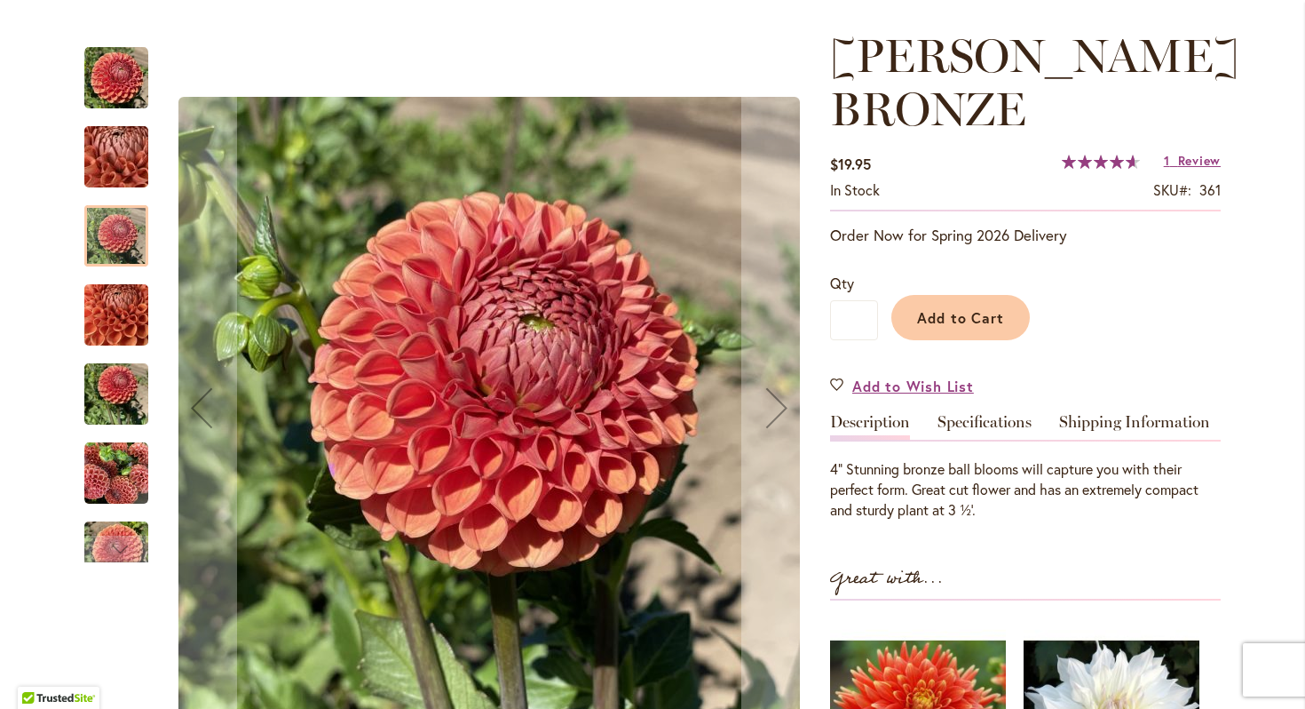
click at [110, 464] on img "CORNEL BRONZE" at bounding box center [116, 473] width 64 height 64
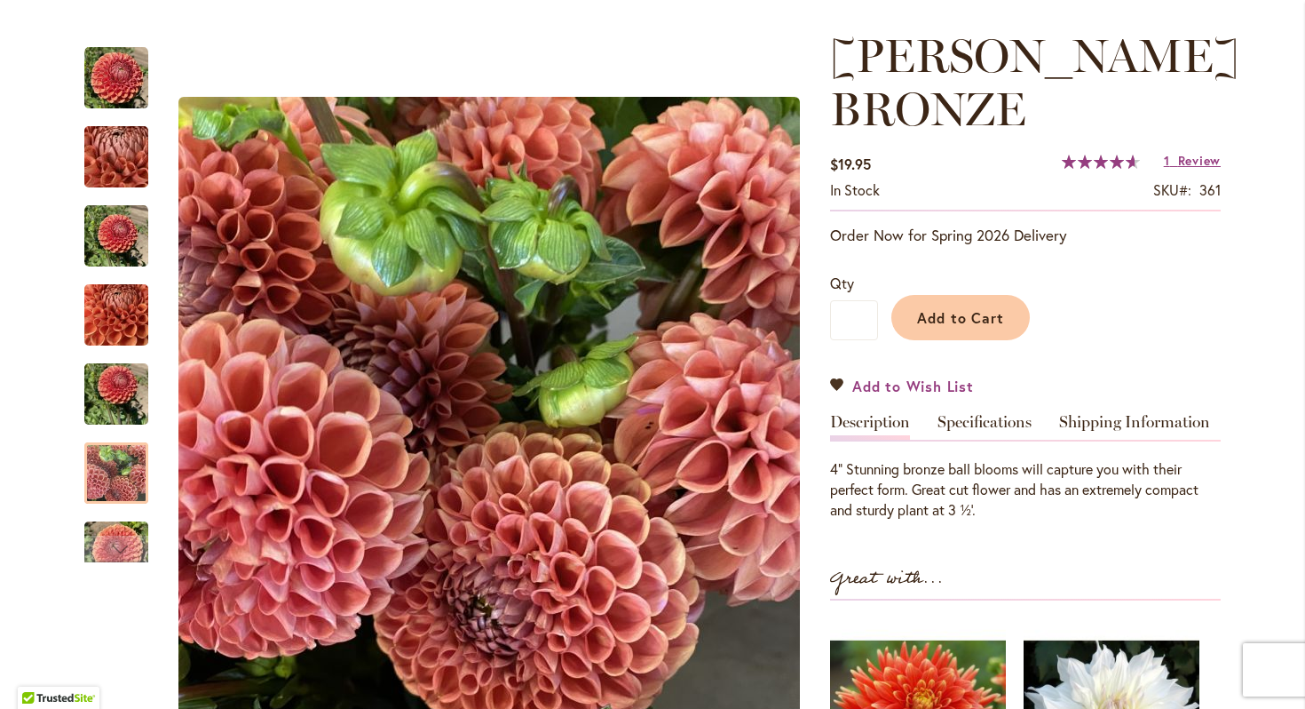
click at [841, 385] on link "Add to Wish List" at bounding box center [902, 386] width 144 height 20
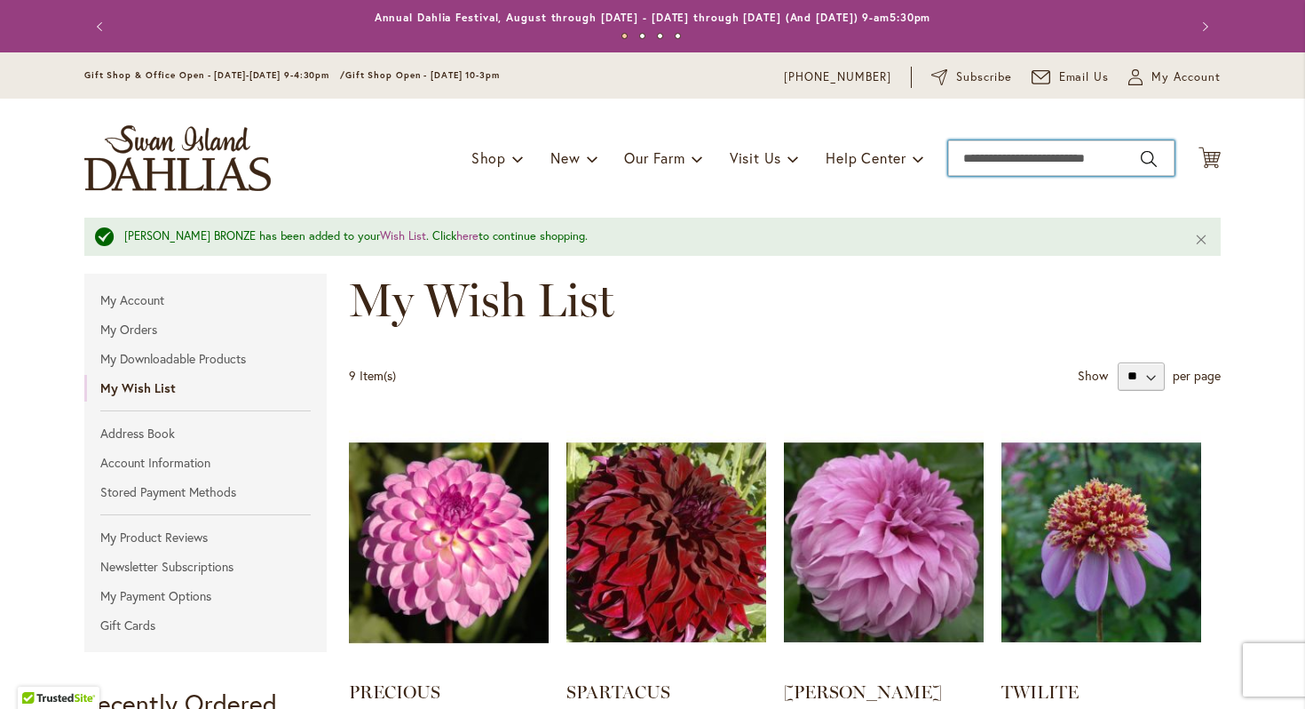
click at [1027, 147] on input "Search" at bounding box center [1061, 158] width 226 height 36
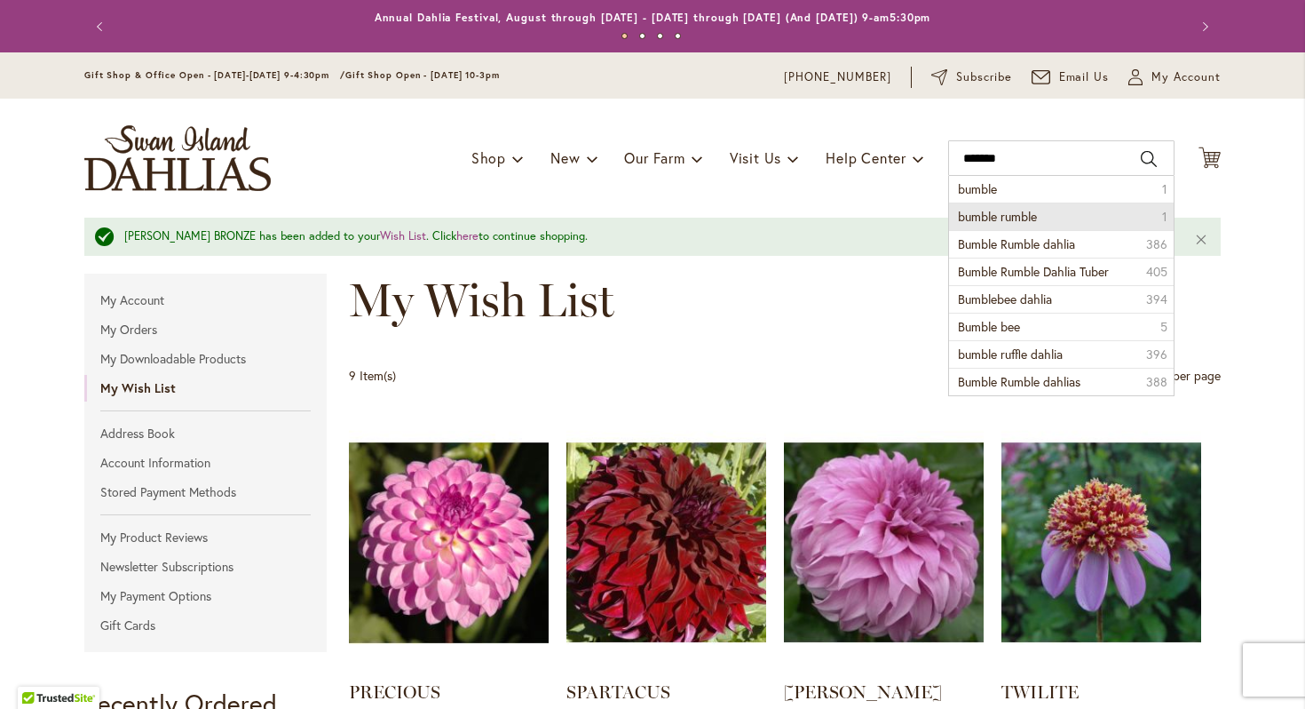
click at [1069, 216] on li "bumble rumble 1" at bounding box center [1061, 216] width 225 height 28
type input "**********"
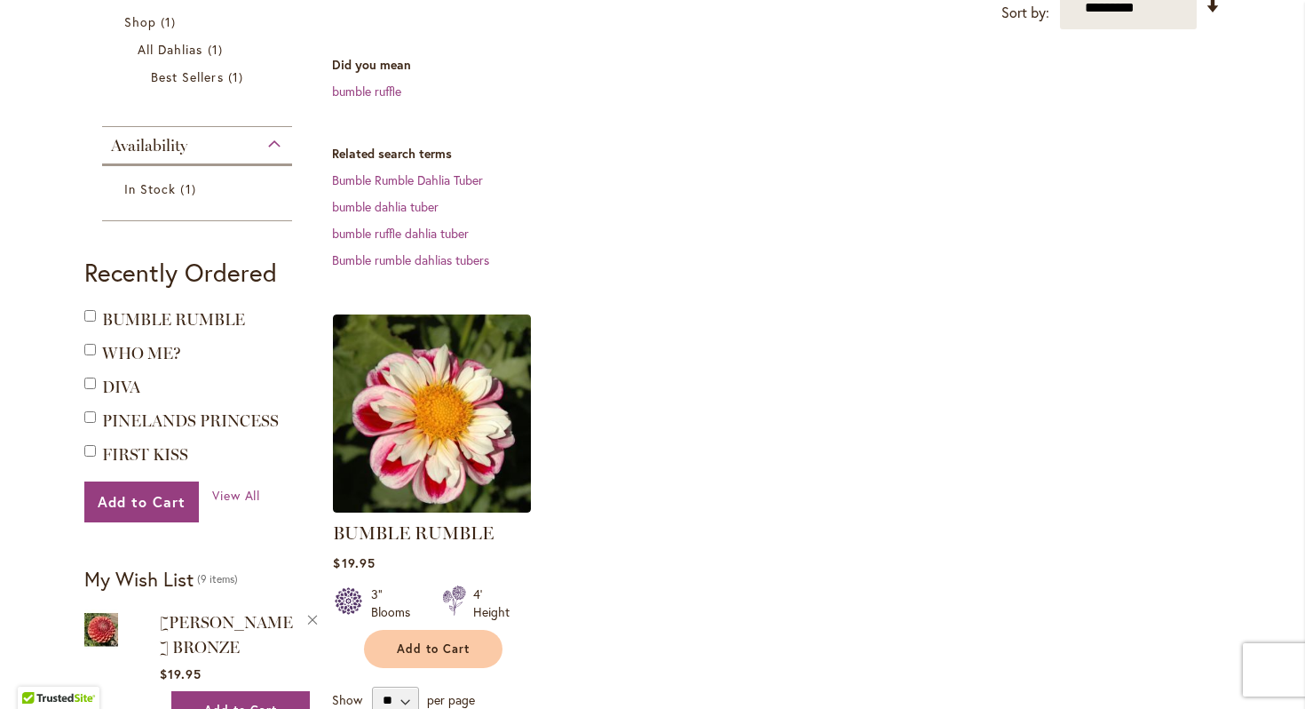
scroll to position [366, 0]
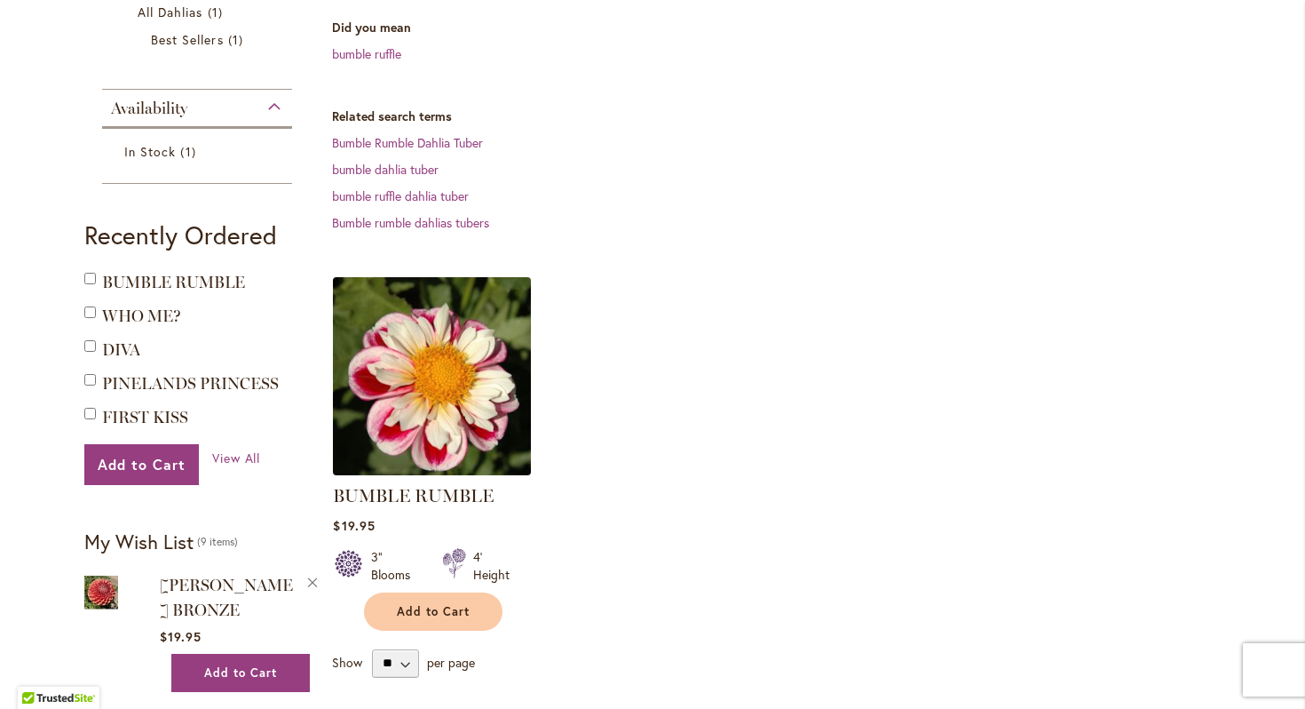
click at [474, 398] on img at bounding box center [433, 376] width 208 height 208
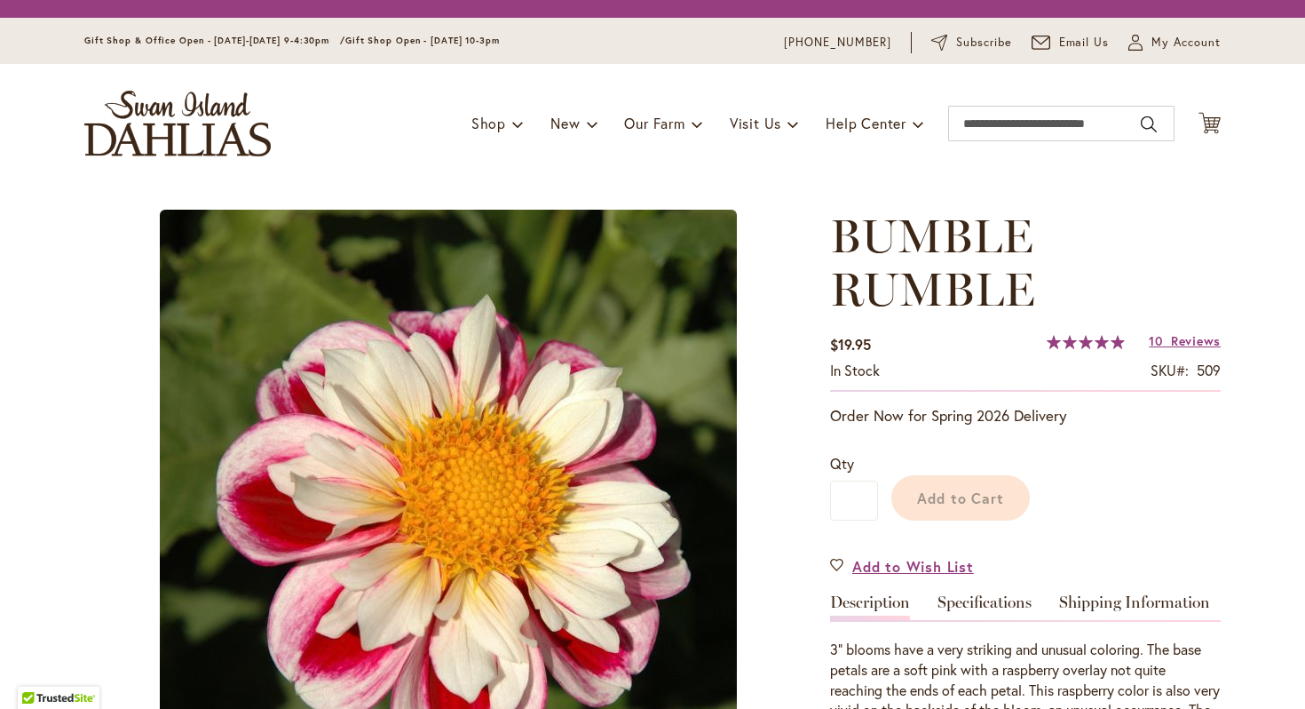
type input "*****"
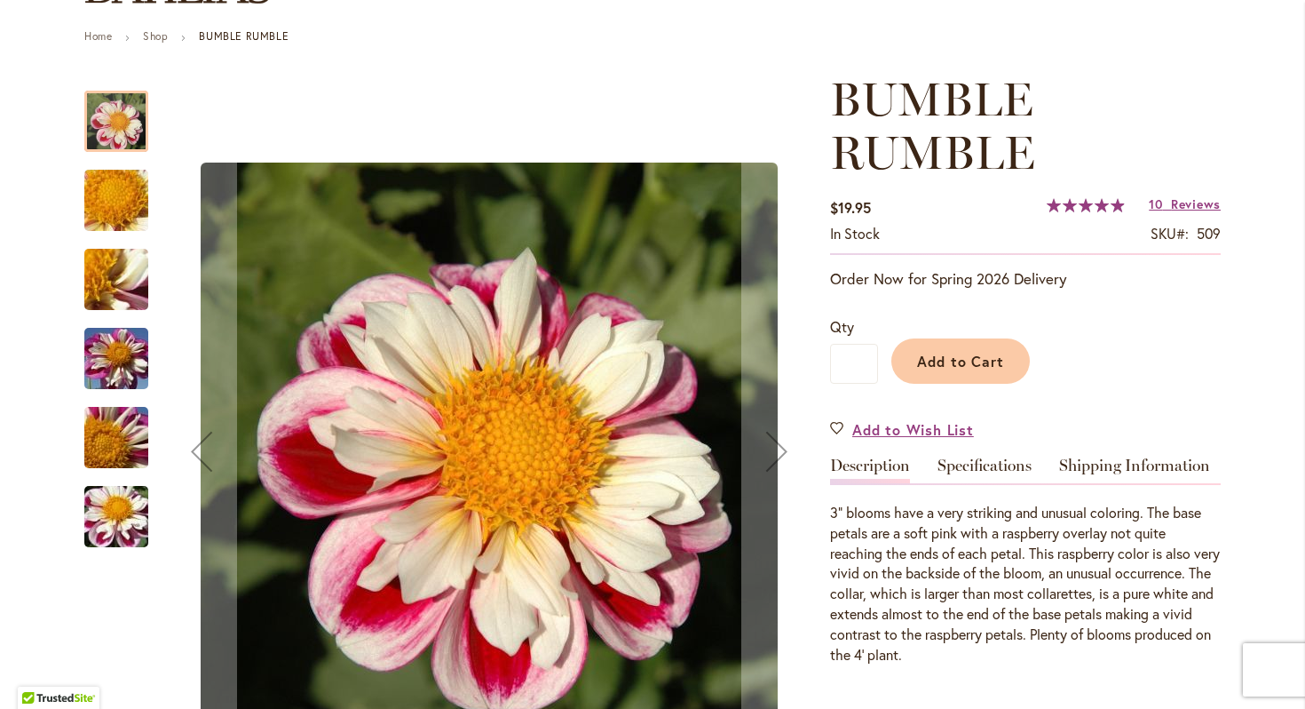
scroll to position [188, 0]
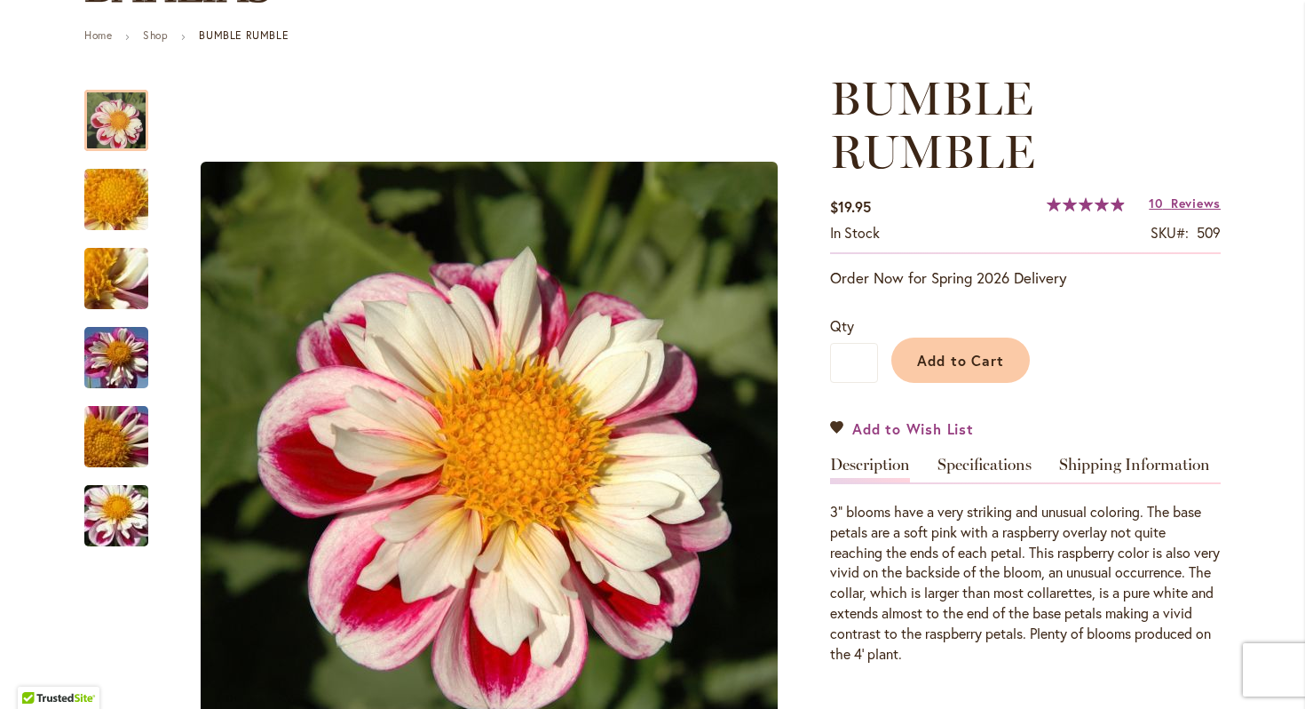
click at [836, 427] on link "Add to Wish List" at bounding box center [902, 428] width 144 height 20
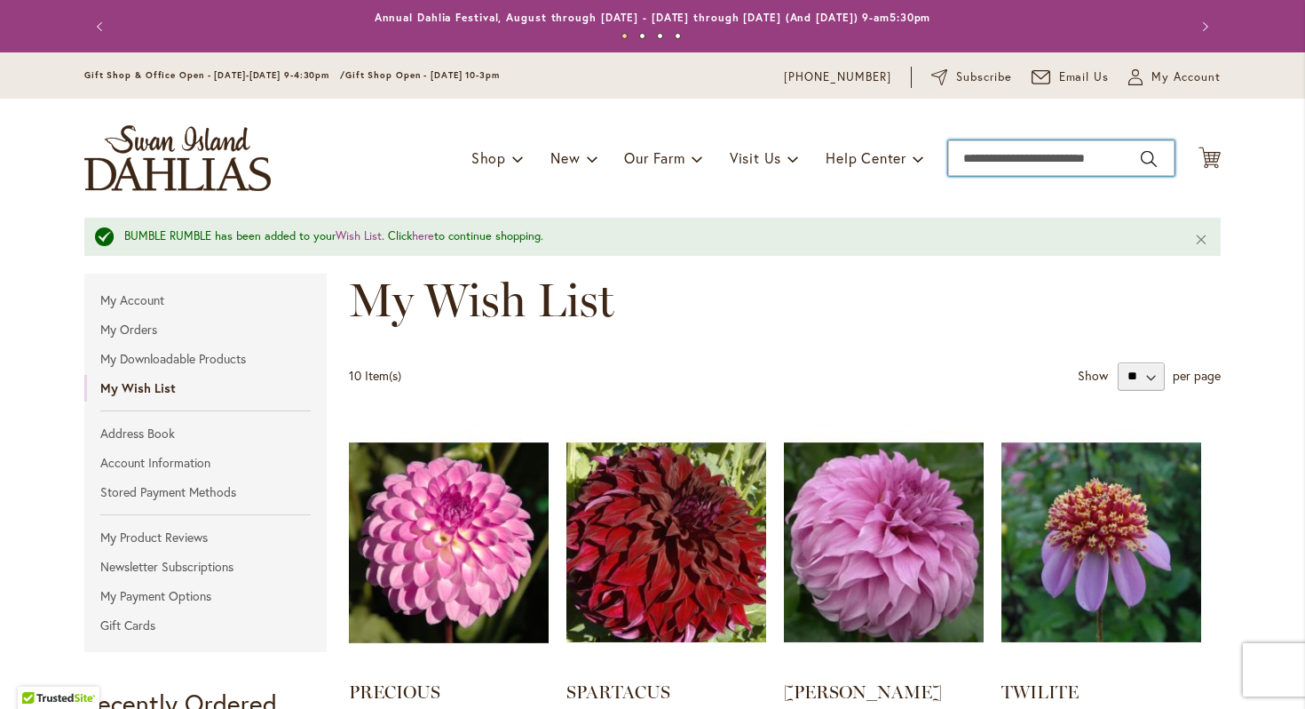
click at [1036, 150] on input "Search" at bounding box center [1061, 158] width 226 height 36
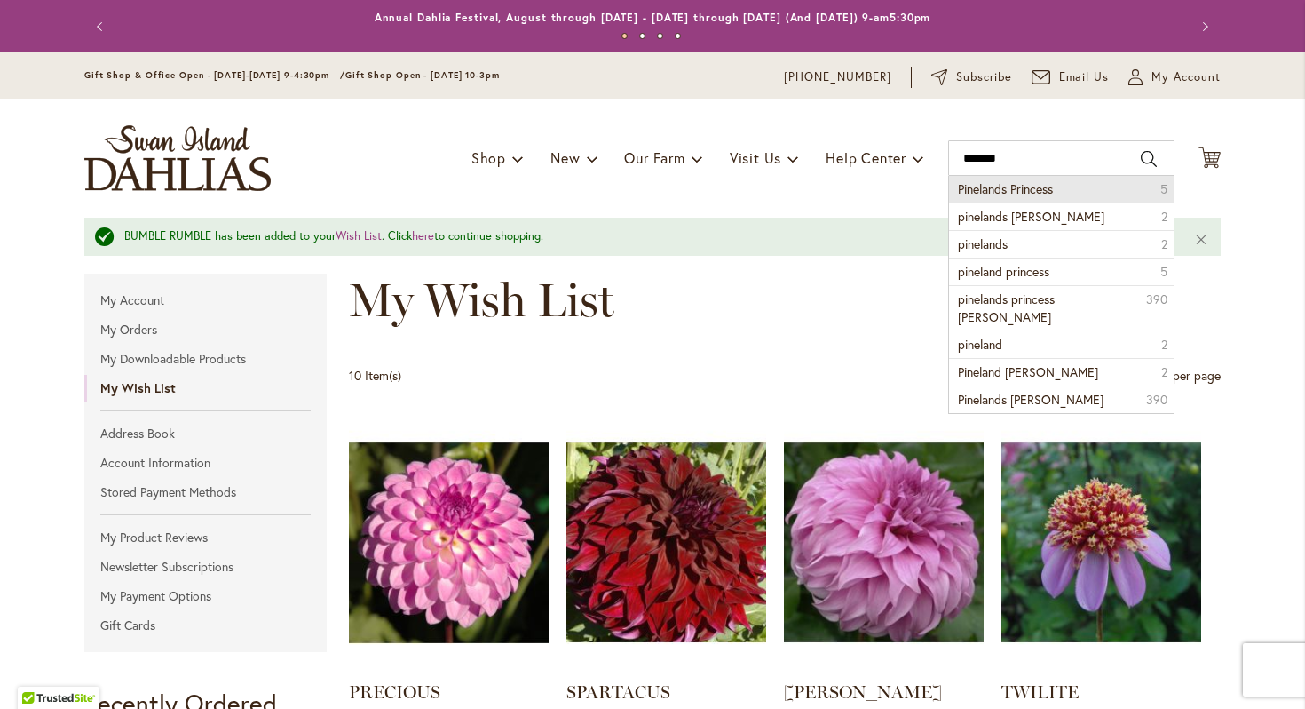
click at [1033, 191] on span "Pinelands Princess" at bounding box center [1005, 188] width 95 height 17
type input "**********"
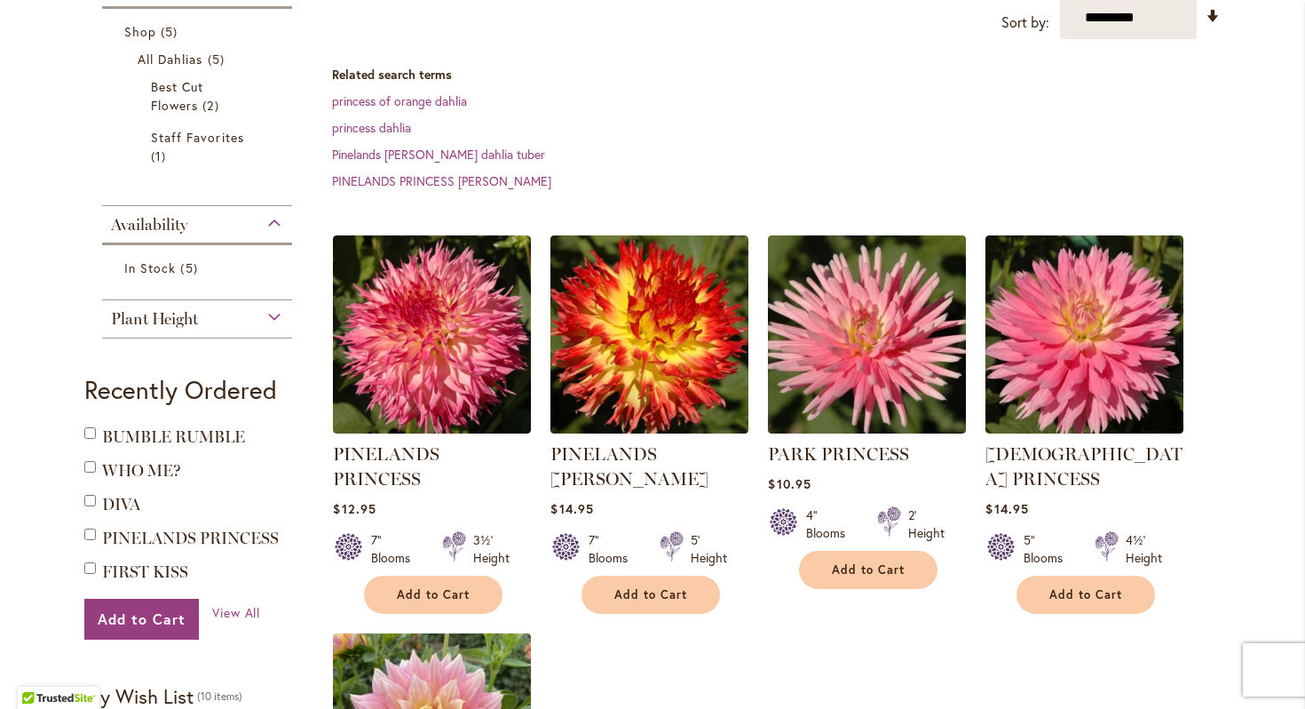
scroll to position [321, 0]
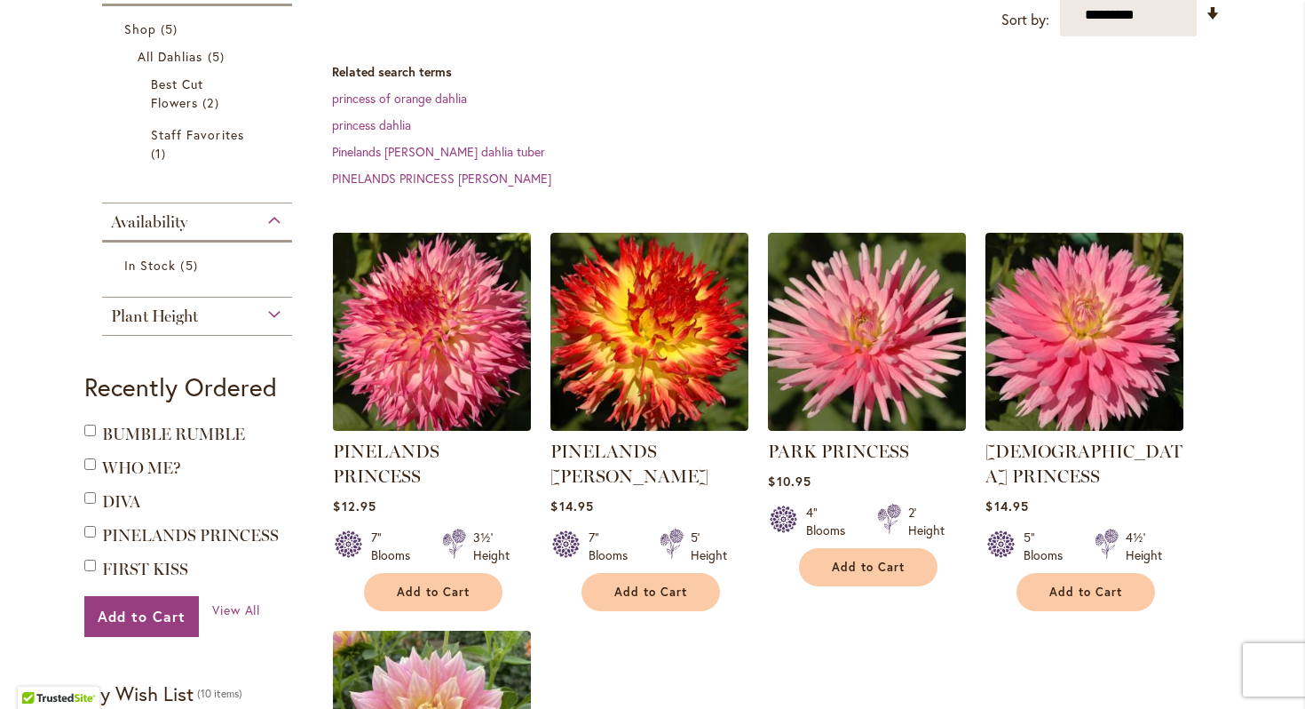
click at [471, 401] on img at bounding box center [433, 331] width 208 height 208
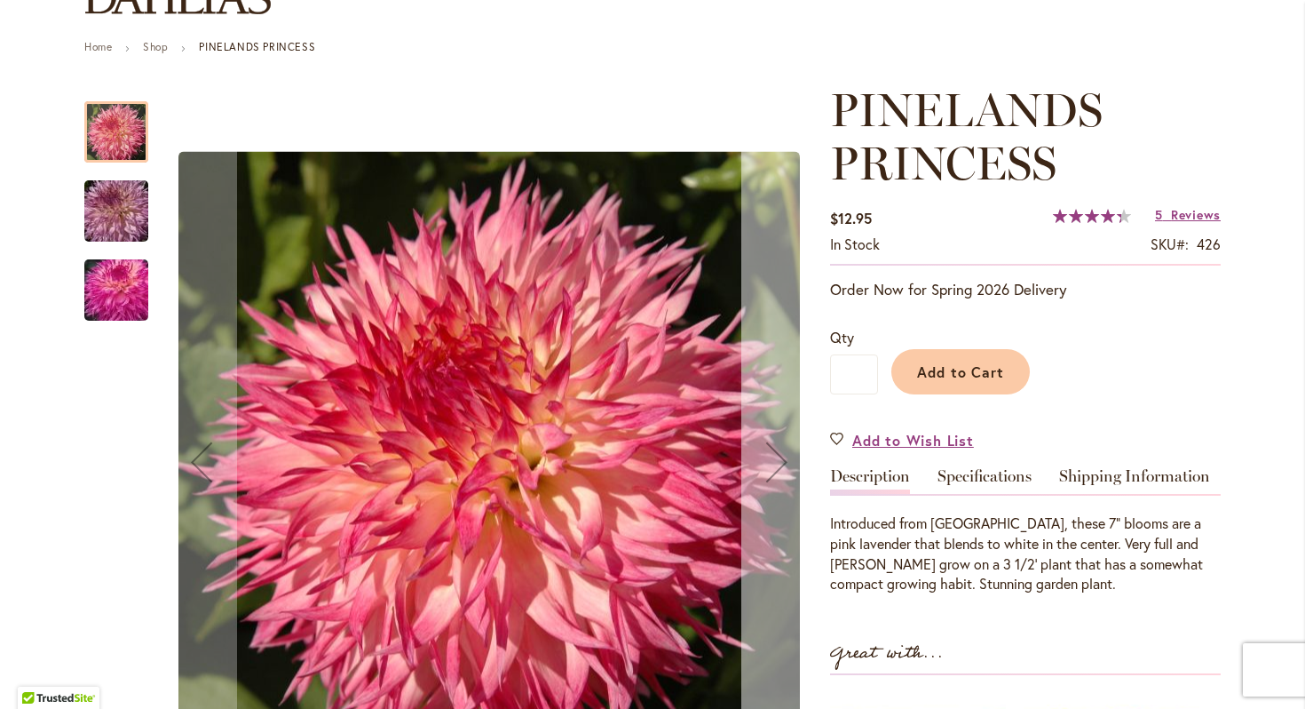
scroll to position [196, 0]
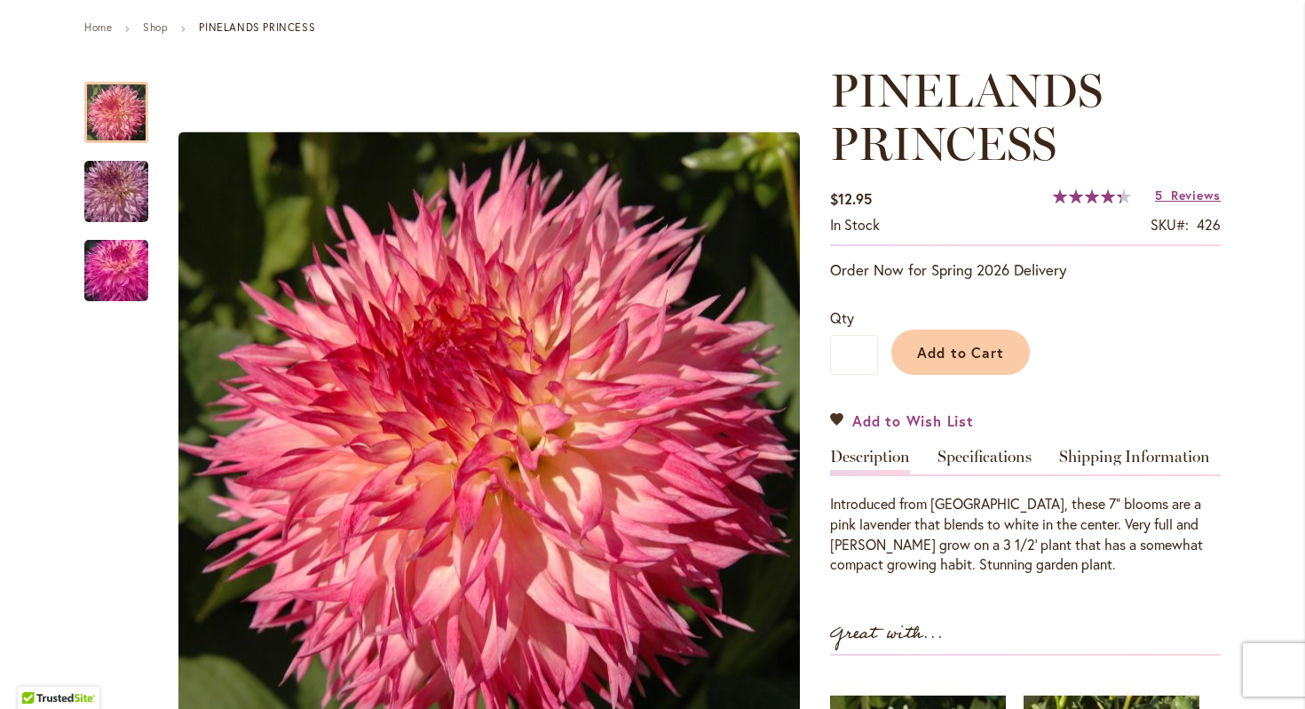
click at [837, 419] on link "Add to Wish List" at bounding box center [902, 420] width 144 height 20
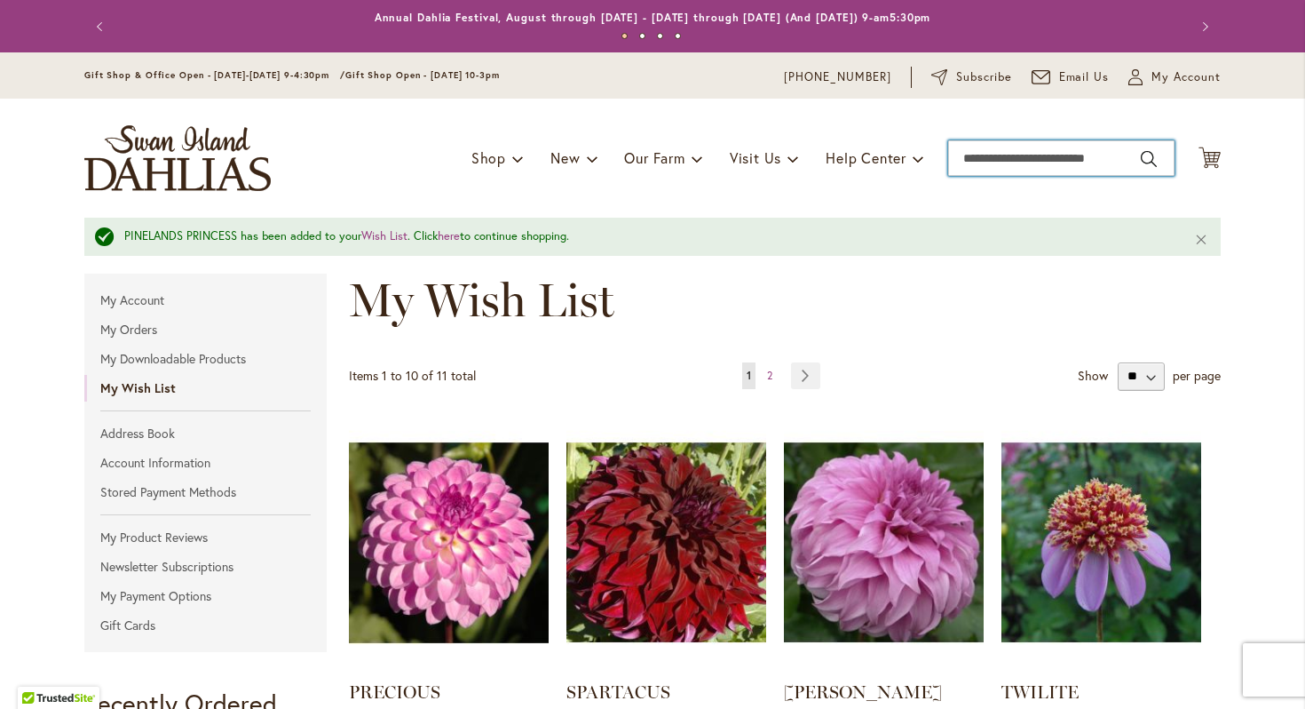
click at [1013, 151] on input "Search" at bounding box center [1061, 158] width 226 height 36
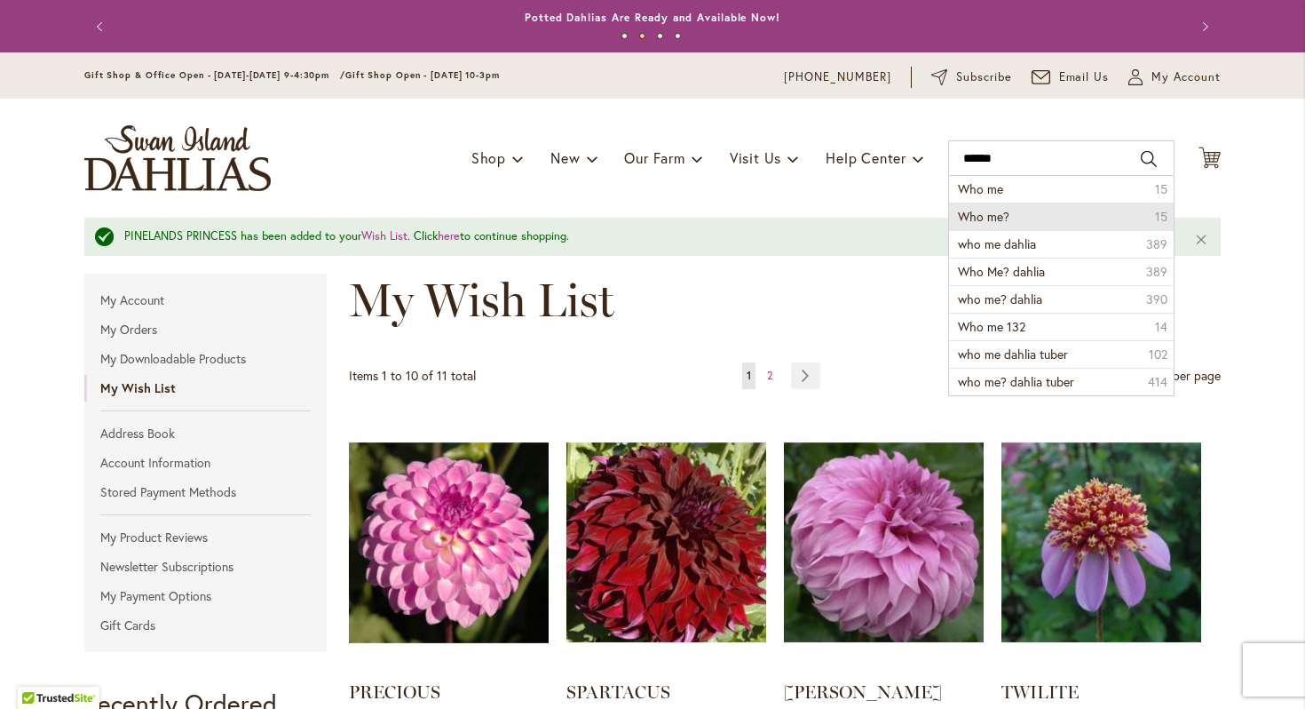
click at [1003, 210] on span "Who me?" at bounding box center [984, 216] width 52 height 17
type input "*******"
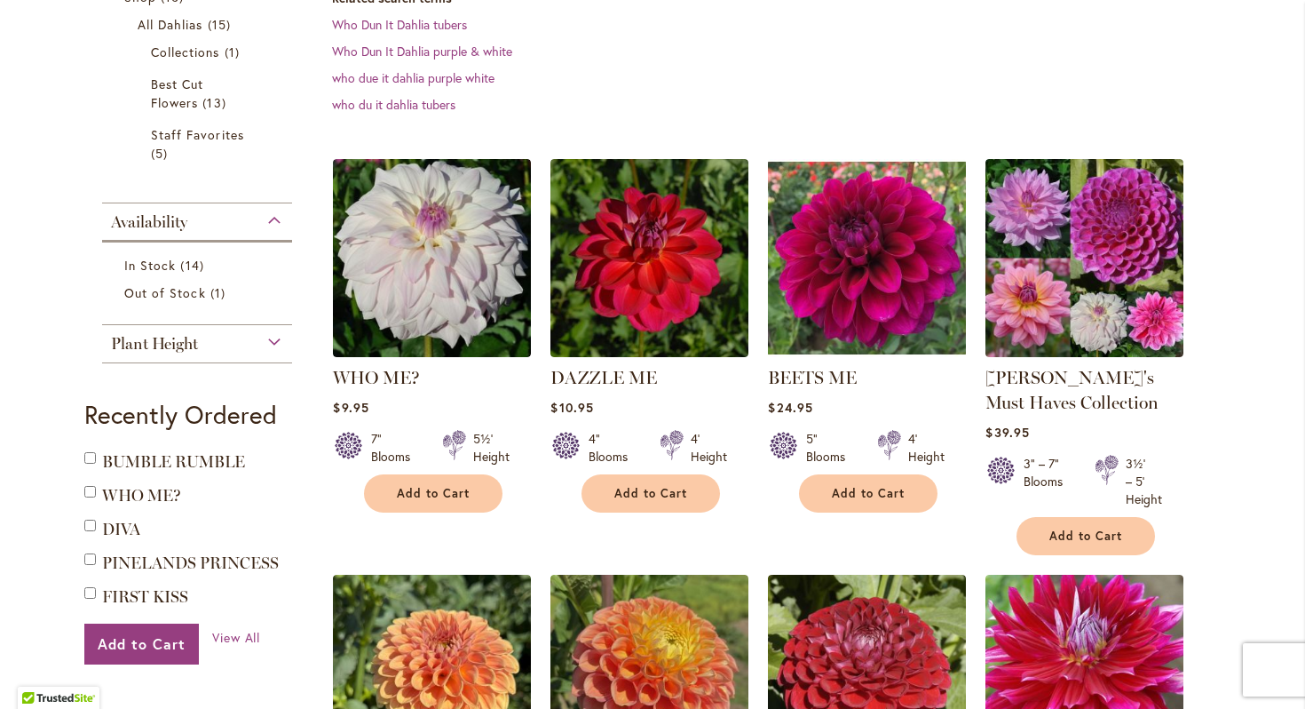
scroll to position [356, 0]
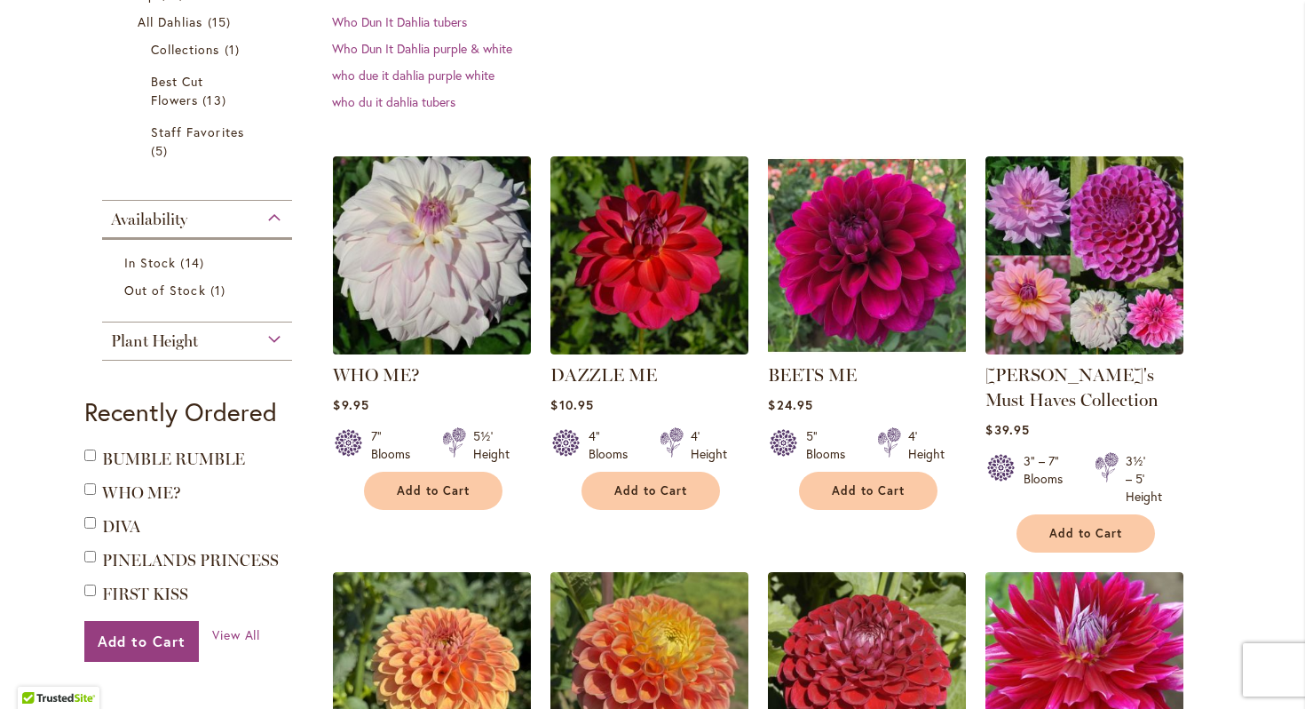
click at [385, 270] on img at bounding box center [433, 255] width 208 height 208
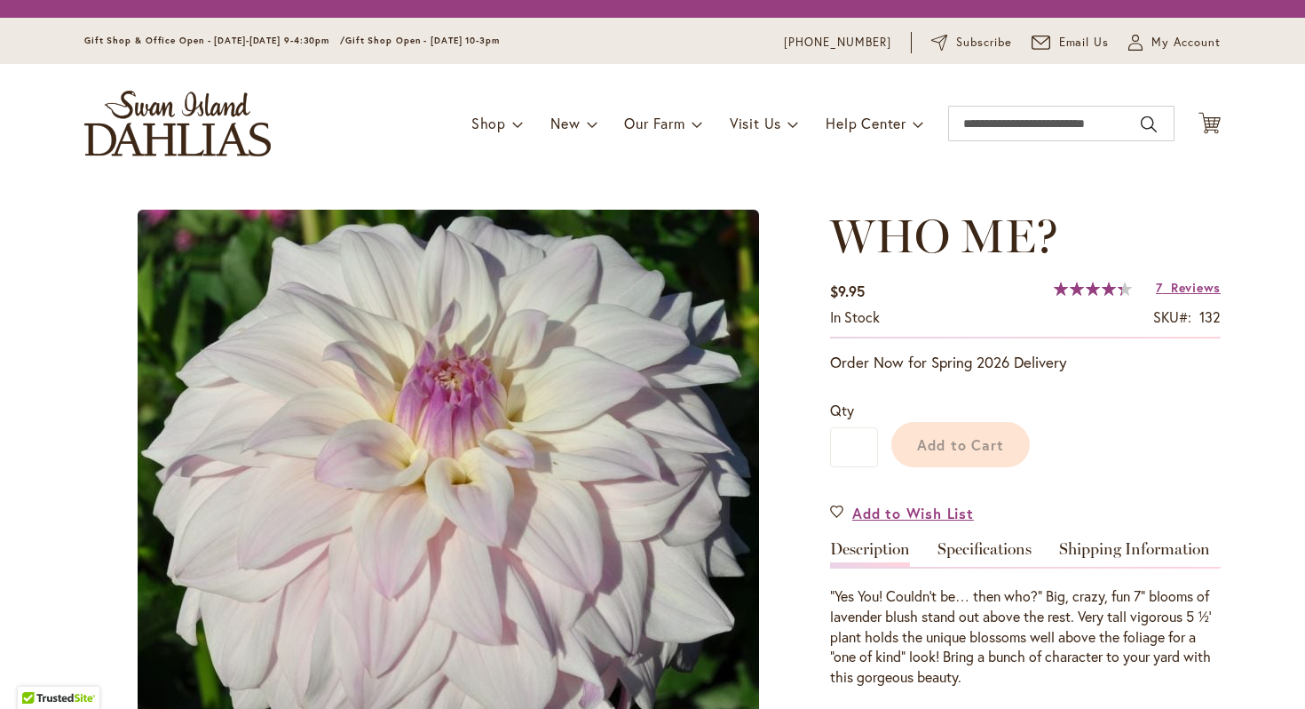
type input "*****"
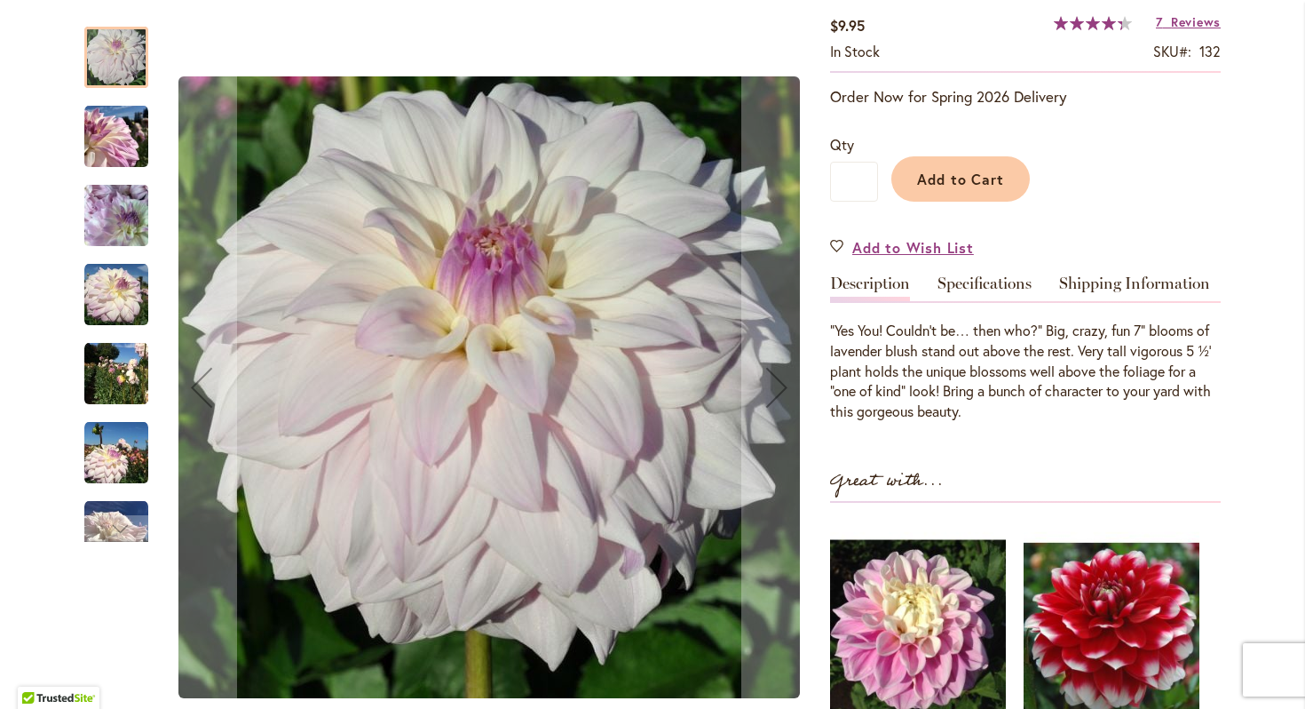
scroll to position [268, 0]
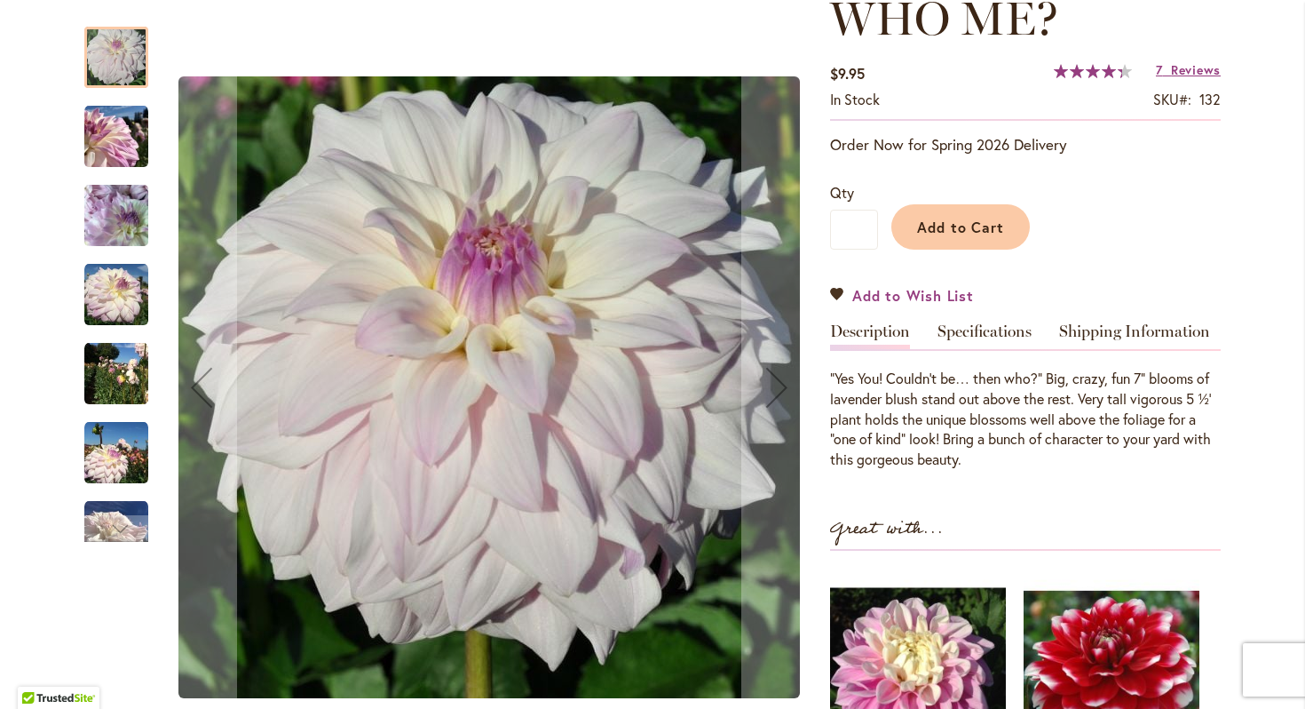
click at [838, 292] on link "Add to Wish List" at bounding box center [902, 295] width 144 height 20
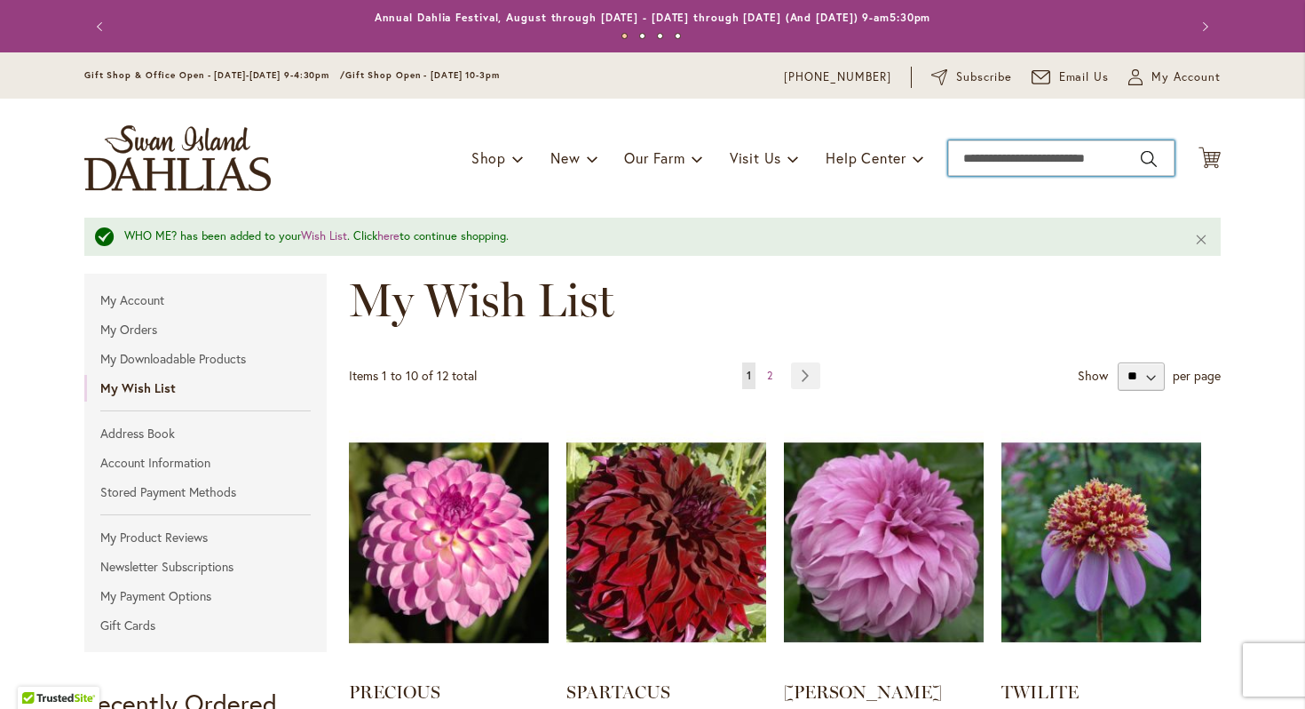
click at [1020, 157] on input "Search" at bounding box center [1061, 158] width 226 height 36
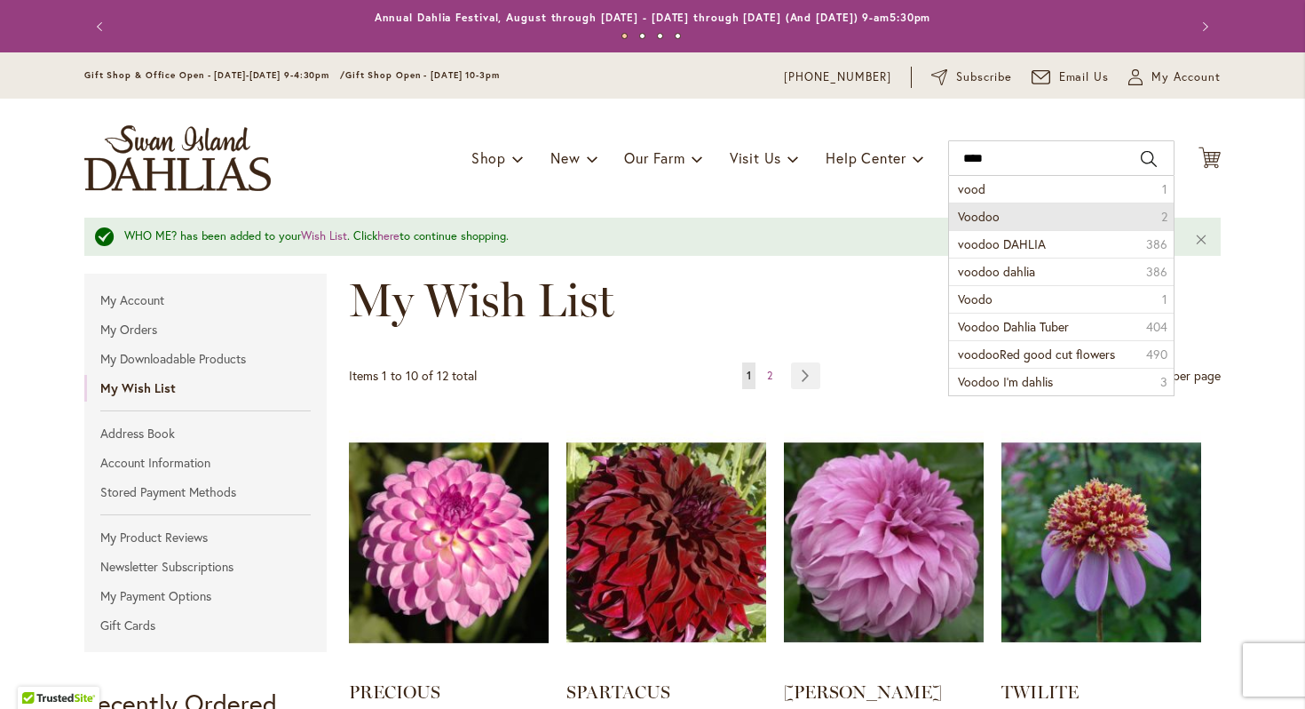
click at [1070, 210] on li "Voodoo 2" at bounding box center [1061, 216] width 225 height 28
type input "******"
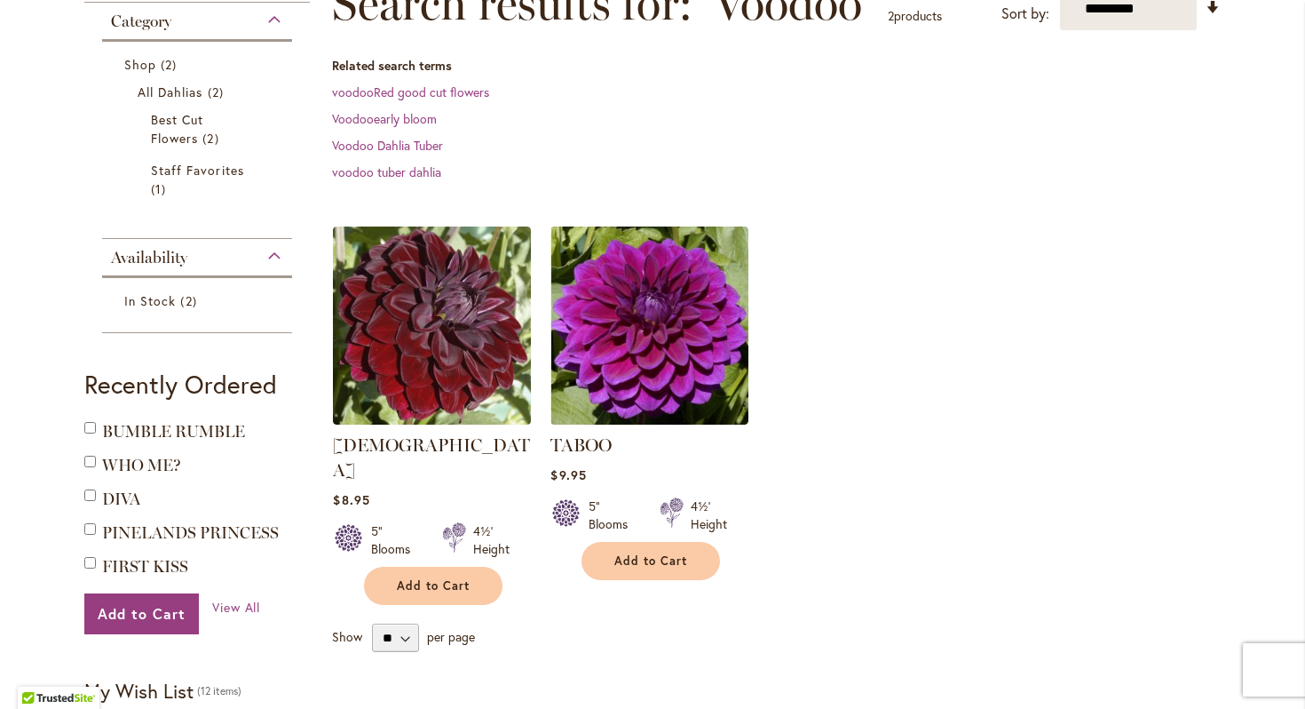
scroll to position [287, 0]
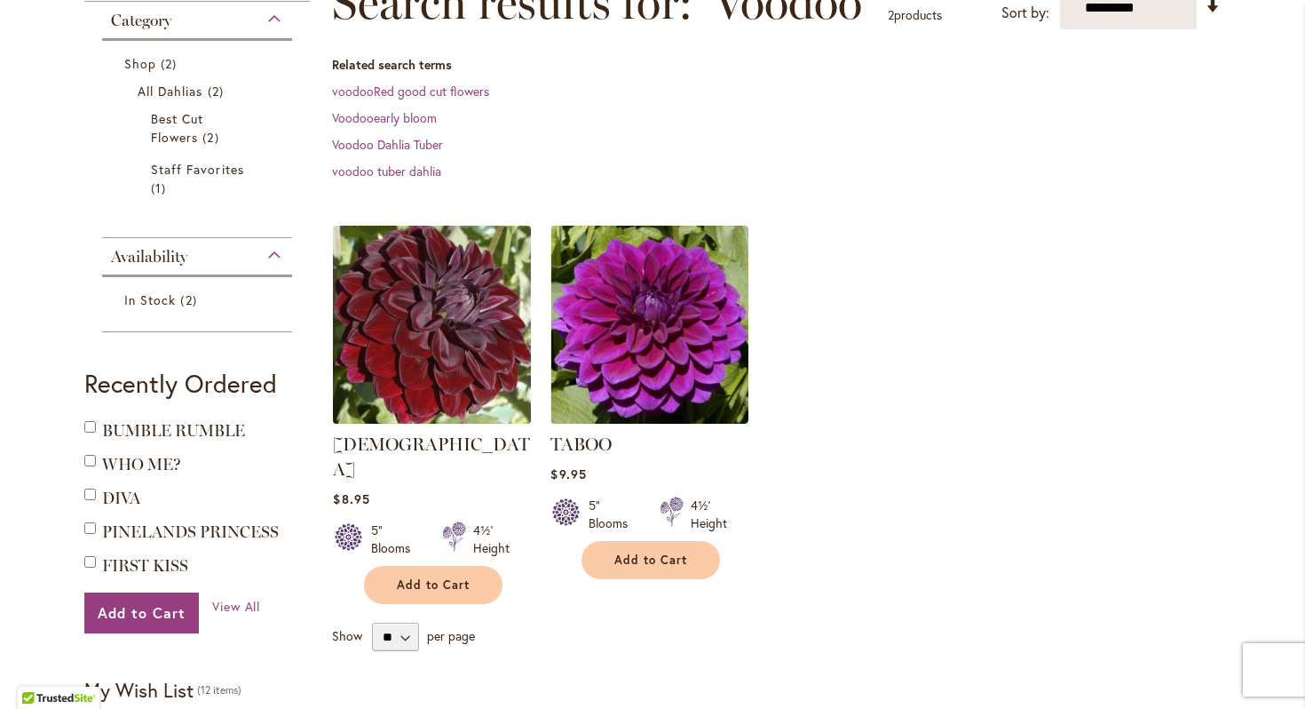
click at [476, 351] on img at bounding box center [433, 324] width 208 height 208
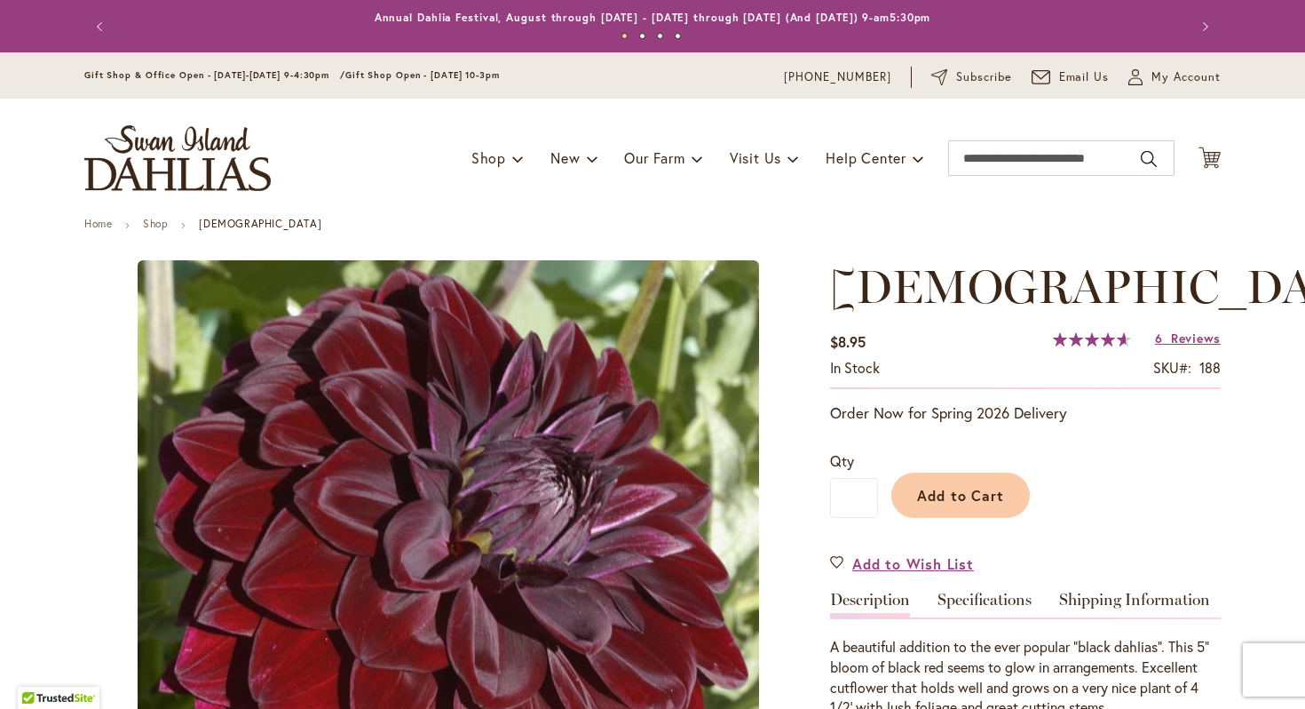
type input "*****"
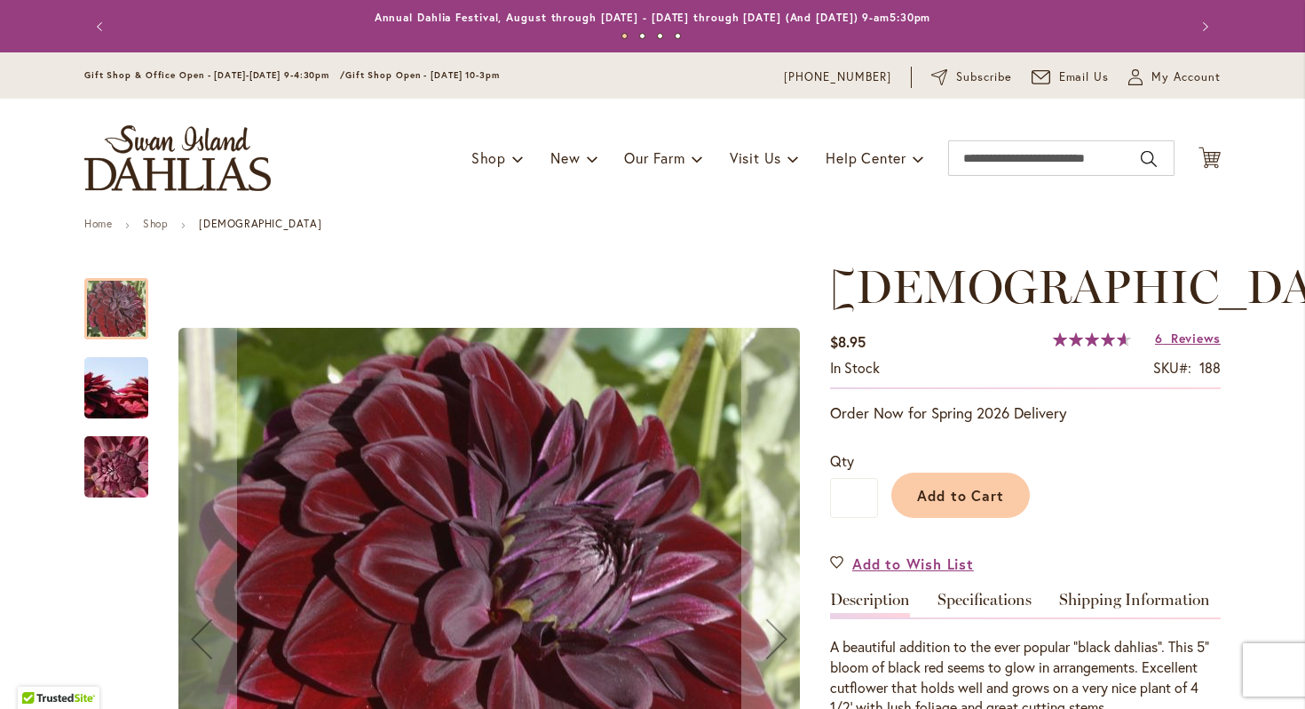
click at [115, 477] on img "VOODOO" at bounding box center [116, 467] width 128 height 96
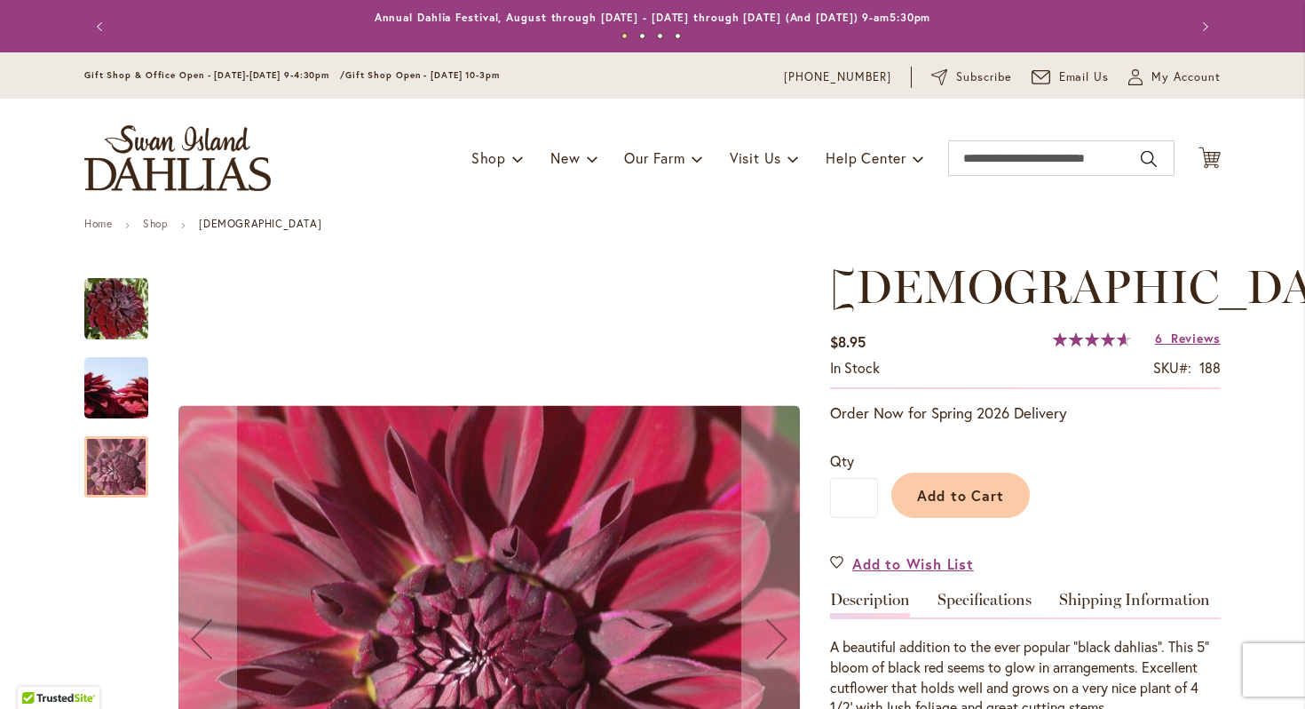
click at [123, 377] on img "VOODOO" at bounding box center [116, 387] width 128 height 85
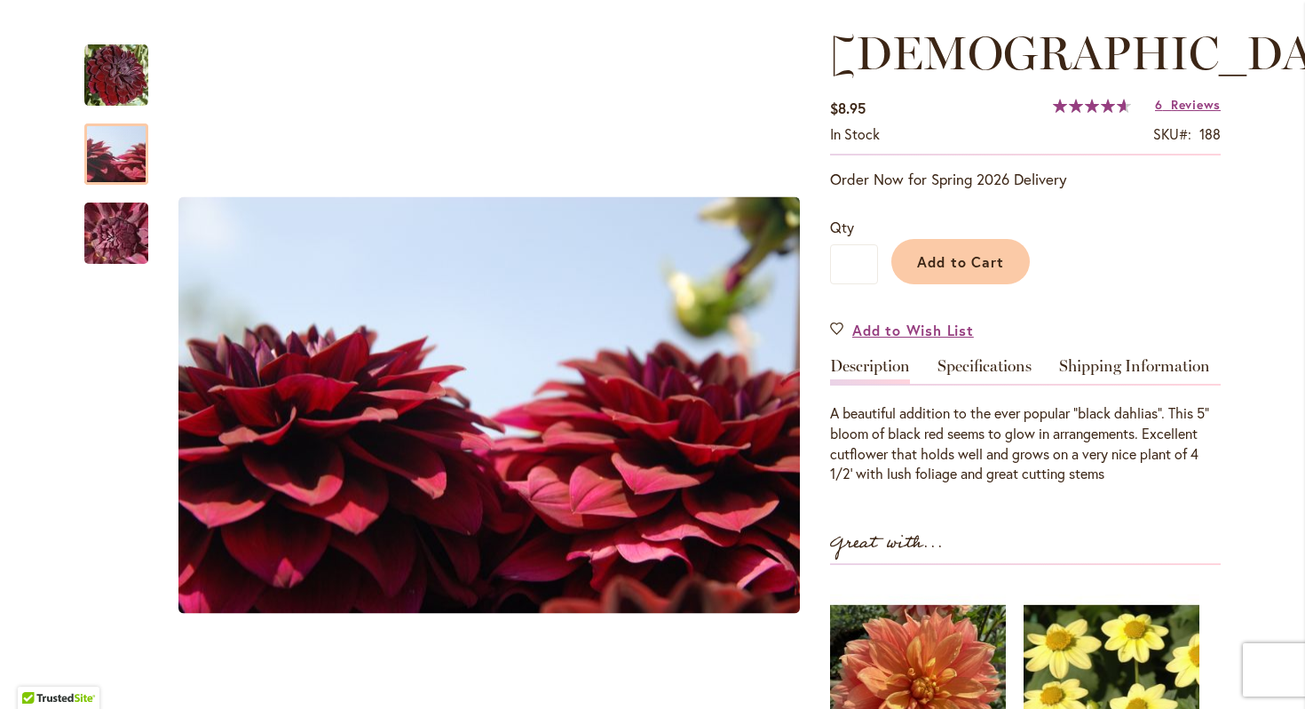
scroll to position [231, 0]
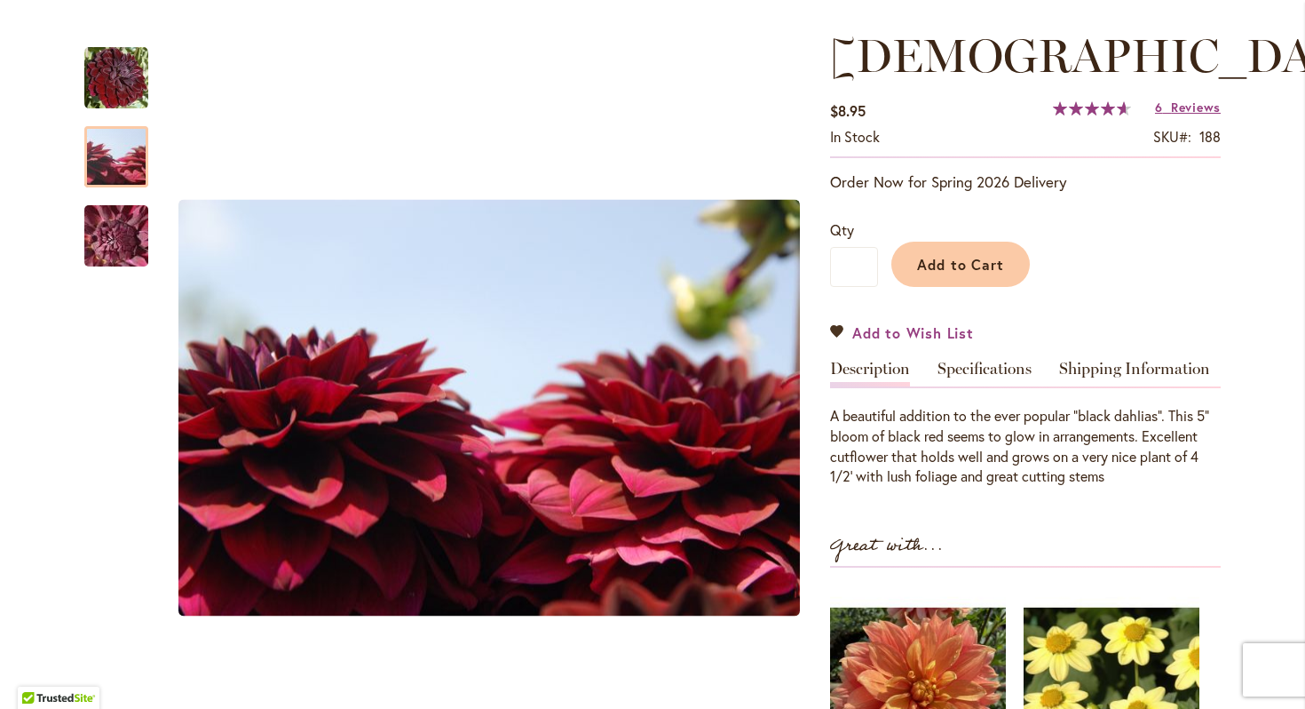
click at [836, 327] on link "Add to Wish List" at bounding box center [902, 332] width 144 height 20
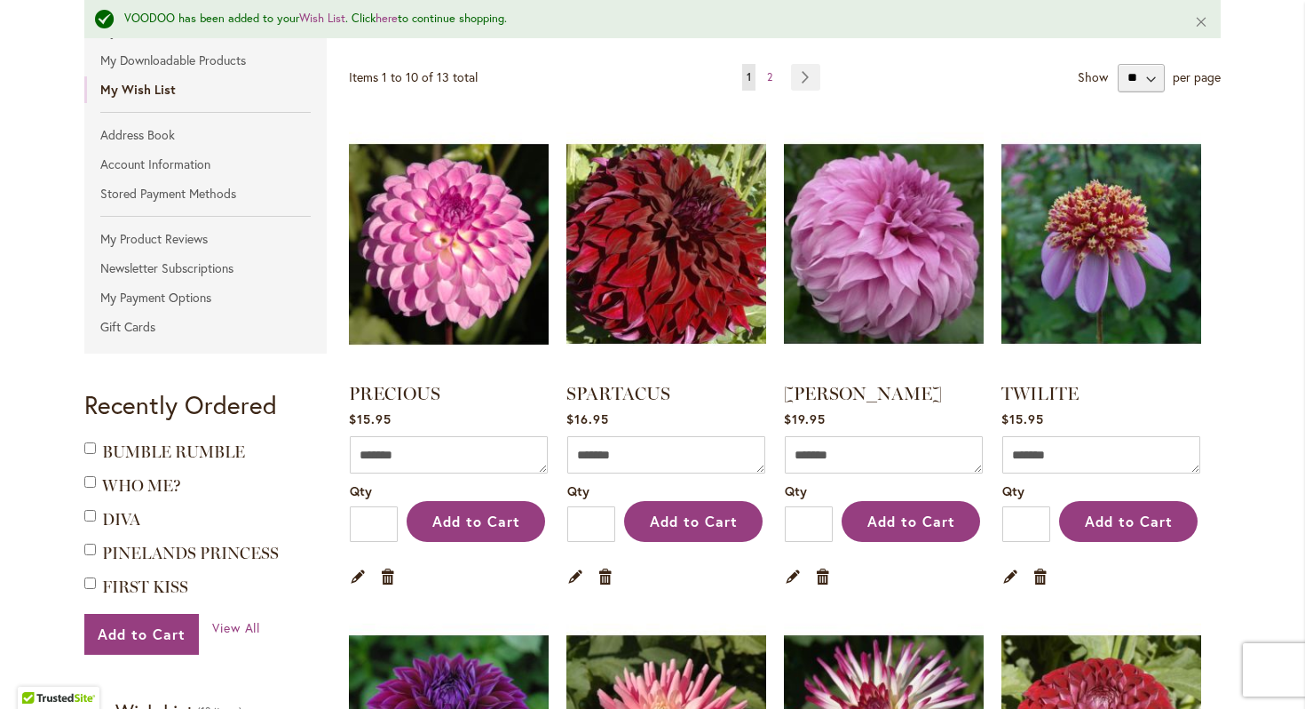
scroll to position [297, 0]
